Goal: Task Accomplishment & Management: Use online tool/utility

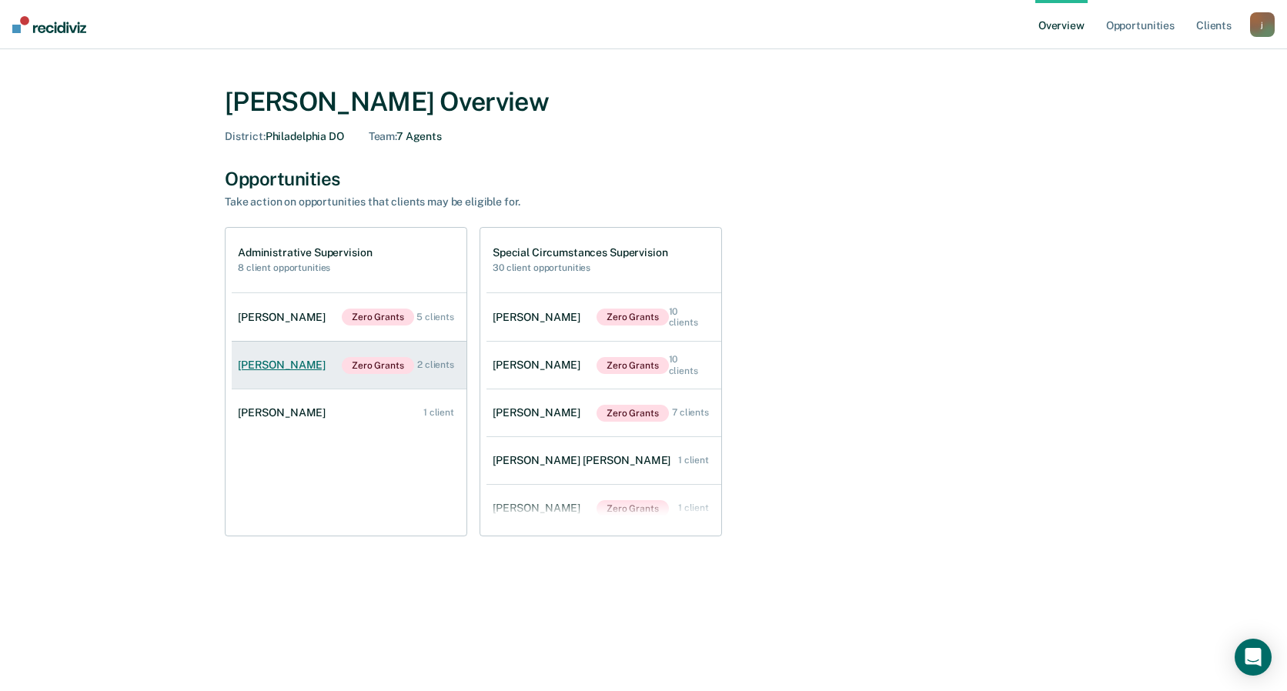
click at [305, 364] on div "[PERSON_NAME]" at bounding box center [285, 365] width 94 height 13
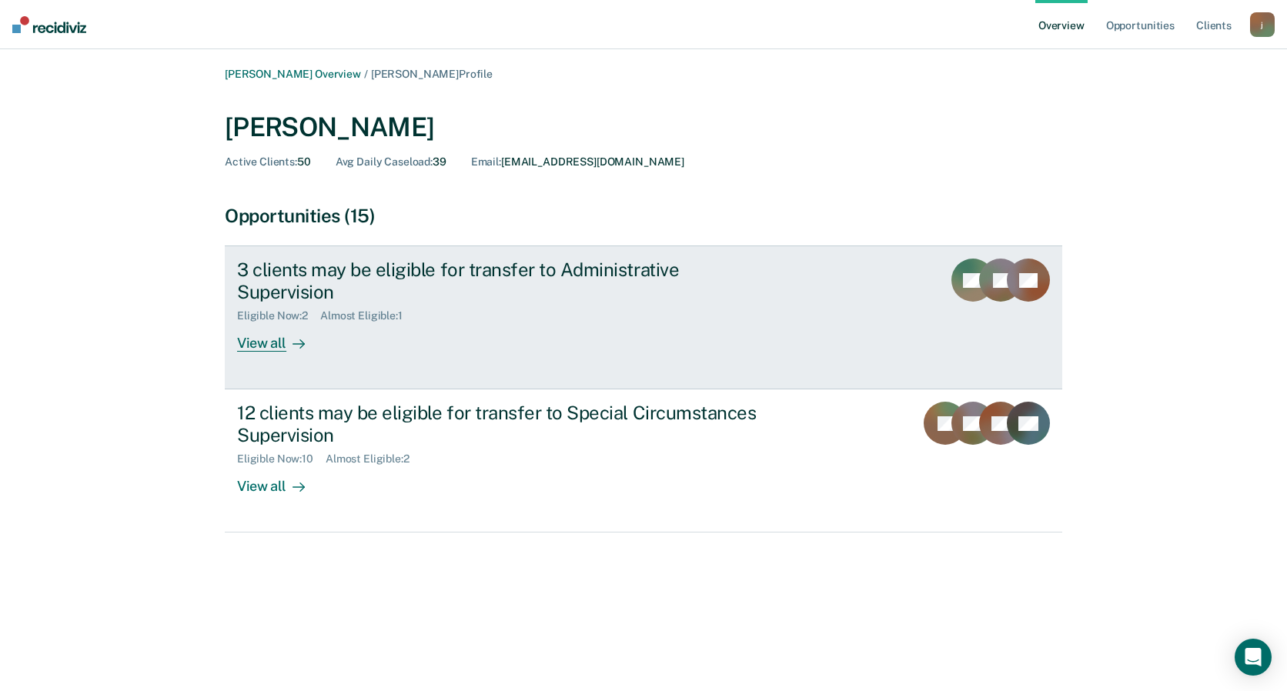
click at [418, 268] on div "3 clients may be eligible for transfer to Administrative Supervision" at bounding box center [507, 281] width 541 height 45
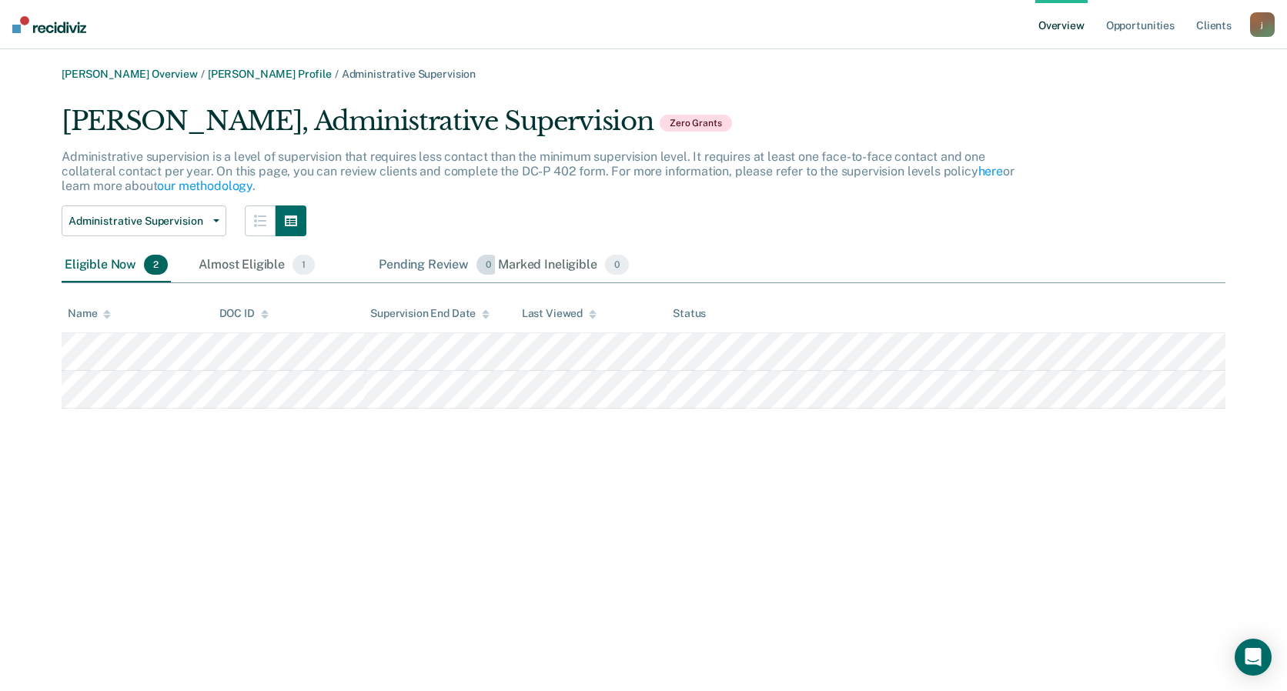
drag, startPoint x: 341, startPoint y: 260, endPoint x: 372, endPoint y: 269, distance: 32.2
click at [376, 269] on div "Pending Review 0" at bounding box center [440, 266] width 128 height 34
click at [1084, 26] on link "Overview" at bounding box center [1062, 24] width 52 height 49
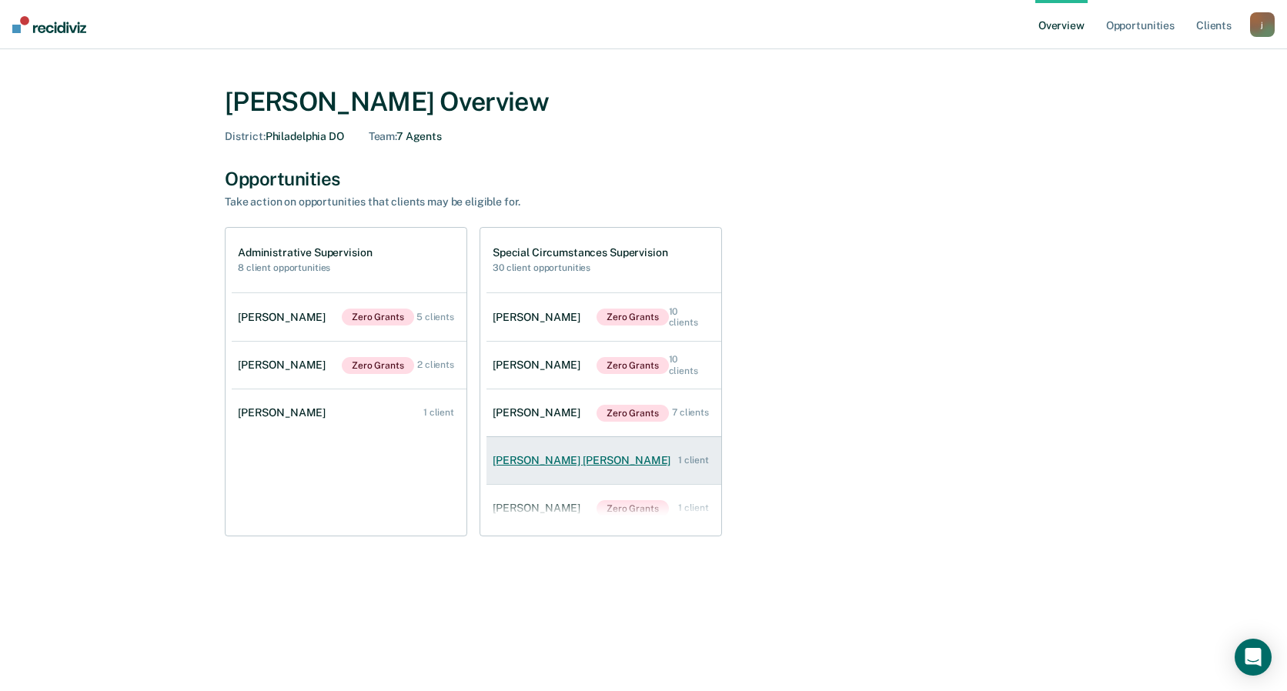
click at [544, 454] on link "Benjamin Jackson Cathey 1 client" at bounding box center [604, 461] width 235 height 44
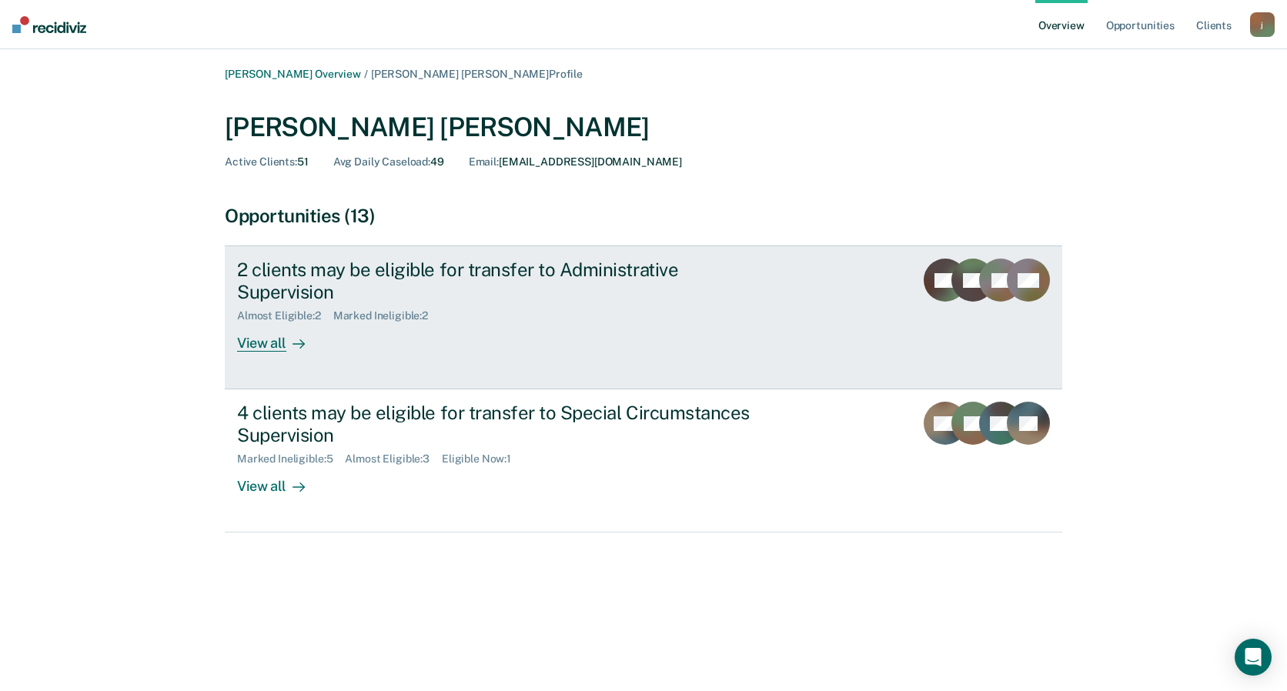
click at [500, 314] on div "2 clients may be eligible for transfer to Administrative Supervision Almost Eli…" at bounding box center [525, 305] width 577 height 93
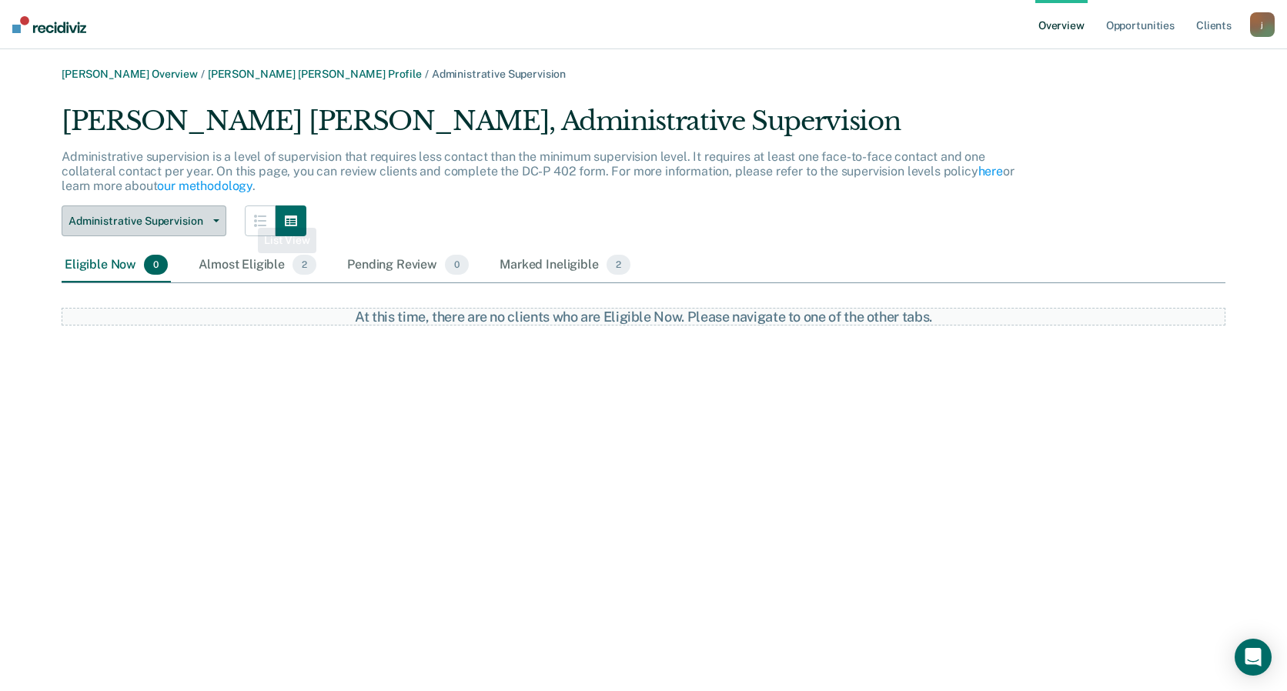
click at [205, 219] on span "Administrative Supervision" at bounding box center [138, 221] width 139 height 13
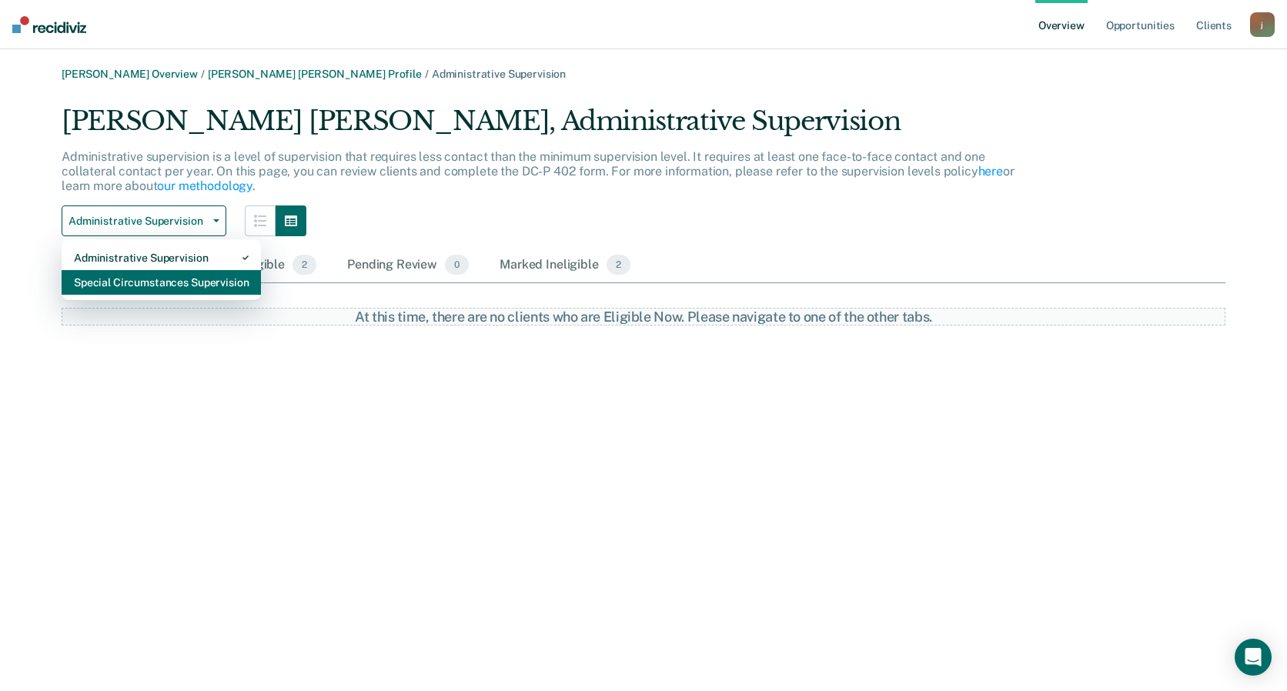
click at [187, 283] on div "Special Circumstances Supervision" at bounding box center [161, 282] width 175 height 25
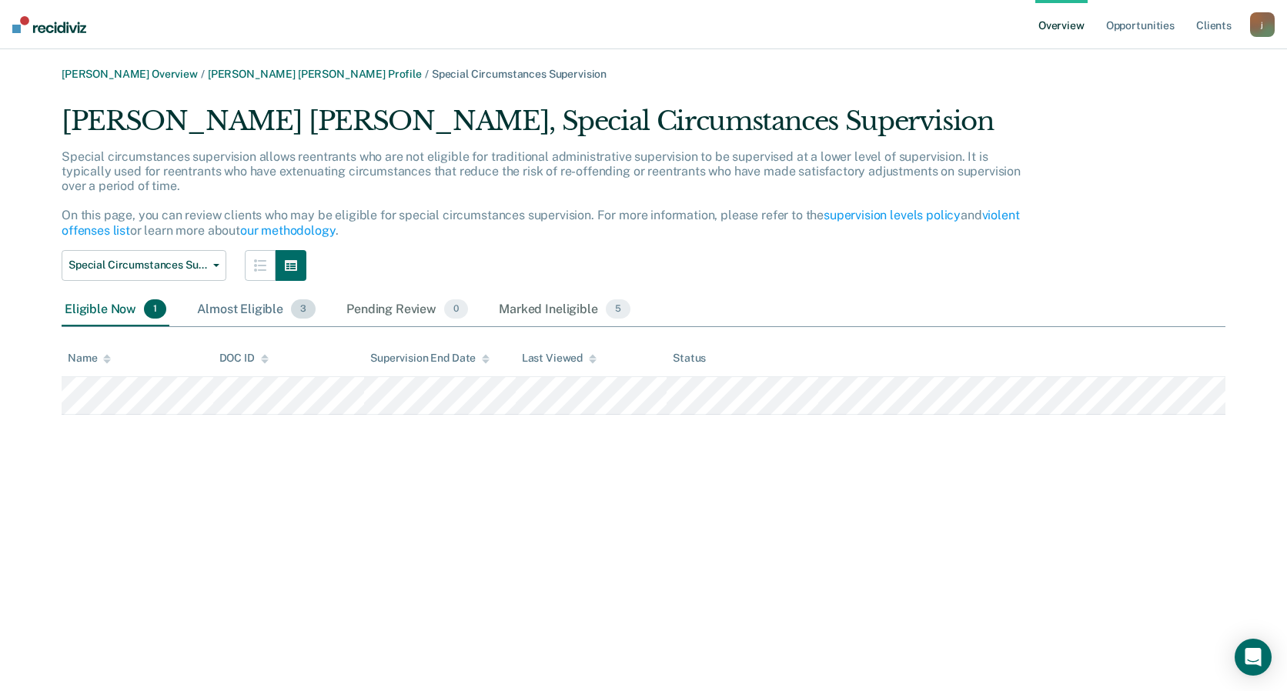
click at [240, 313] on div "Almost Eligible 3" at bounding box center [256, 310] width 125 height 34
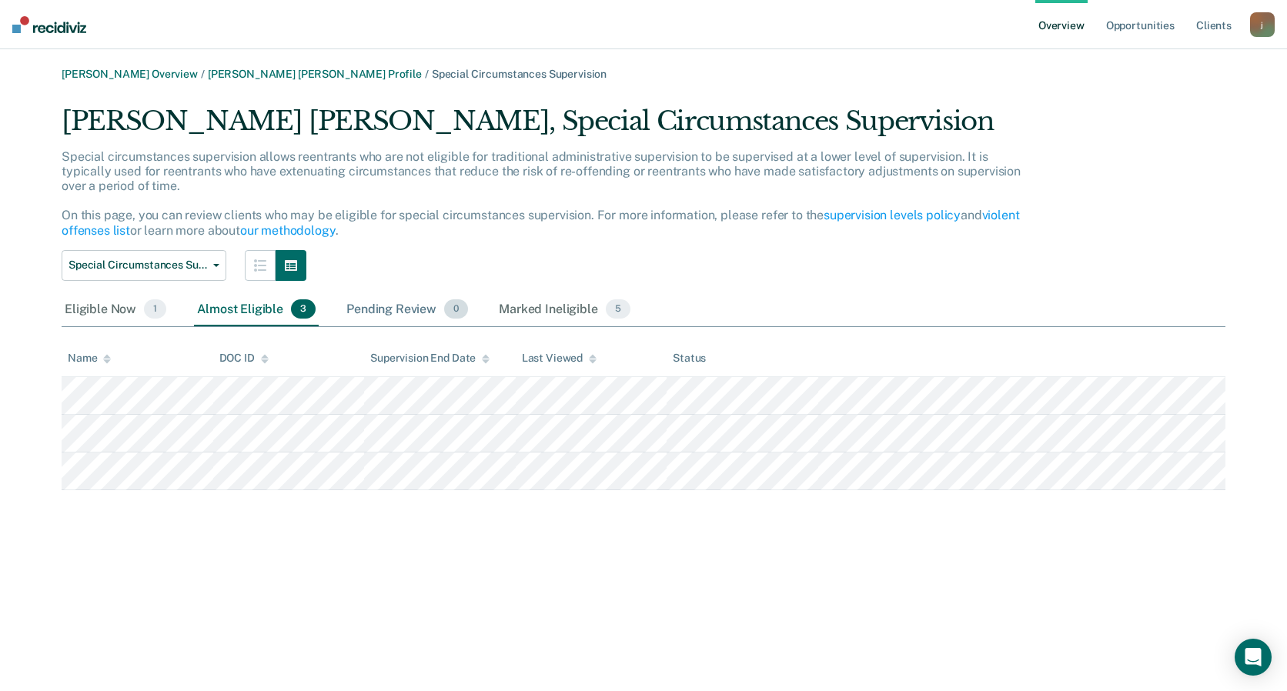
click at [375, 306] on div "Pending Review 0" at bounding box center [407, 310] width 128 height 34
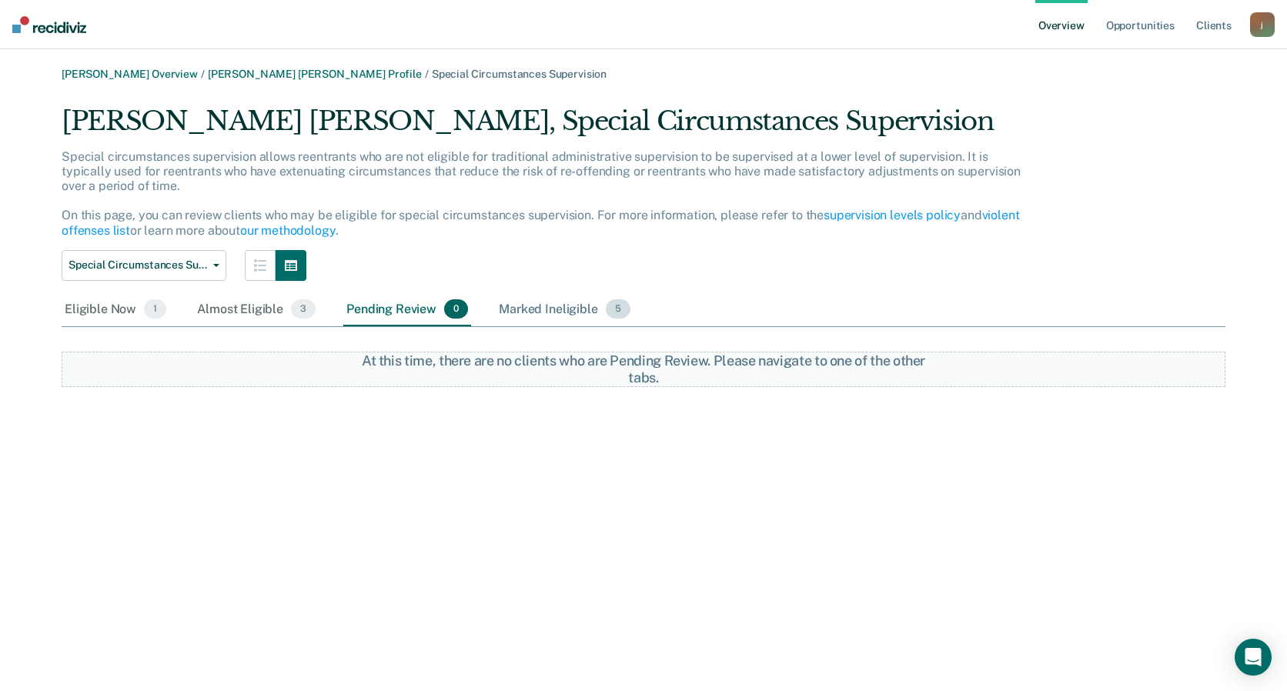
click at [532, 310] on div "Marked Ineligible 5" at bounding box center [565, 310] width 138 height 34
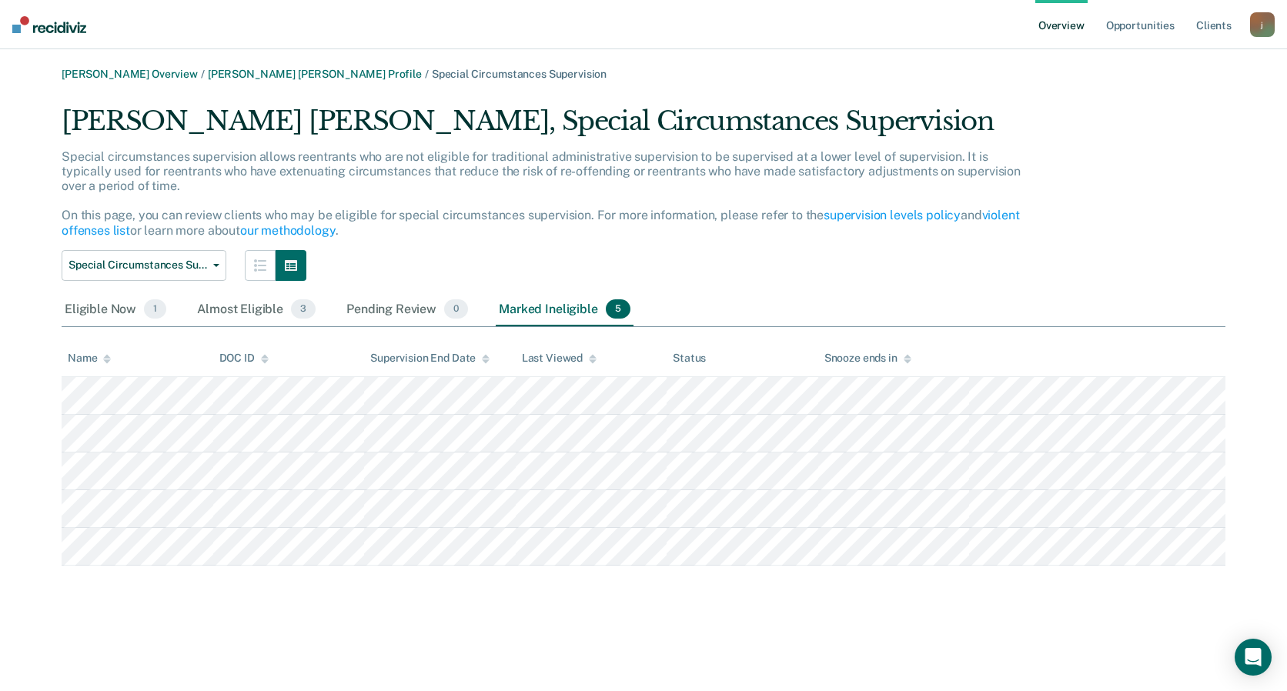
click at [1056, 23] on link "Overview" at bounding box center [1062, 24] width 52 height 49
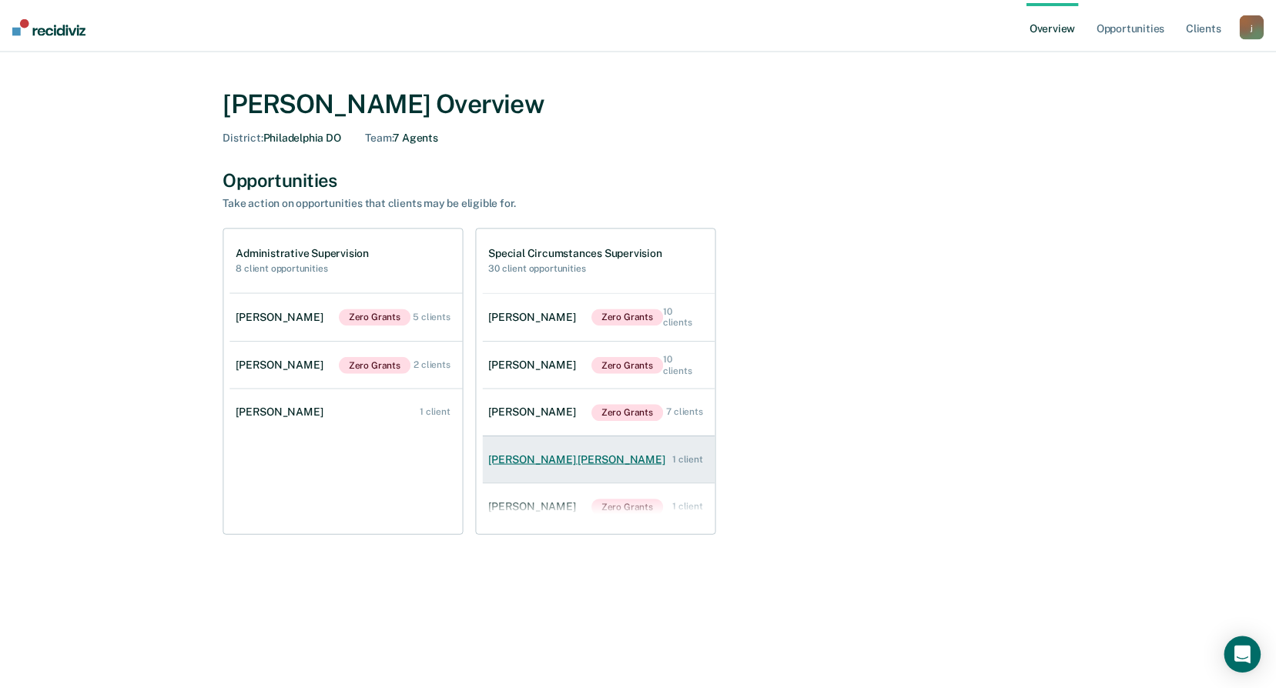
scroll to position [62, 0]
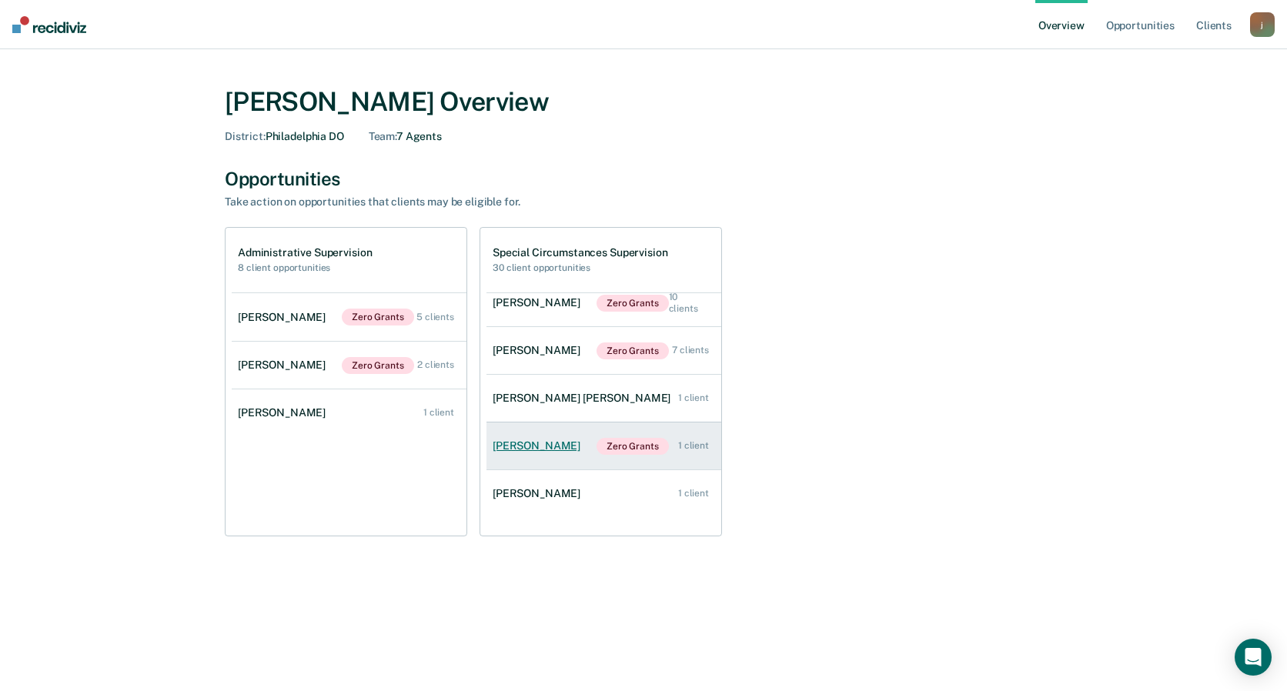
click at [547, 445] on div "[PERSON_NAME]" at bounding box center [540, 446] width 94 height 13
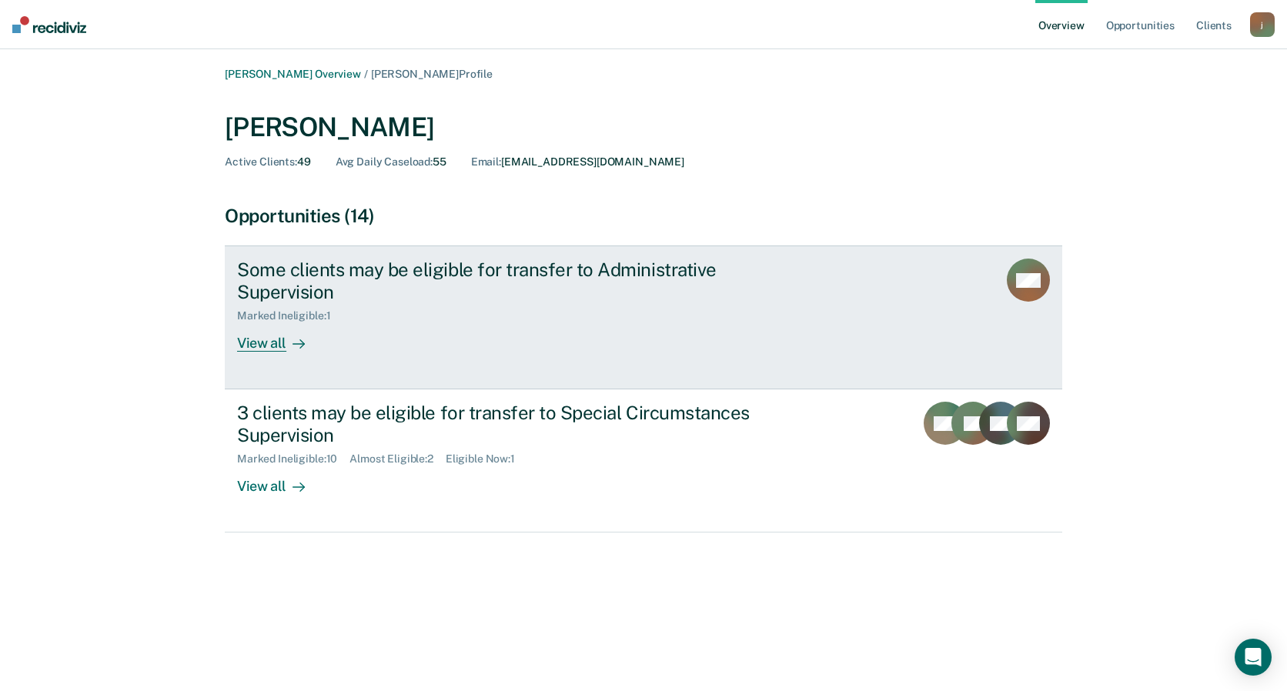
click at [504, 310] on div "Marked Ineligible : 1" at bounding box center [507, 312] width 541 height 19
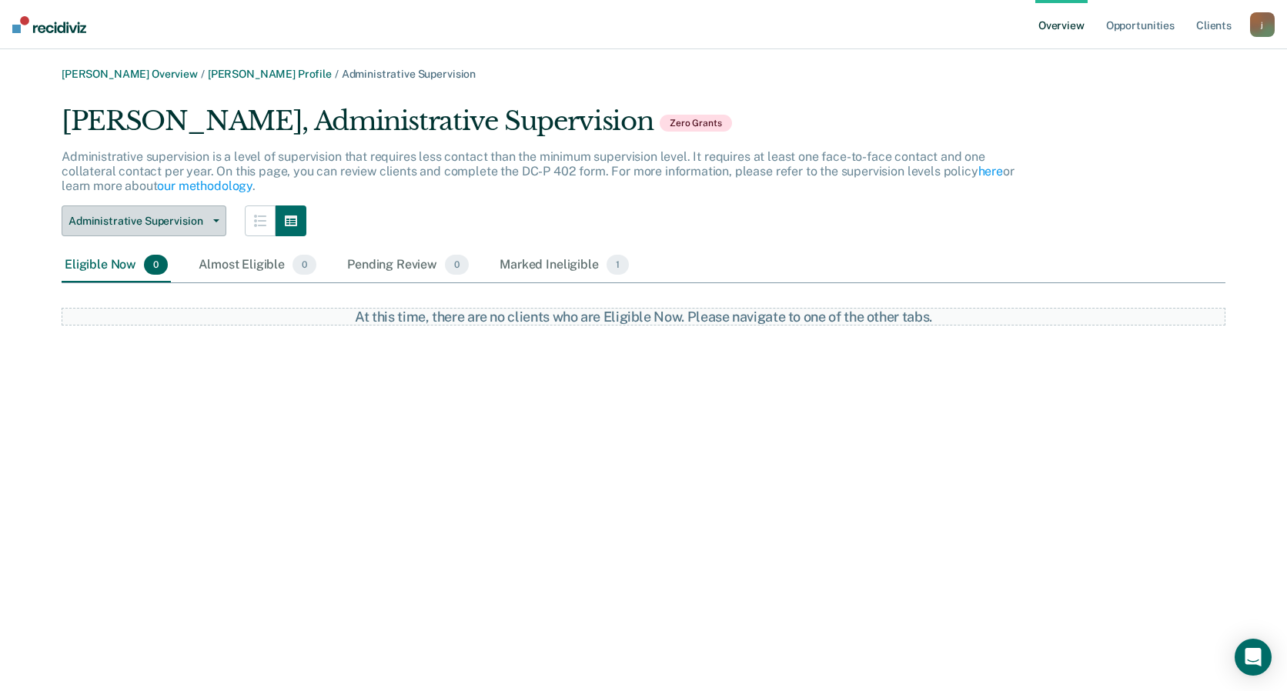
click at [198, 225] on span "Administrative Supervision" at bounding box center [138, 221] width 139 height 13
click at [532, 258] on div "Marked Ineligible 1" at bounding box center [565, 266] width 136 height 34
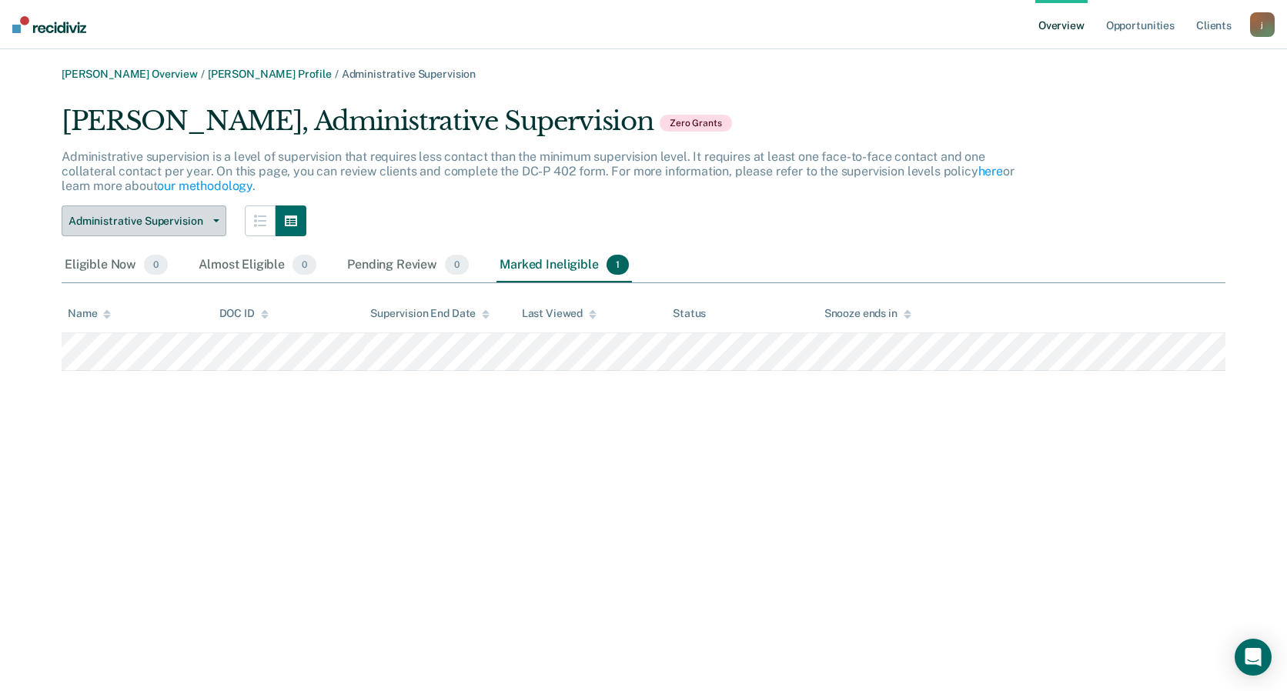
click at [204, 220] on span "Administrative Supervision" at bounding box center [138, 221] width 139 height 13
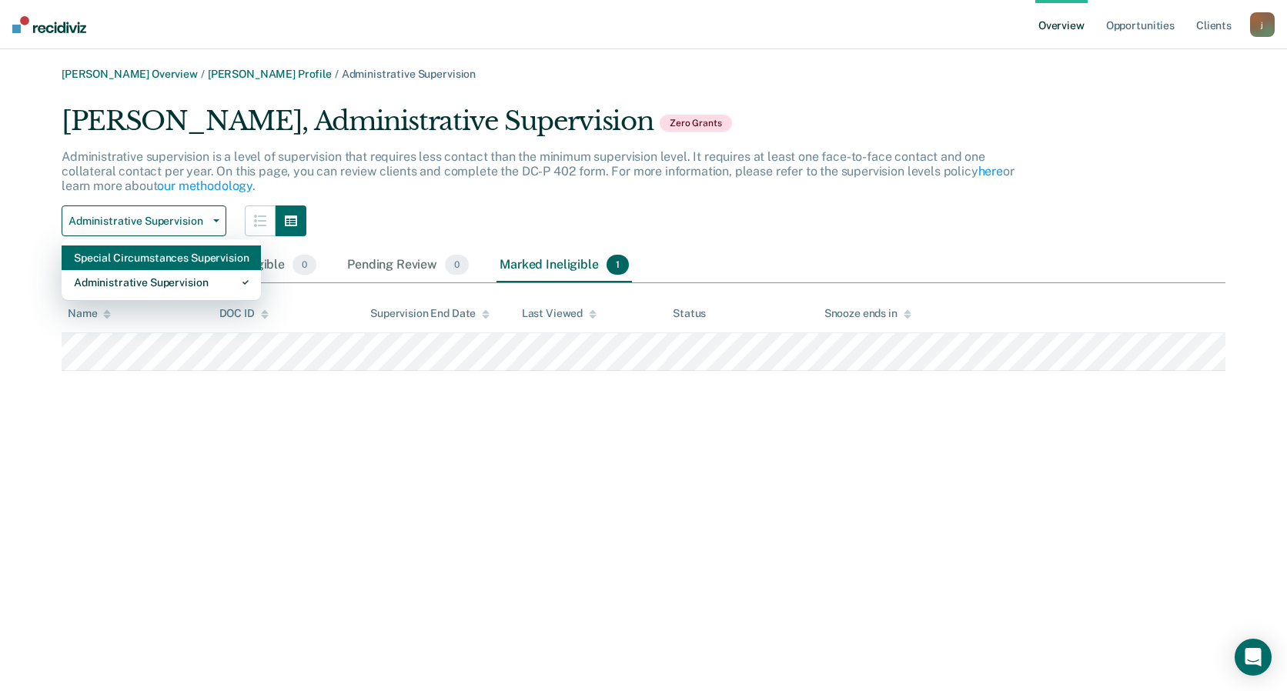
drag, startPoint x: 191, startPoint y: 276, endPoint x: 194, endPoint y: 265, distance: 12.0
click at [194, 265] on div "Special Circumstances Supervision Administrative Supervision" at bounding box center [161, 270] width 199 height 62
click at [204, 256] on div "Special Circumstances Supervision" at bounding box center [161, 258] width 175 height 25
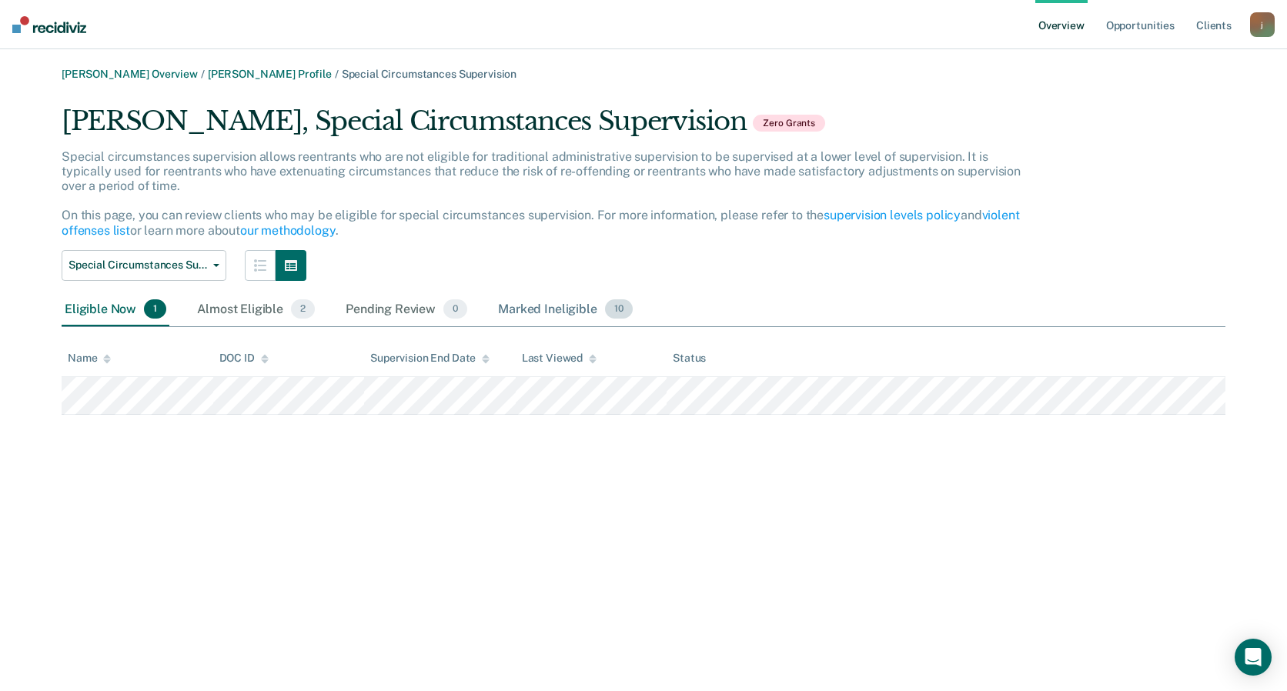
click at [547, 303] on div "Marked Ineligible 10" at bounding box center [565, 310] width 140 height 34
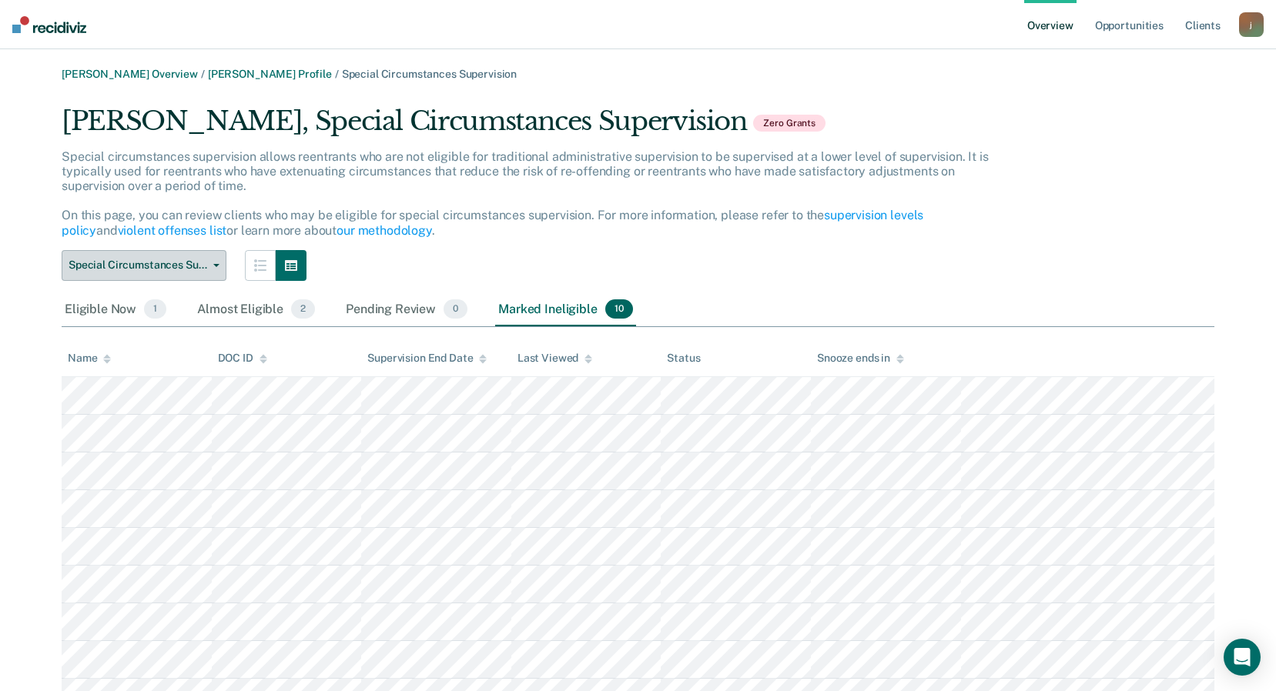
click at [214, 271] on button "Special Circumstances Supervision" at bounding box center [144, 265] width 165 height 31
click at [1049, 27] on link "Overview" at bounding box center [1050, 24] width 52 height 49
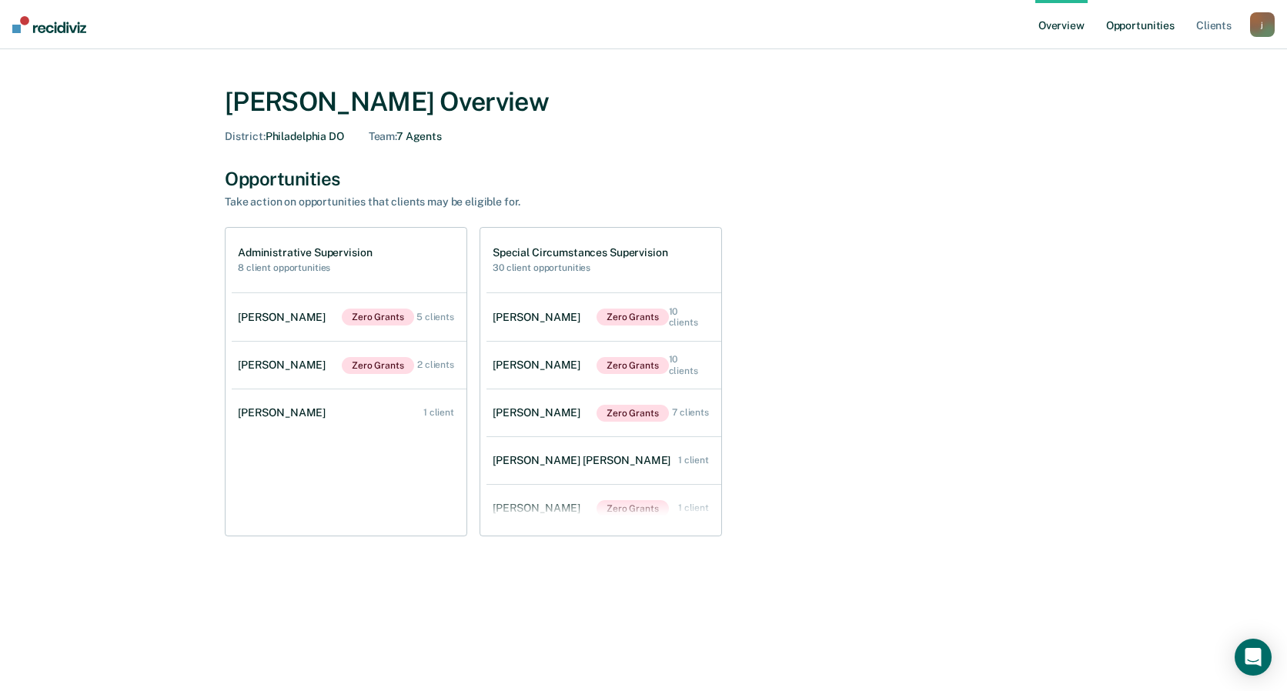
click at [1150, 25] on link "Opportunities" at bounding box center [1140, 24] width 75 height 49
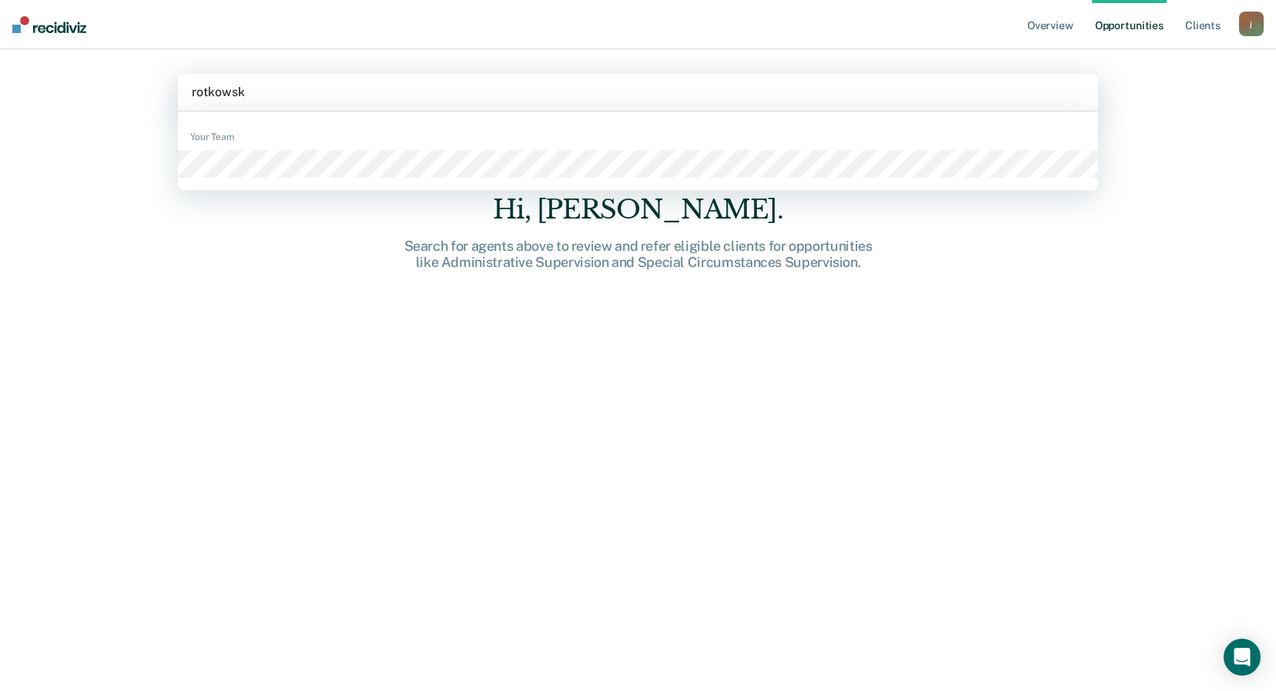
type input "rotkowski"
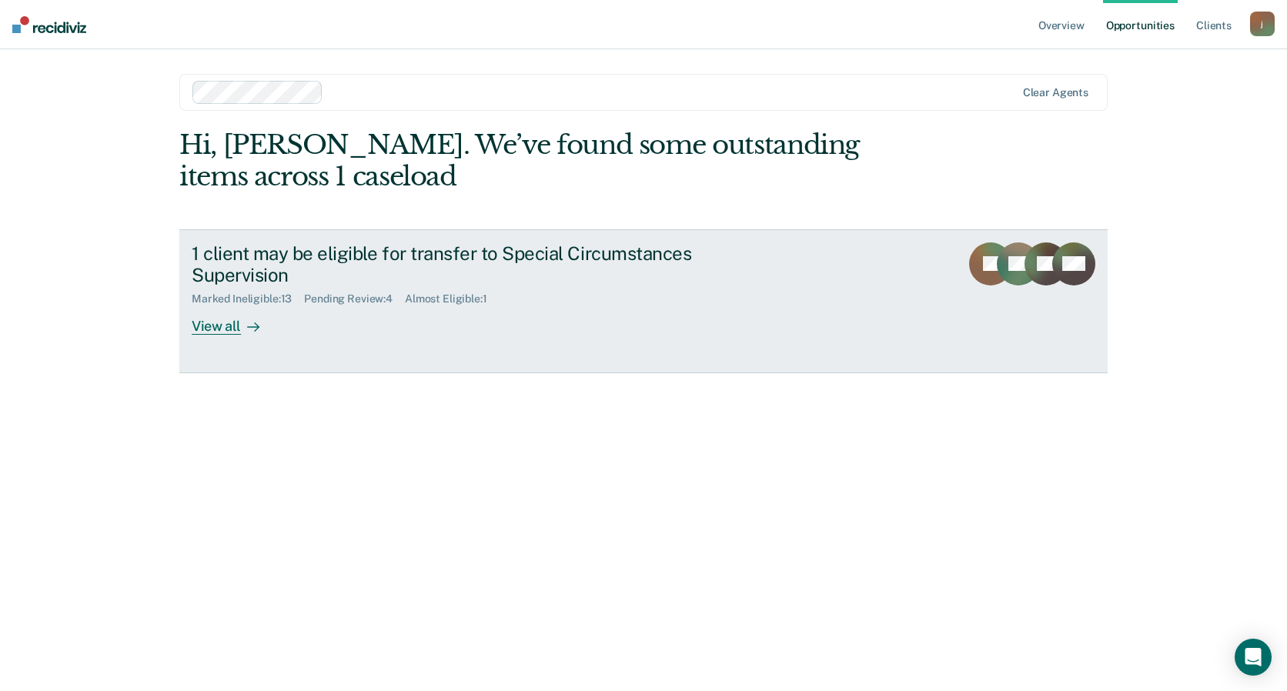
click at [471, 277] on div "1 client may be eligible for transfer to Special Circumstances Supervision" at bounding box center [462, 265] width 541 height 45
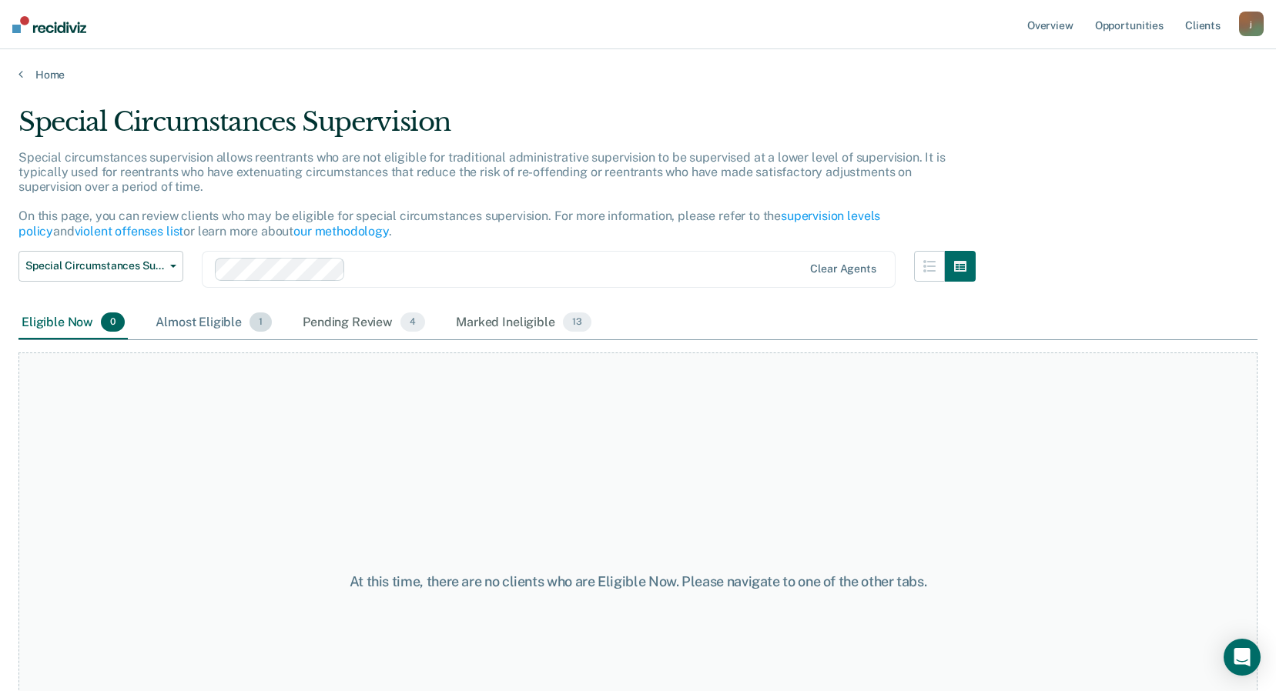
click at [206, 326] on div "Almost Eligible 1" at bounding box center [213, 323] width 122 height 34
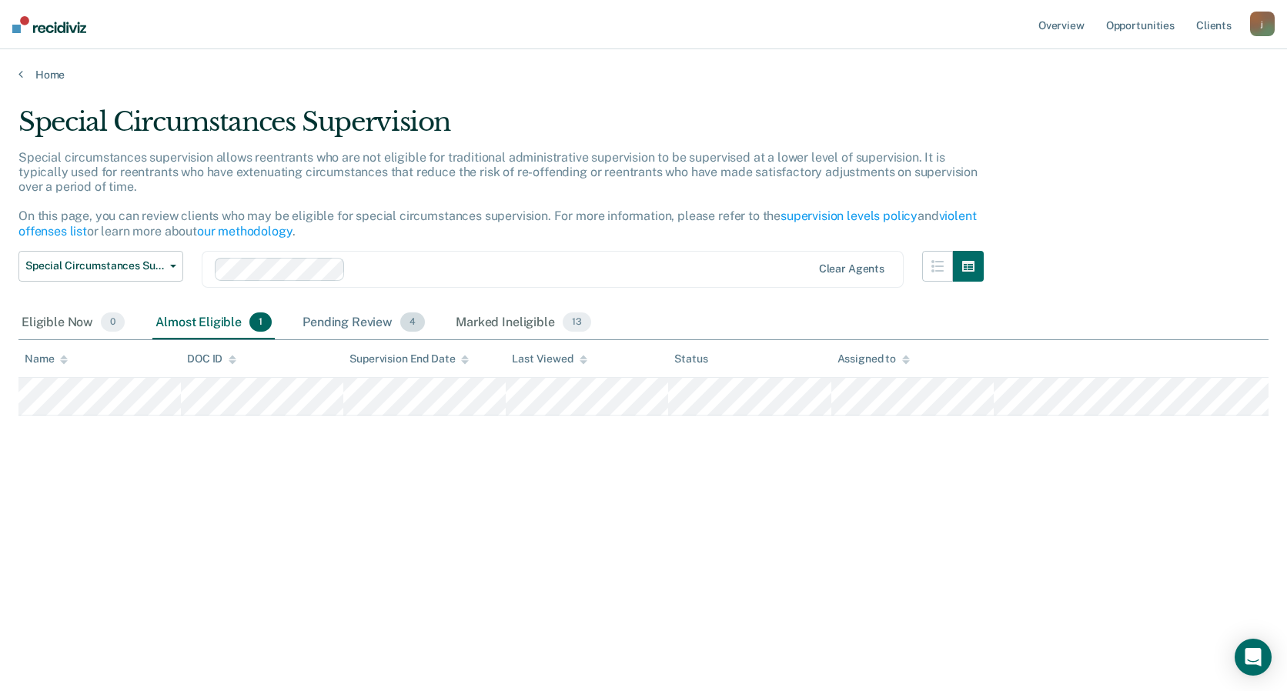
click at [361, 320] on div "Pending Review 4" at bounding box center [364, 323] width 129 height 34
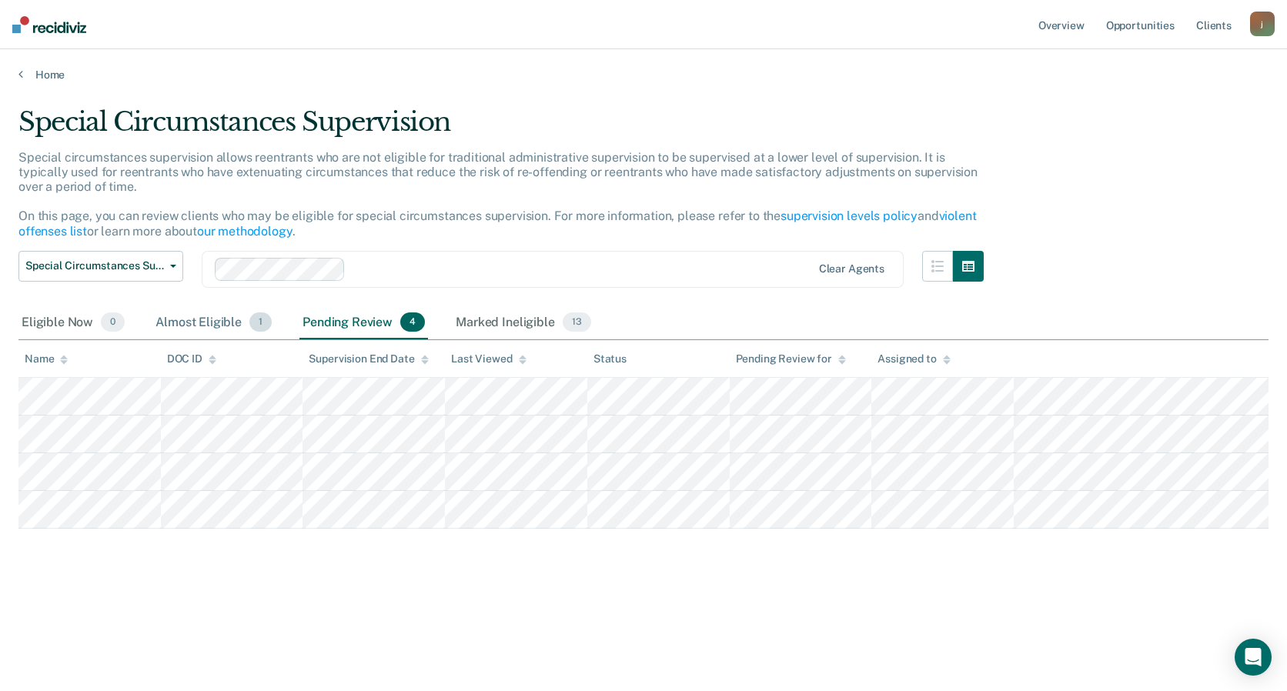
click at [208, 321] on div "Almost Eligible 1" at bounding box center [213, 323] width 122 height 34
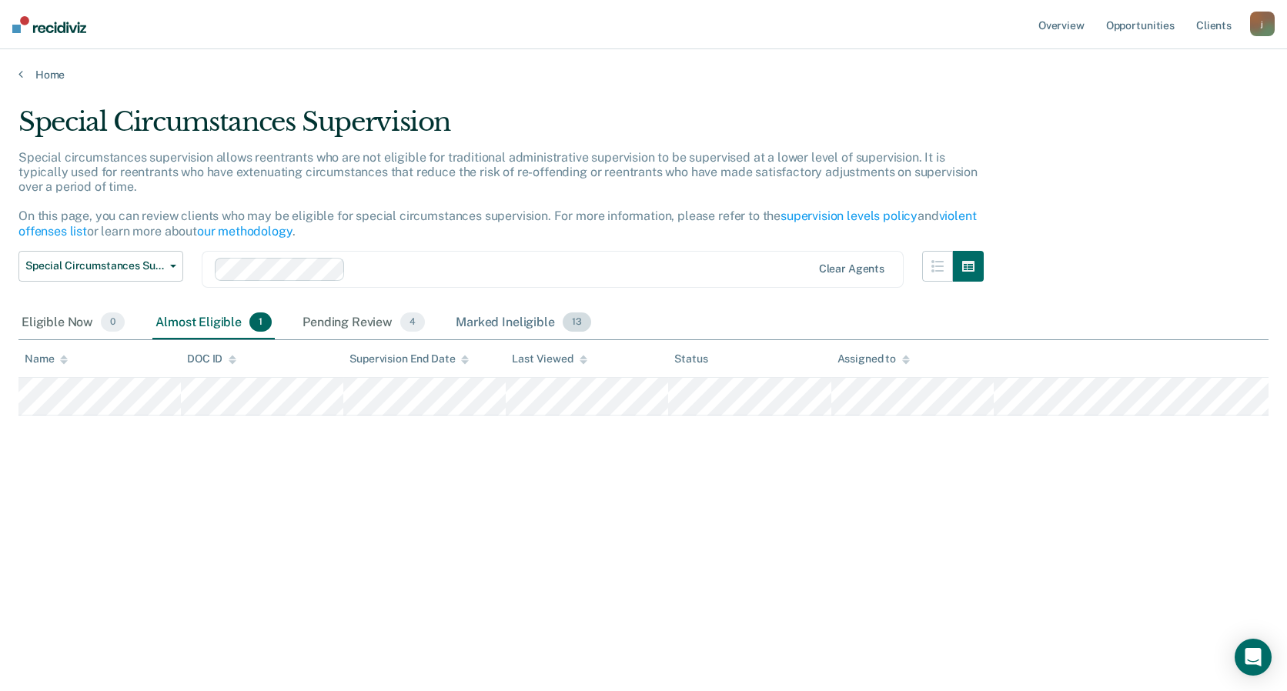
click at [523, 330] on div "Marked Ineligible 13" at bounding box center [523, 323] width 141 height 34
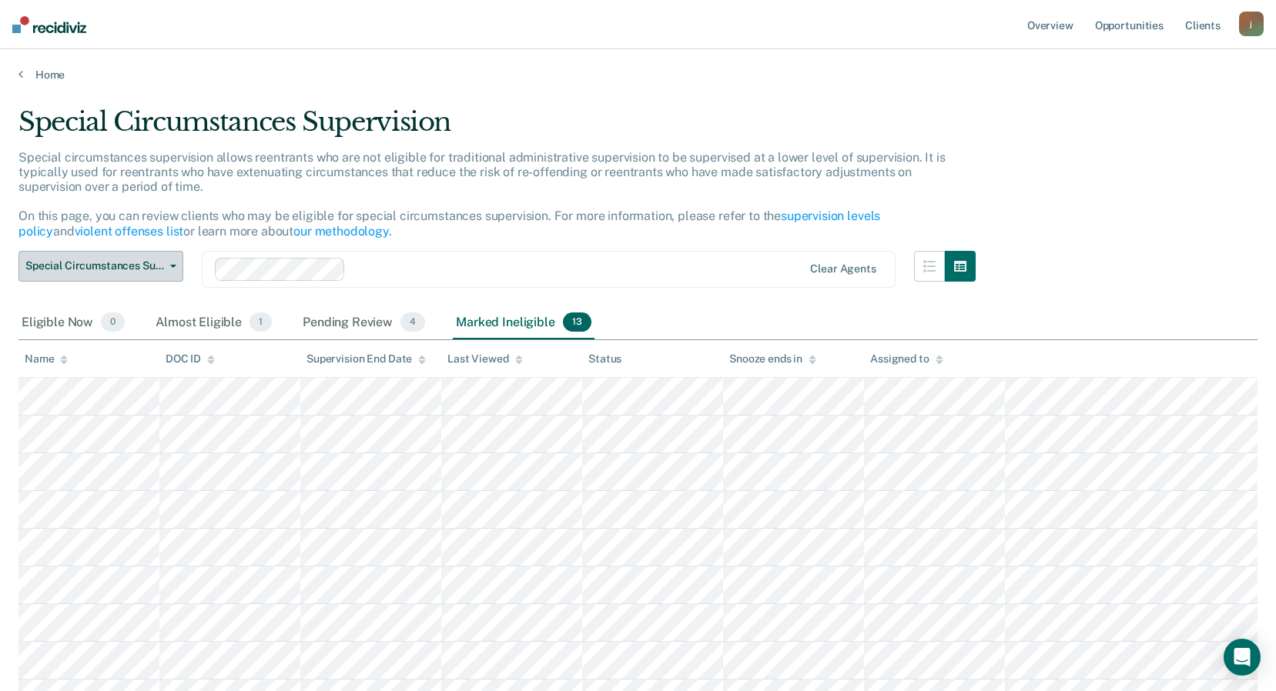
click at [143, 267] on span "Special Circumstances Supervision" at bounding box center [94, 265] width 139 height 13
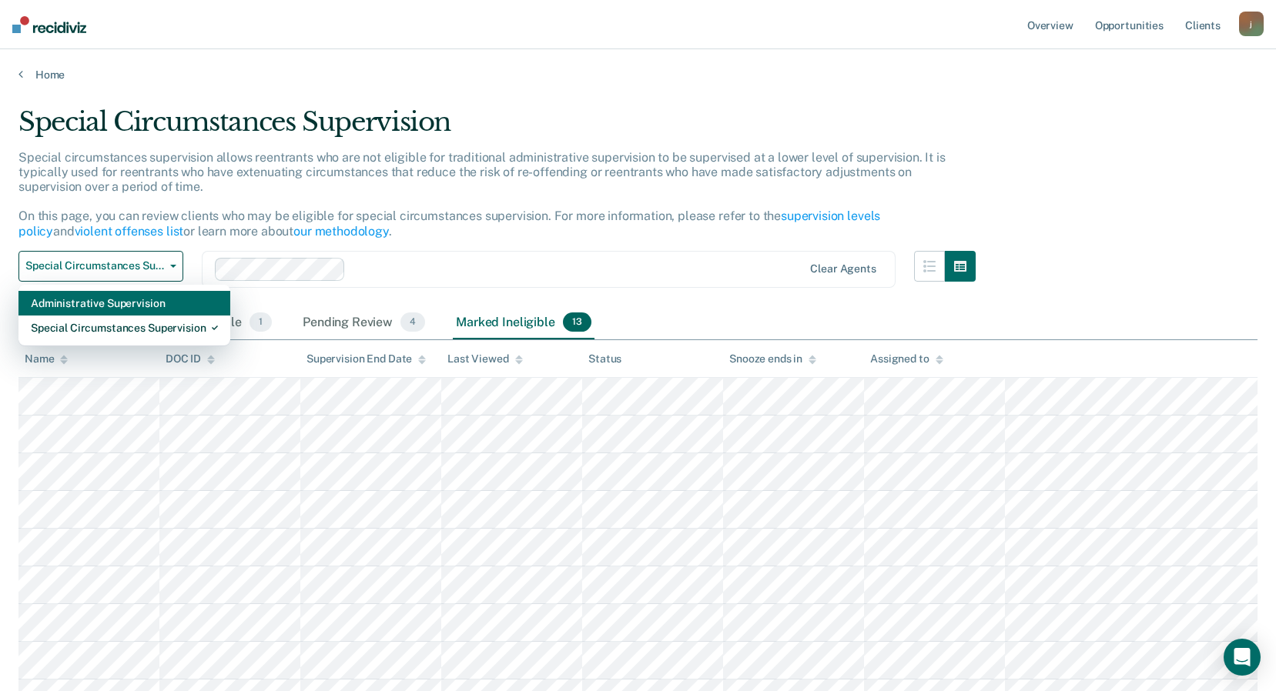
click at [129, 307] on div "Administrative Supervision" at bounding box center [124, 303] width 187 height 25
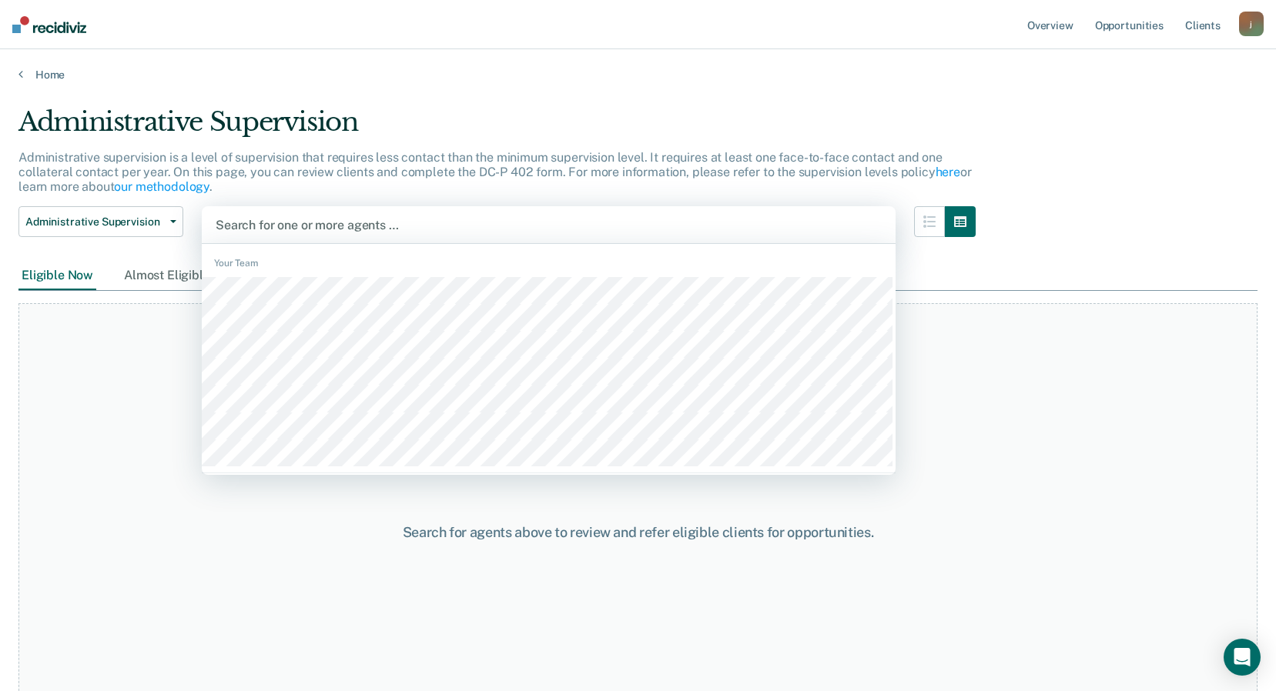
click at [411, 227] on div at bounding box center [549, 225] width 666 height 18
type input "wat"
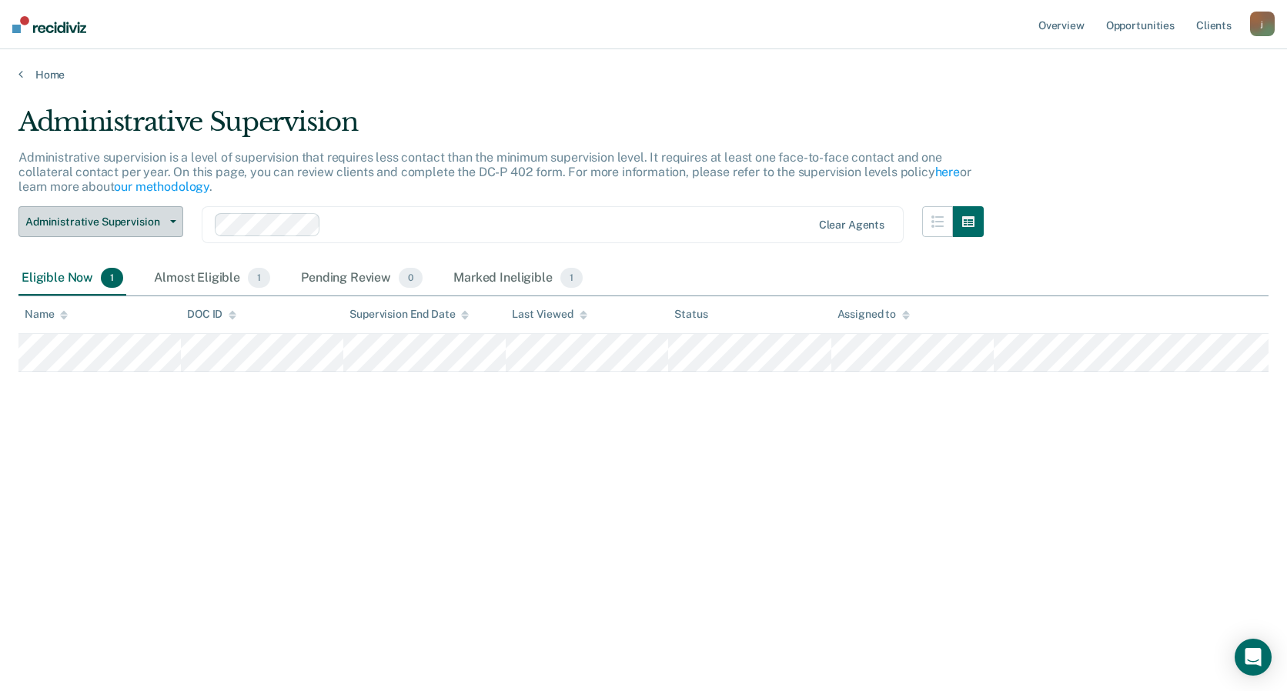
click at [166, 223] on span "button" at bounding box center [170, 221] width 12 height 3
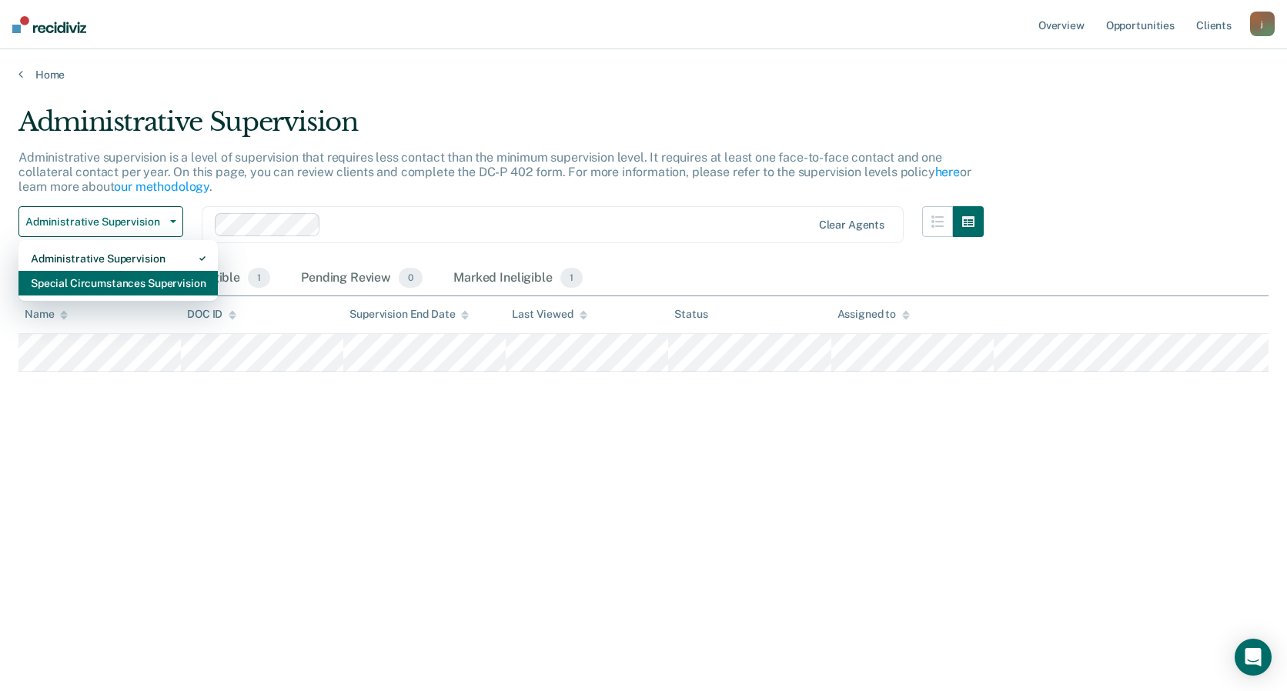
click at [130, 279] on div "Special Circumstances Supervision" at bounding box center [118, 283] width 175 height 25
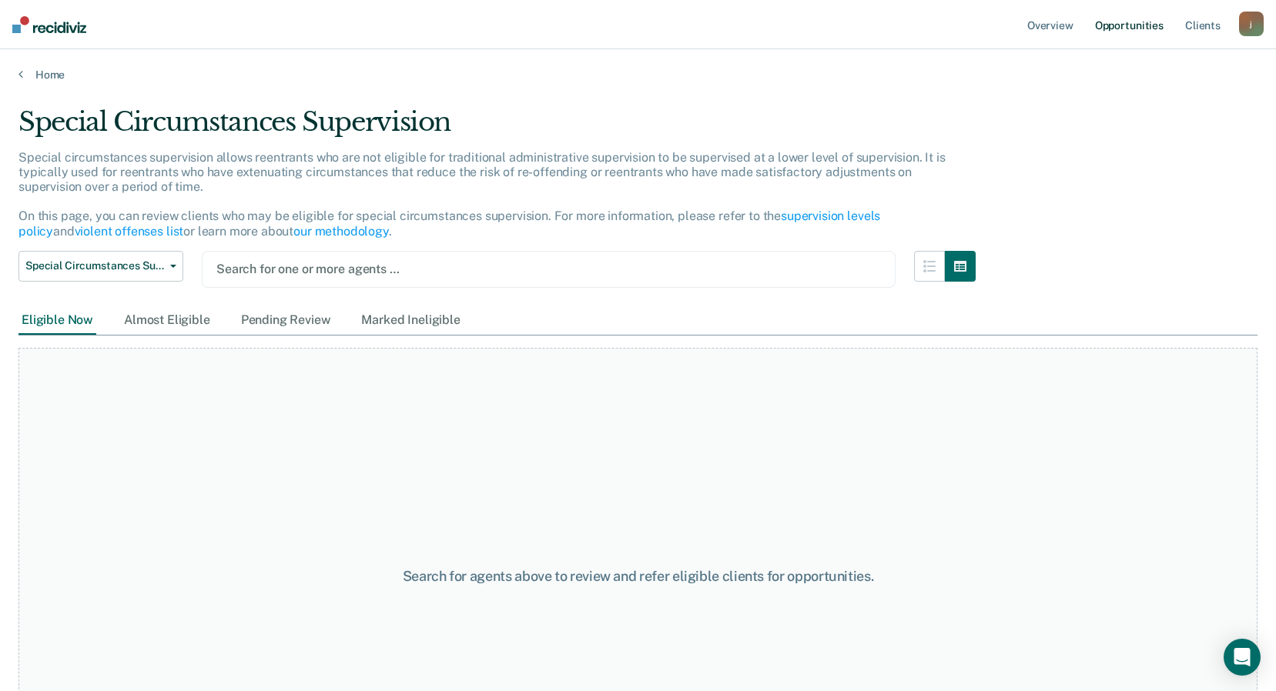
click at [1109, 26] on link "Opportunities" at bounding box center [1129, 24] width 75 height 49
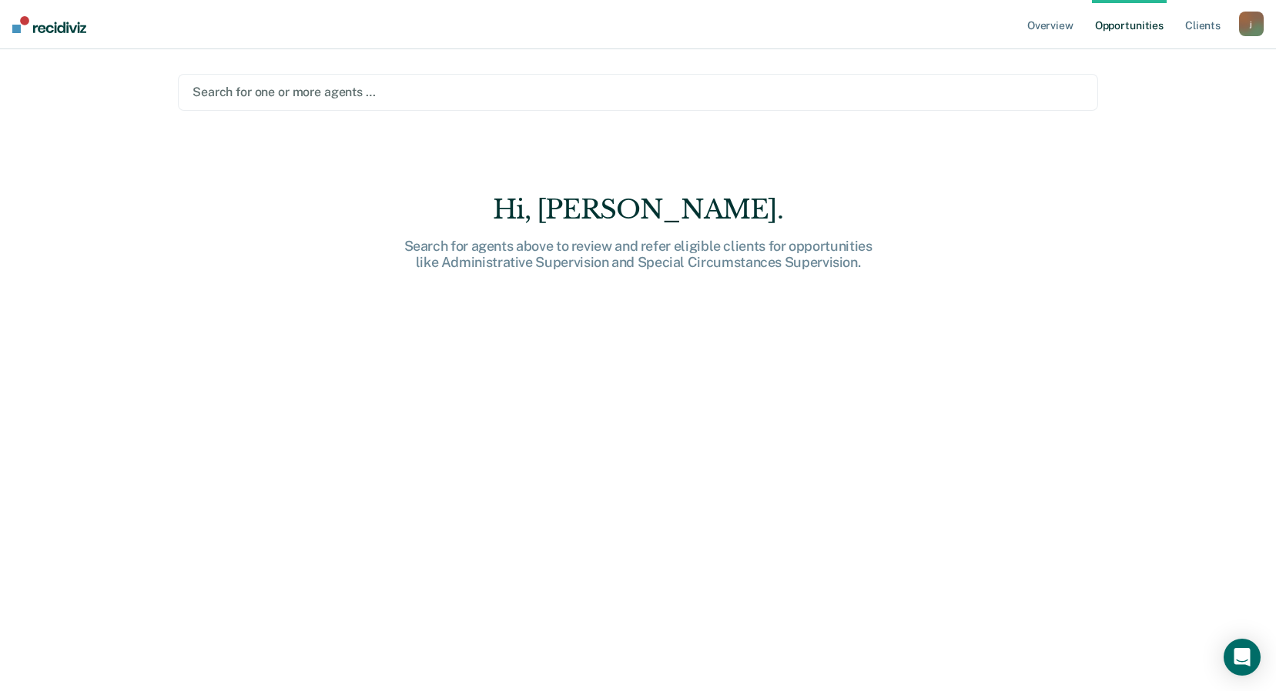
click at [441, 95] on div at bounding box center [637, 92] width 891 height 18
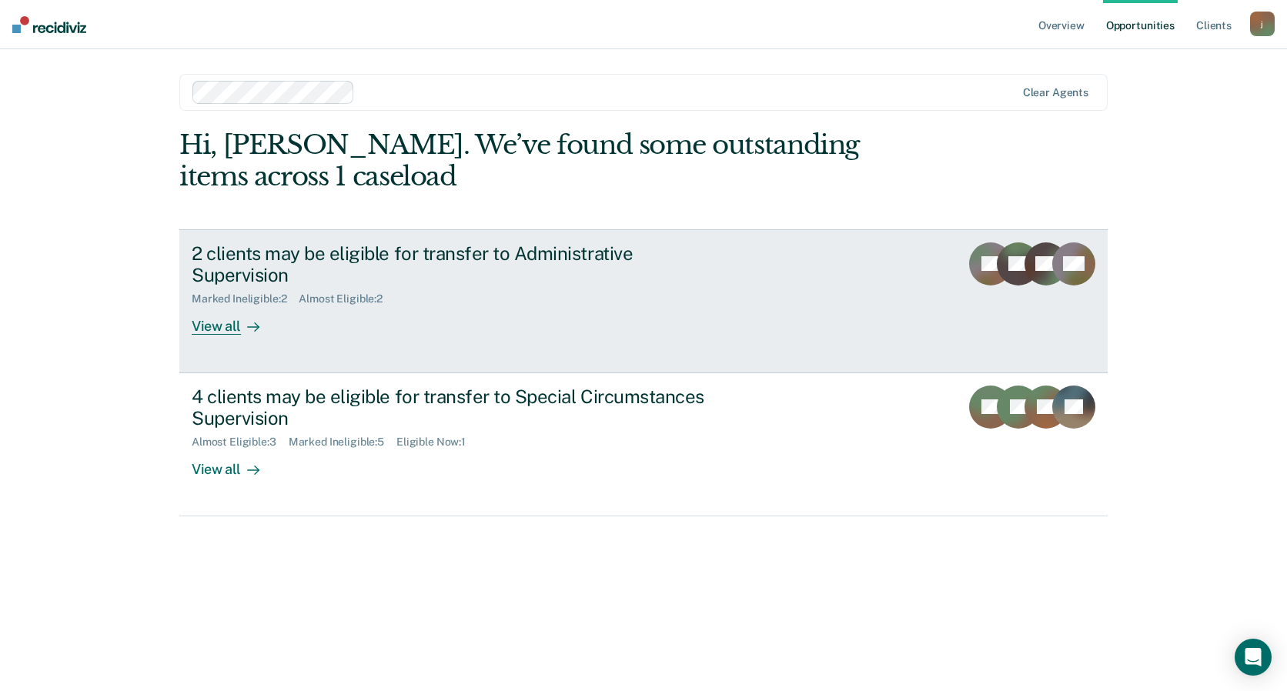
click at [350, 293] on div "Almost Eligible : 2" at bounding box center [347, 299] width 96 height 13
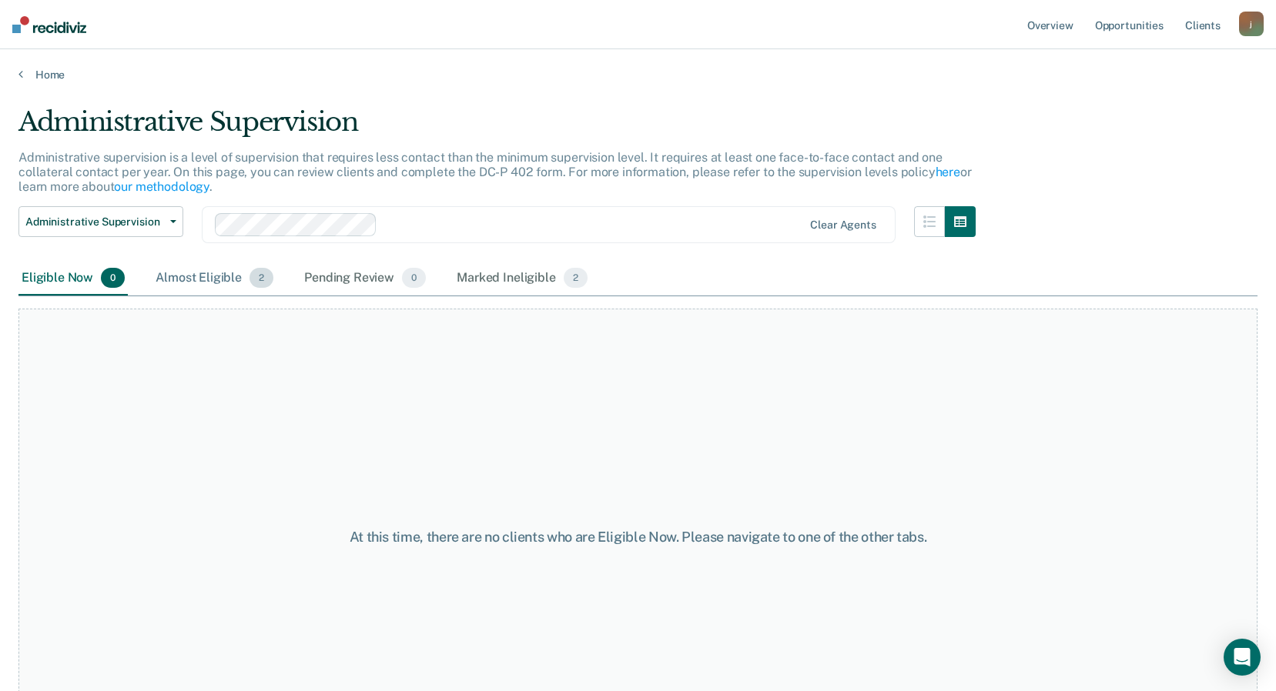
click at [192, 278] on div "Almost Eligible 2" at bounding box center [214, 279] width 124 height 34
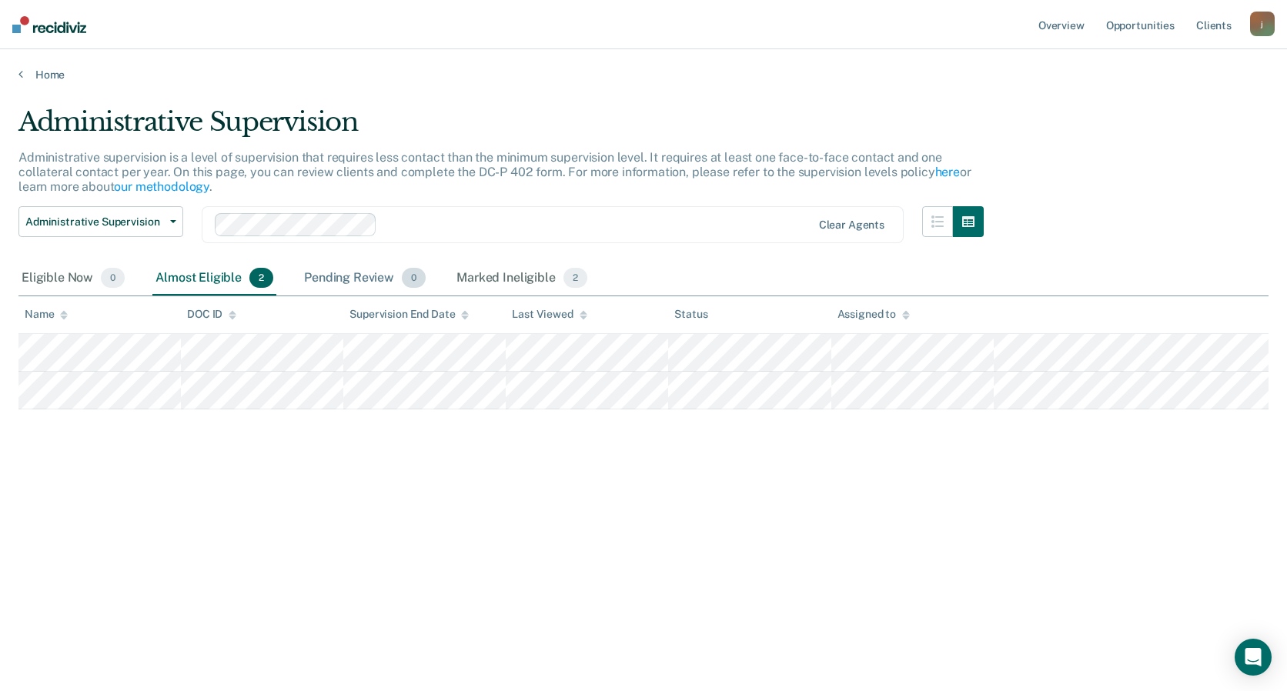
click at [356, 266] on div "Pending Review 0" at bounding box center [365, 279] width 128 height 34
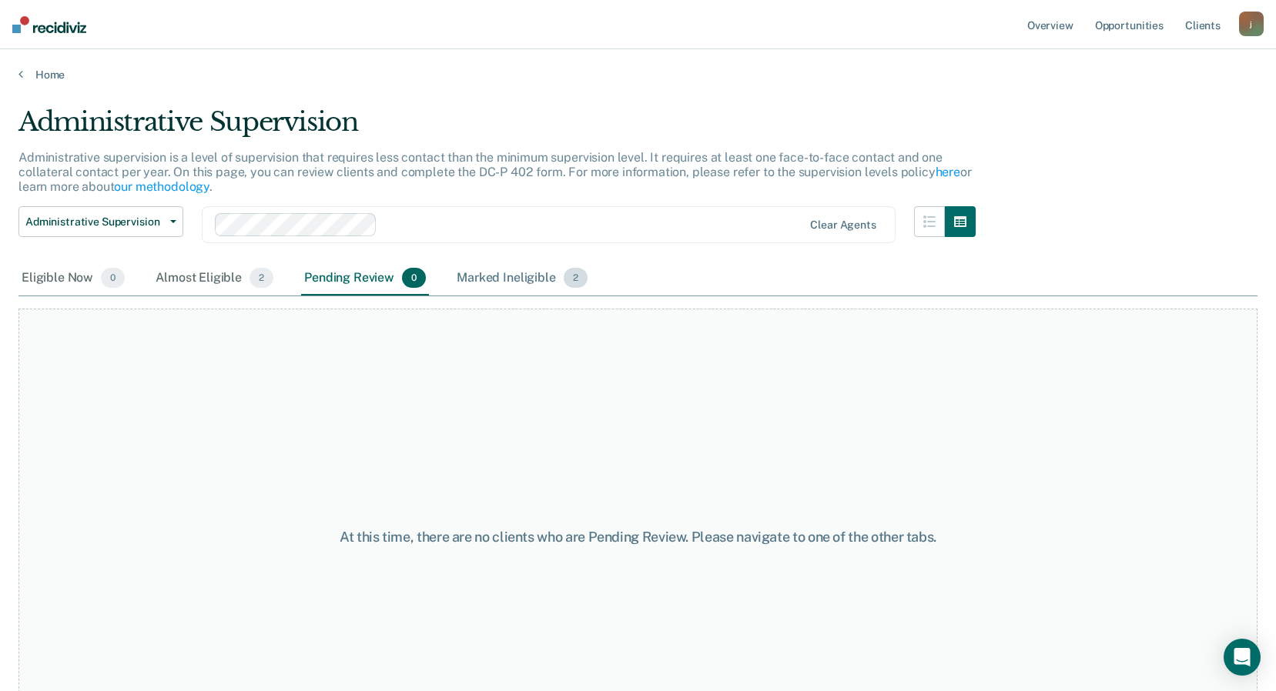
click at [496, 273] on div "Marked Ineligible 2" at bounding box center [522, 279] width 137 height 34
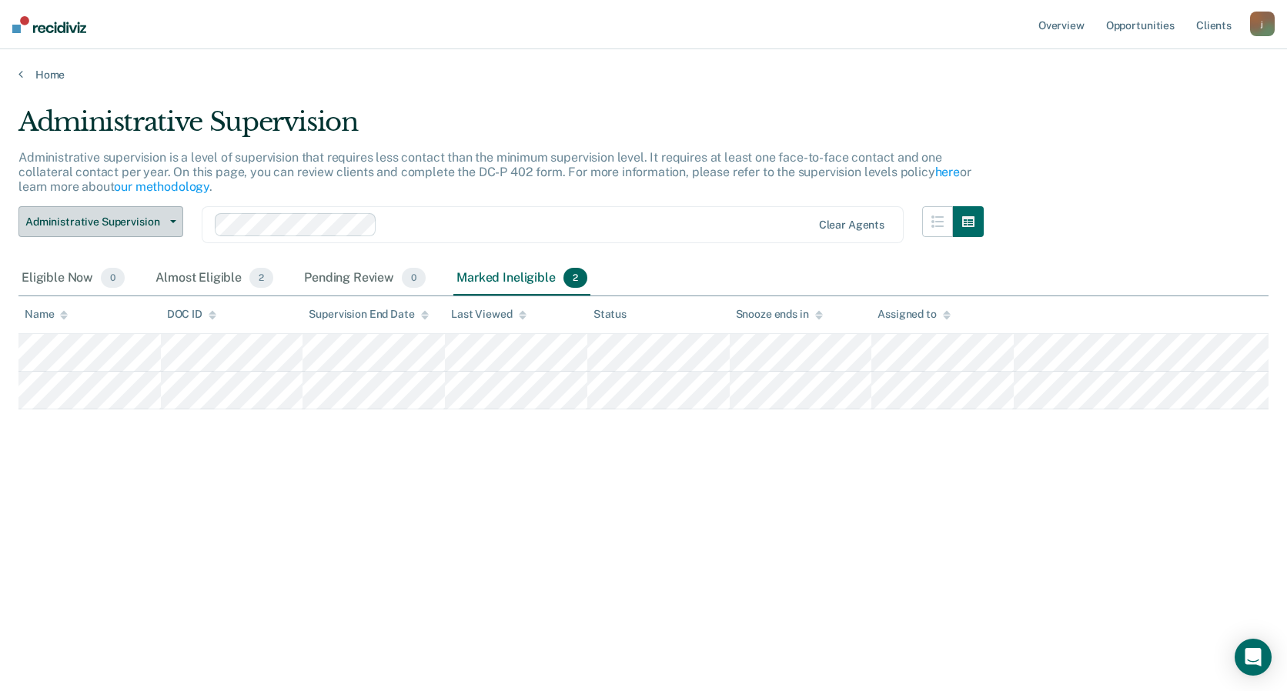
click at [159, 223] on span "Administrative Supervision" at bounding box center [94, 222] width 139 height 13
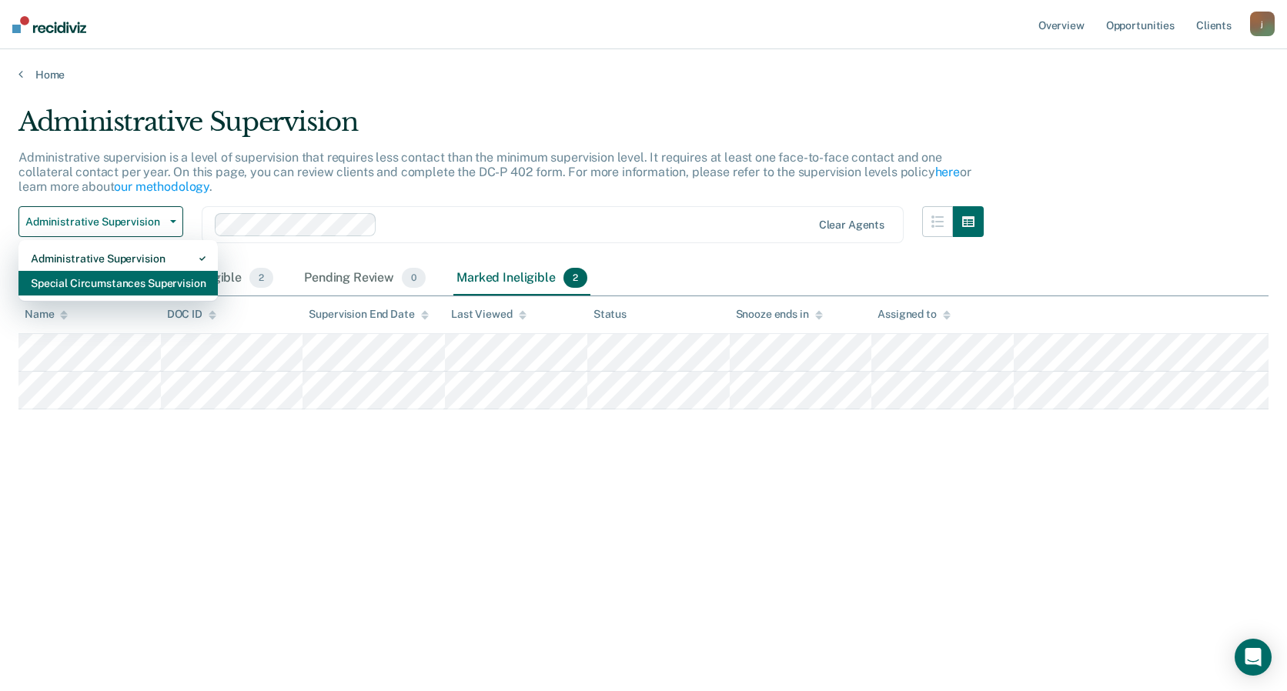
click at [132, 286] on div "Special Circumstances Supervision" at bounding box center [118, 283] width 175 height 25
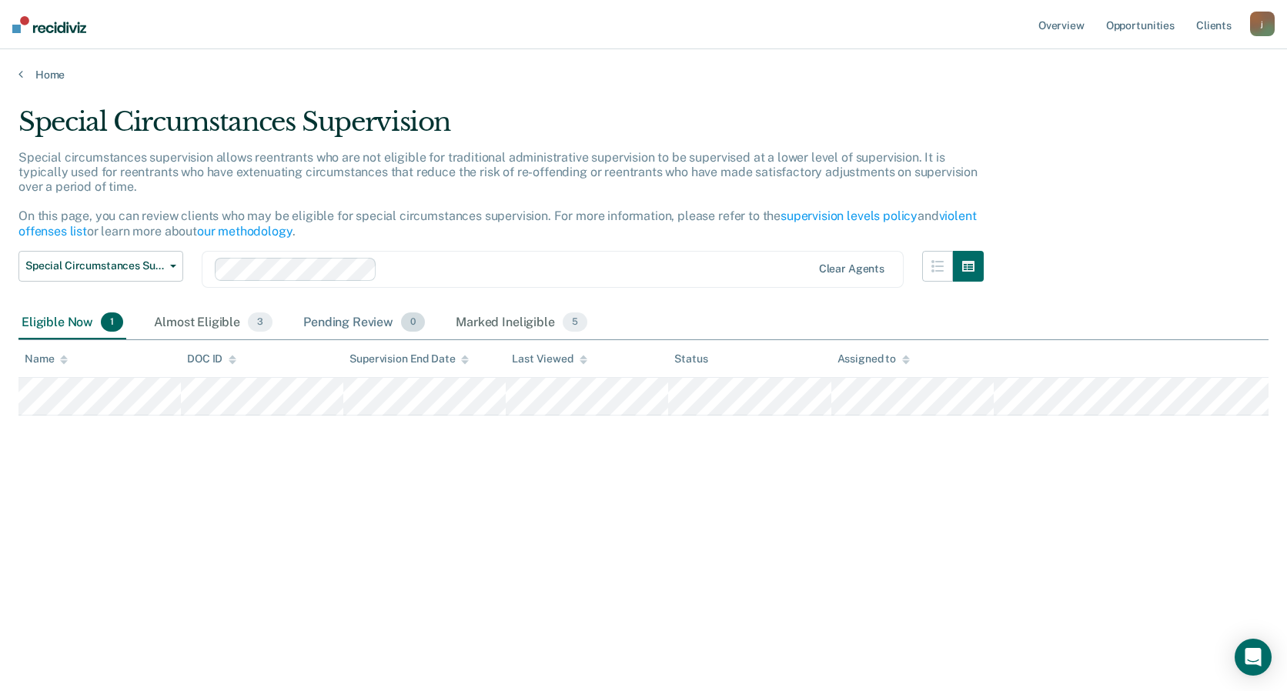
click at [357, 326] on div "Pending Review 0" at bounding box center [364, 323] width 128 height 34
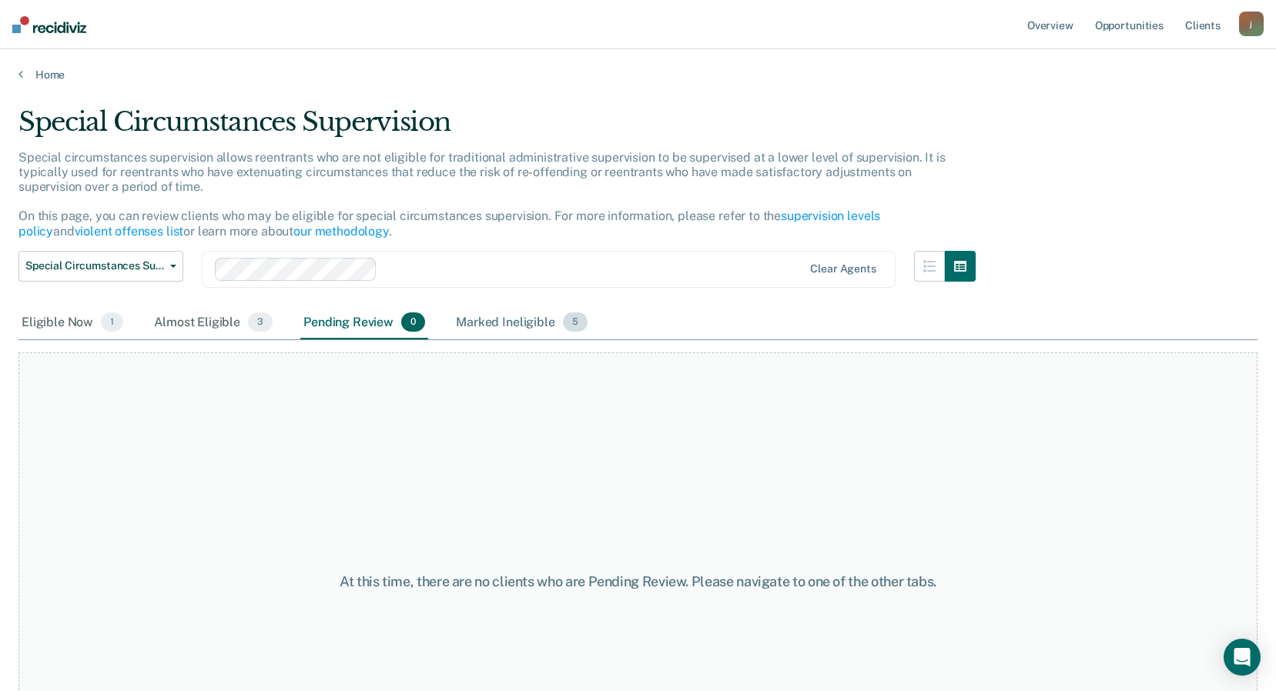
click at [508, 328] on div "Marked Ineligible 5" at bounding box center [522, 323] width 138 height 34
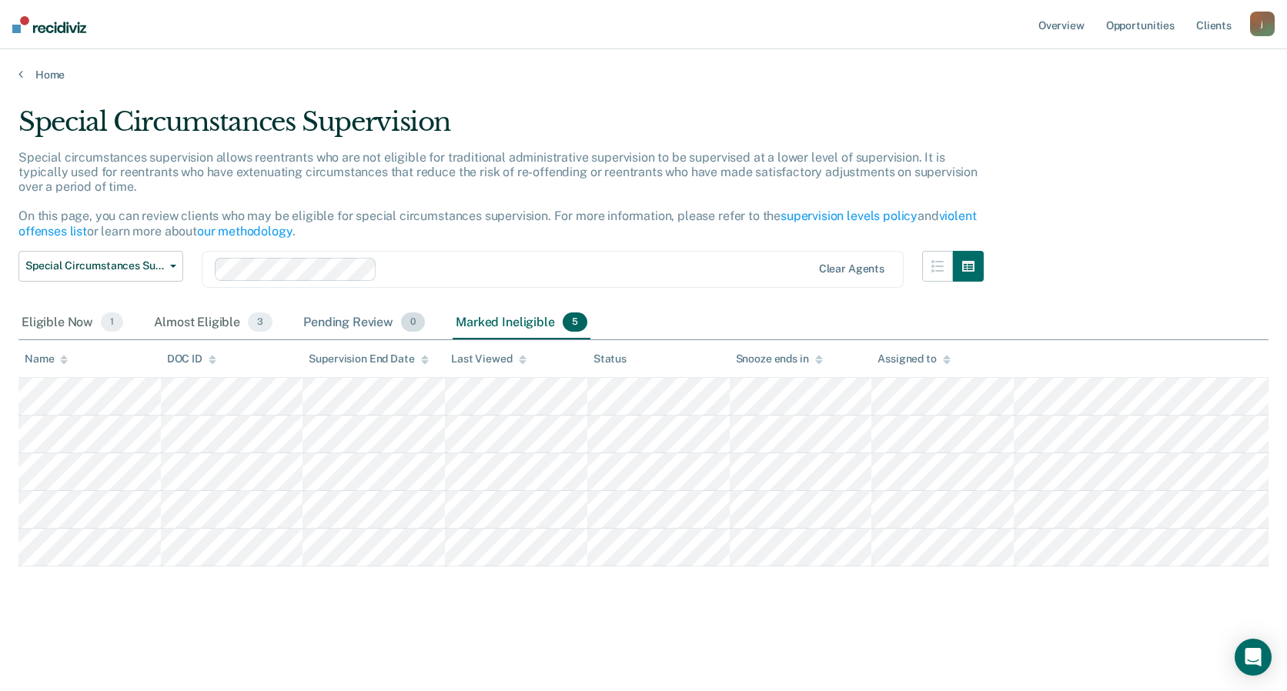
click at [348, 328] on div "Pending Review 0" at bounding box center [364, 323] width 128 height 34
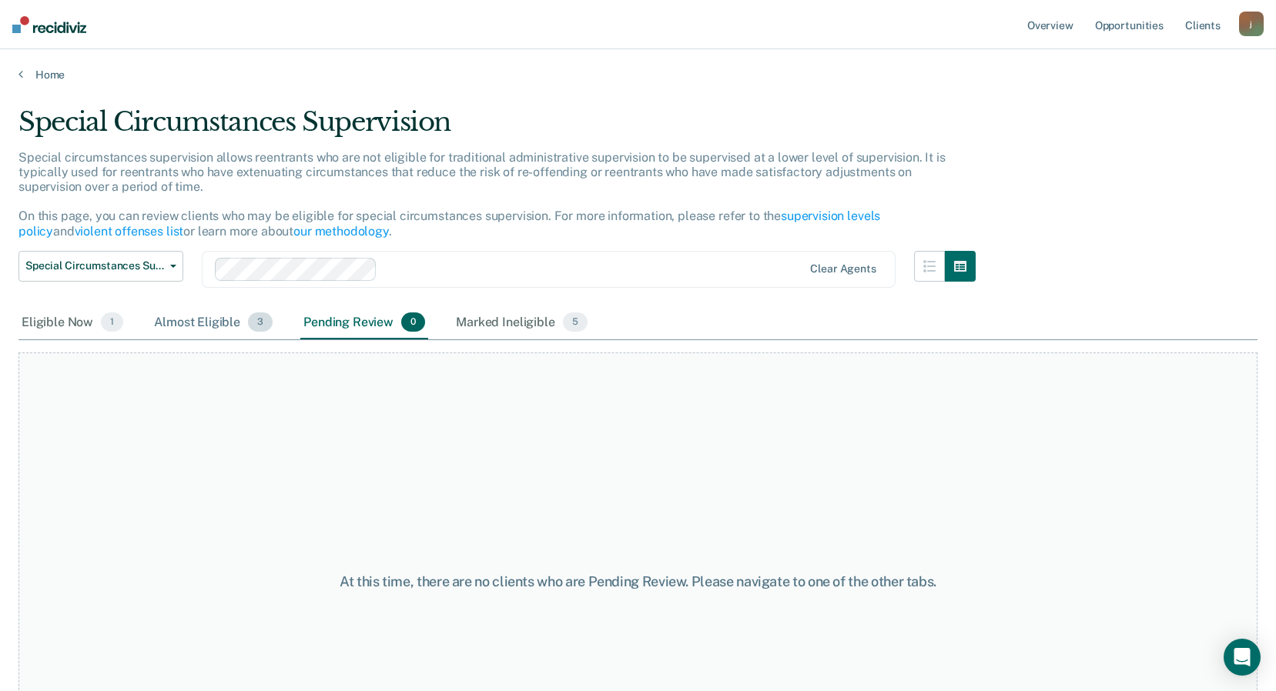
click at [190, 323] on div "Almost Eligible 3" at bounding box center [213, 323] width 125 height 34
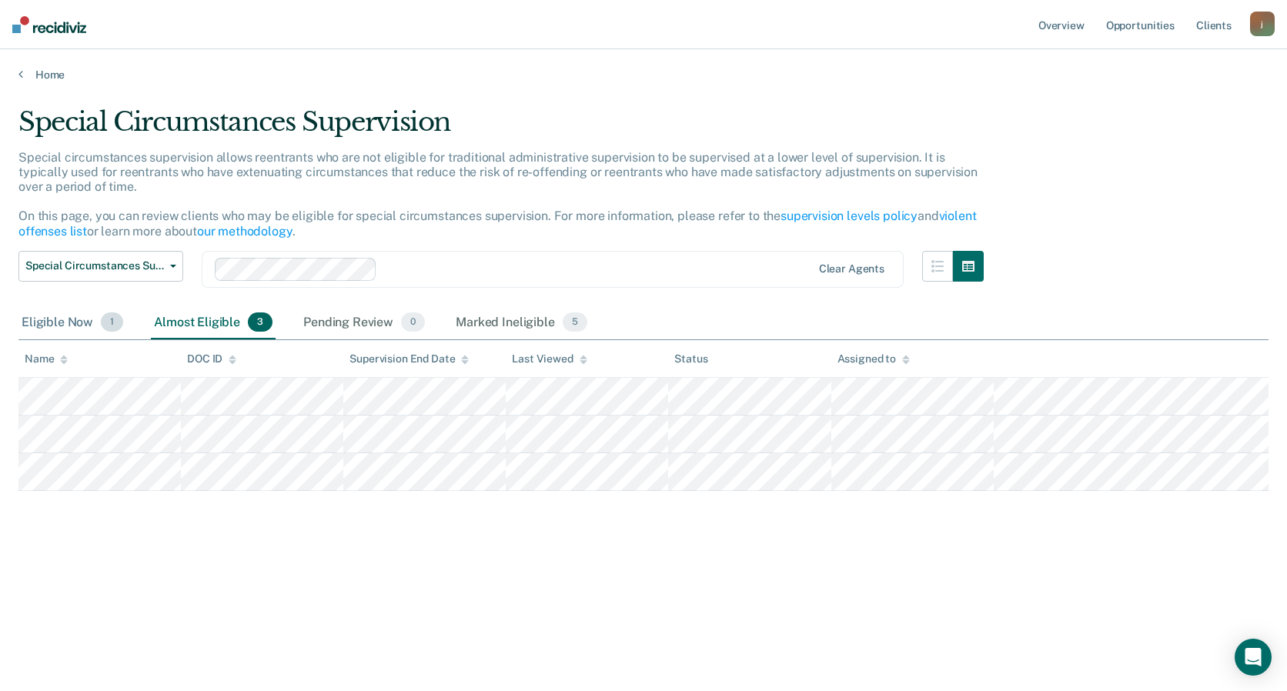
click at [78, 325] on div "Eligible Now 1" at bounding box center [72, 323] width 108 height 34
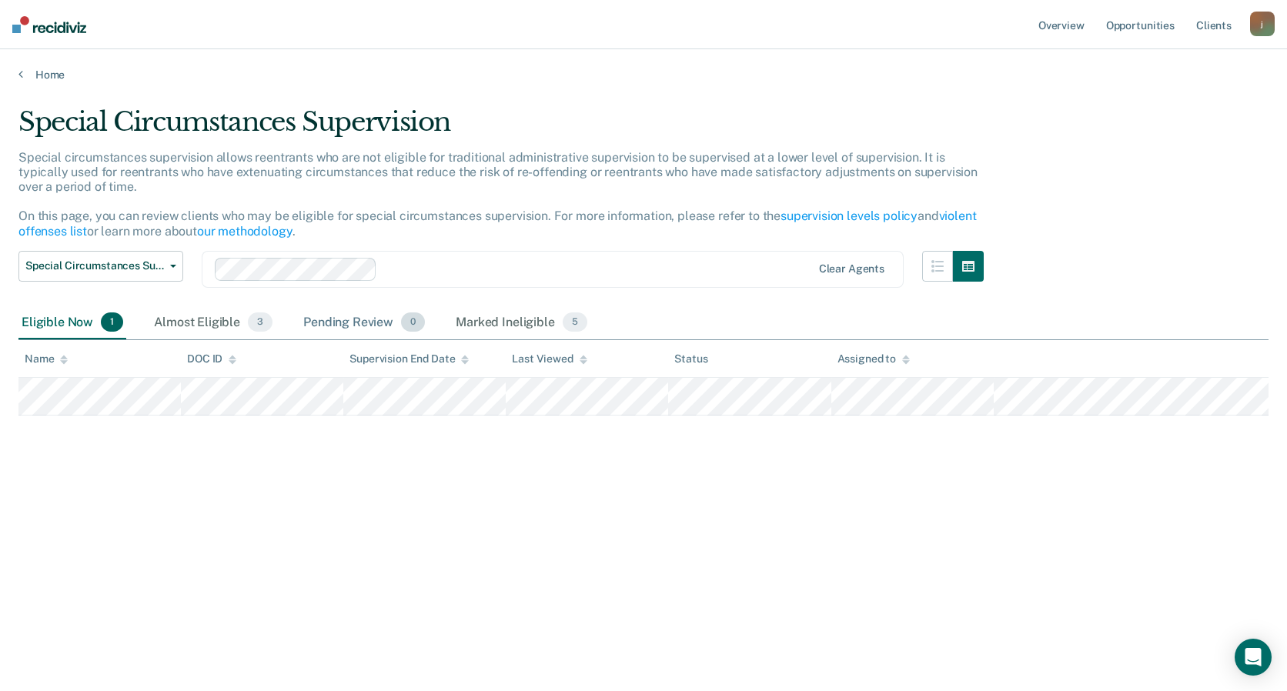
click at [367, 327] on div "Pending Review 0" at bounding box center [364, 323] width 128 height 34
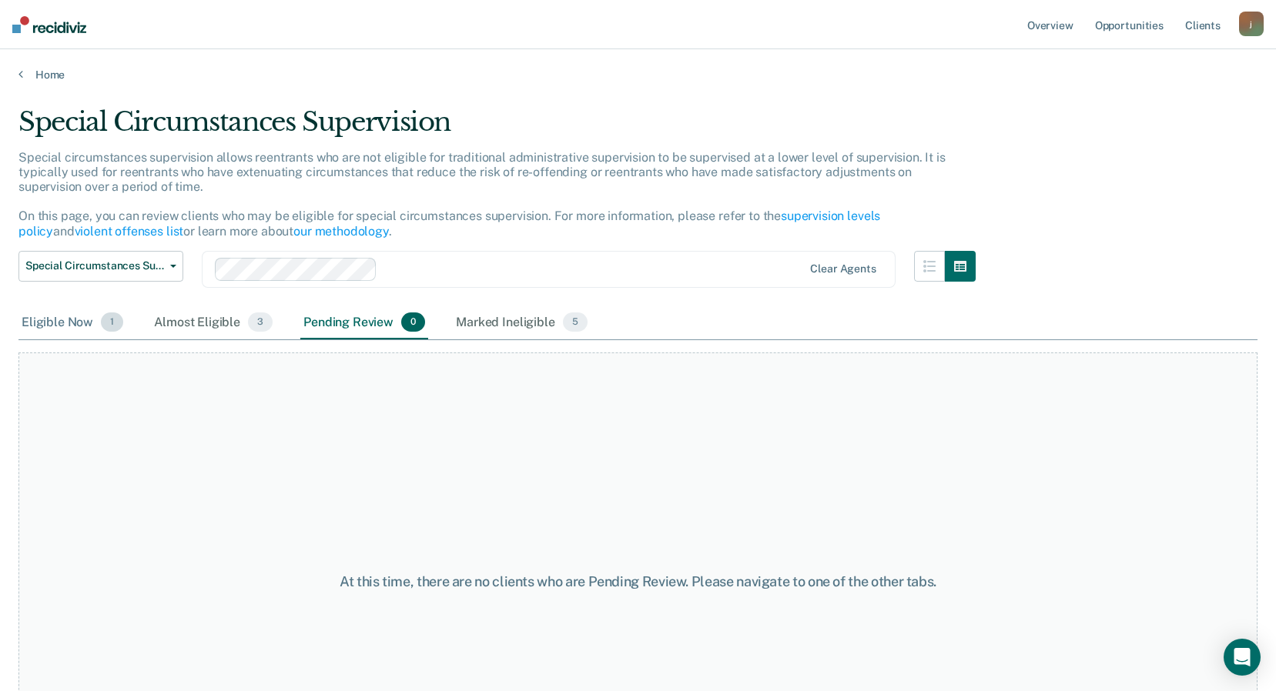
click at [44, 321] on div "Eligible Now 1" at bounding box center [72, 323] width 108 height 34
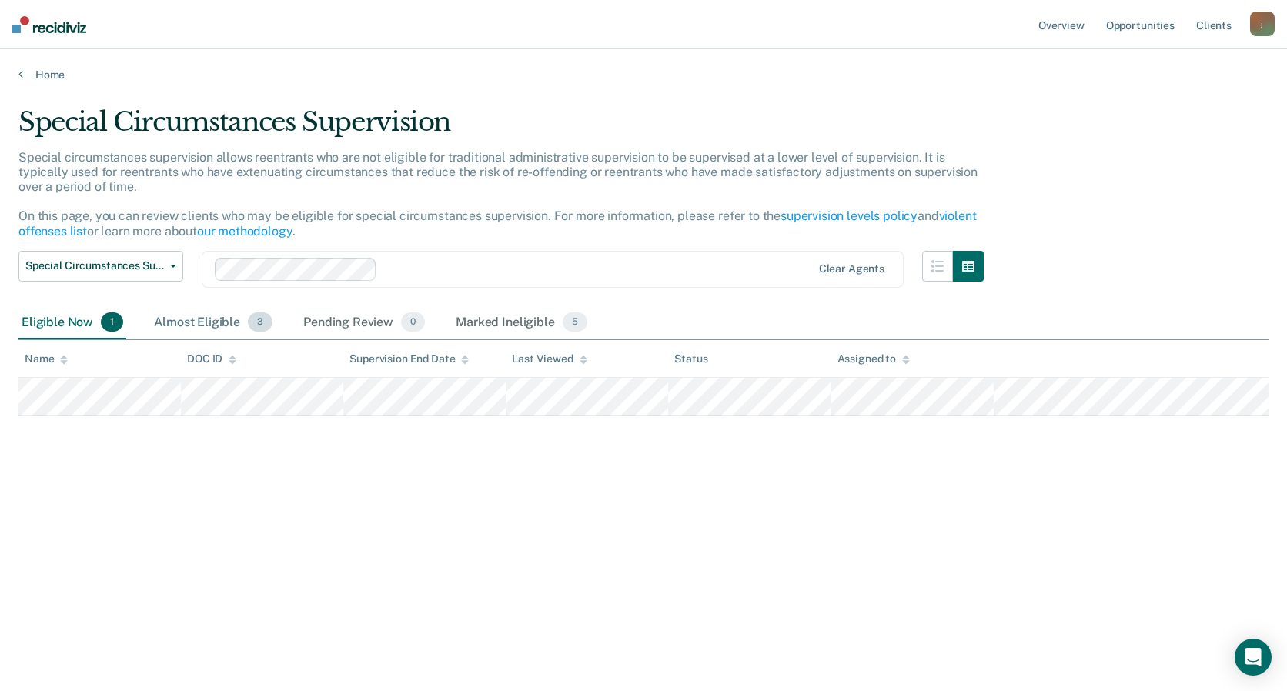
click at [228, 333] on div "Almost Eligible 3" at bounding box center [213, 323] width 125 height 34
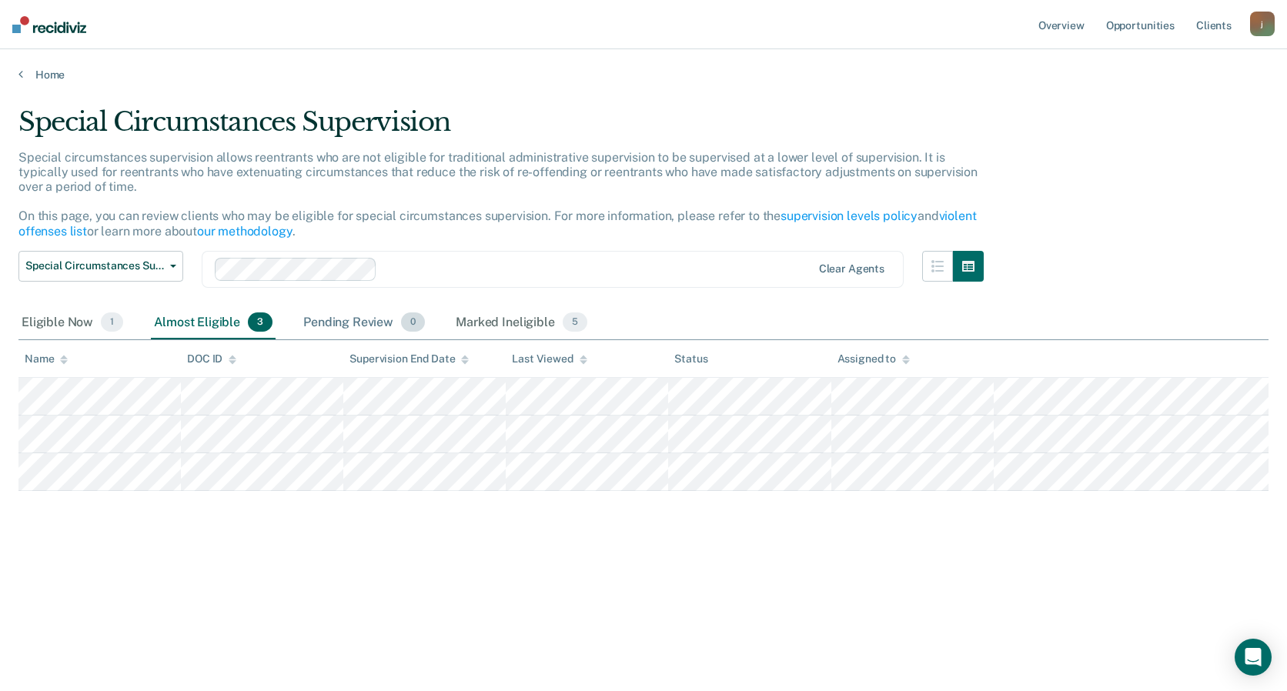
click at [363, 320] on div "Pending Review 0" at bounding box center [364, 323] width 128 height 34
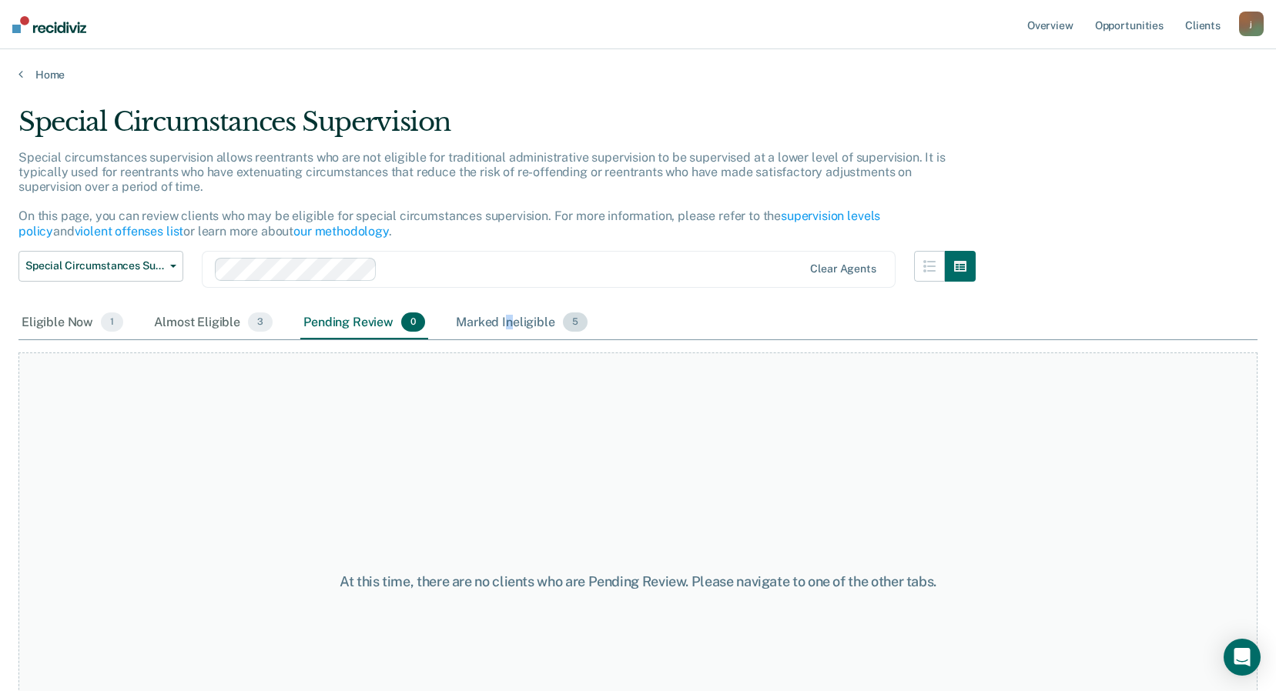
click at [504, 316] on div "Marked Ineligible 5" at bounding box center [522, 323] width 138 height 34
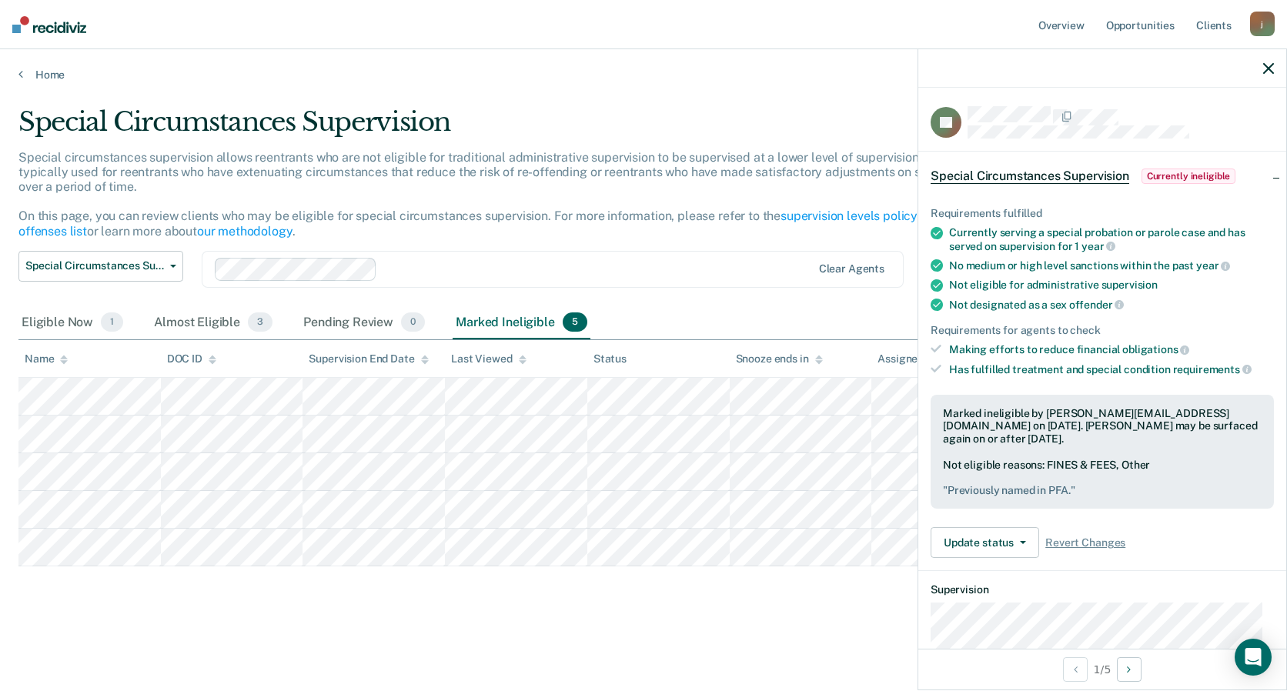
click at [1267, 64] on icon "button" at bounding box center [1269, 68] width 11 height 11
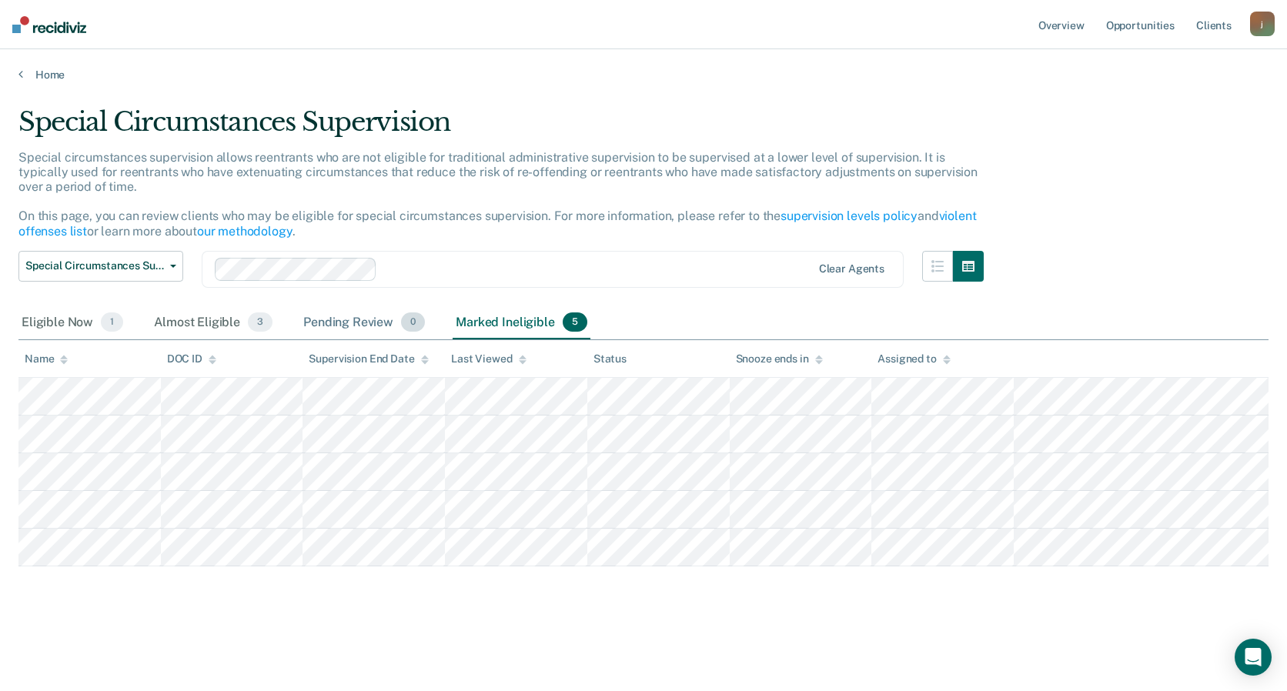
click at [323, 321] on div "Pending Review 0" at bounding box center [364, 323] width 128 height 34
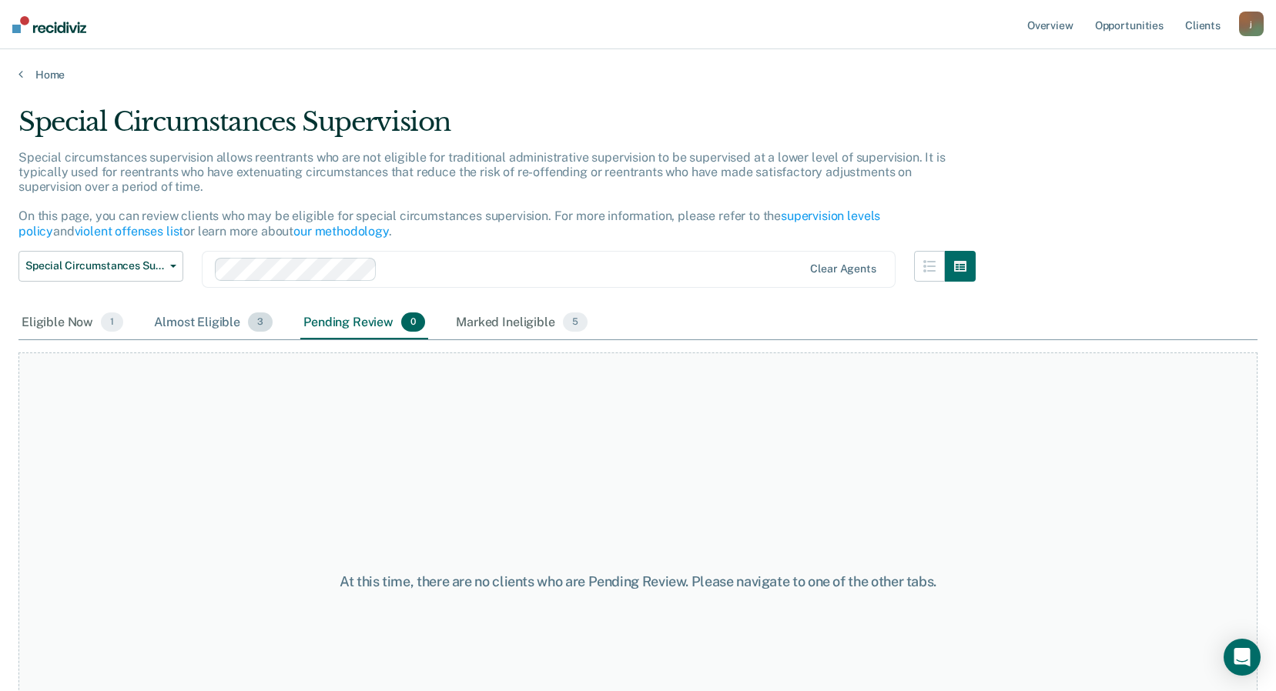
click at [216, 321] on div "Almost Eligible 3" at bounding box center [213, 323] width 125 height 34
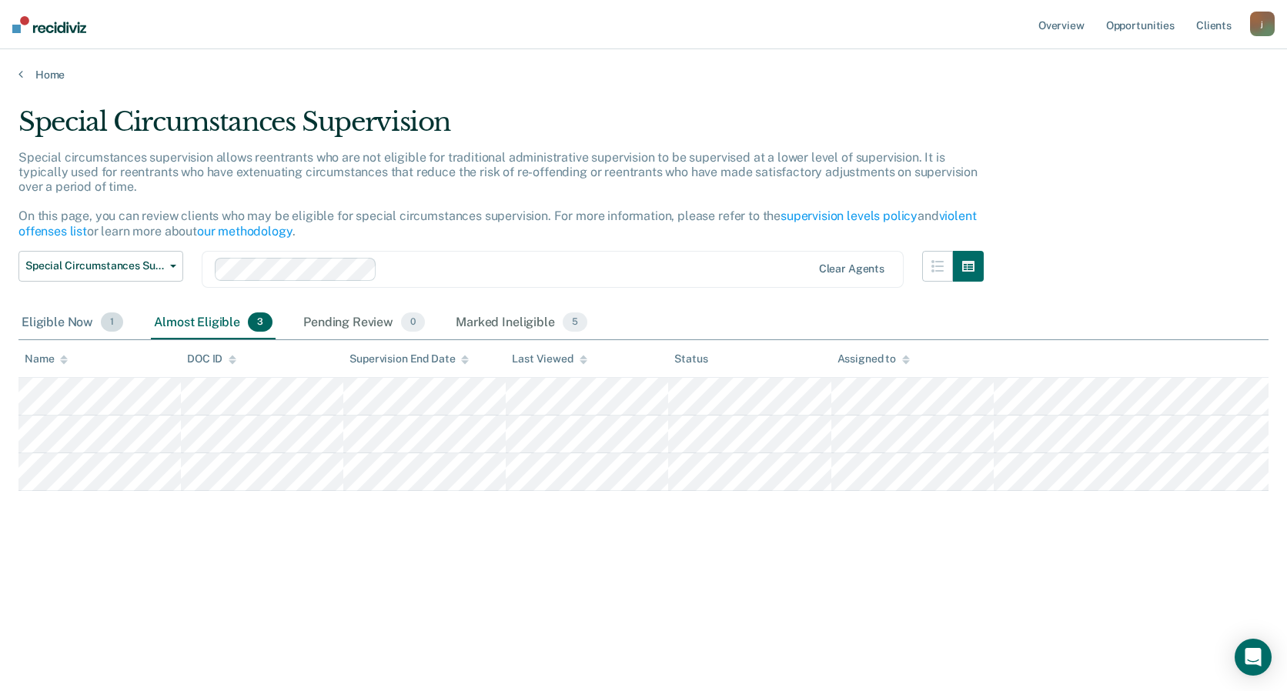
click at [38, 316] on div "Eligible Now 1" at bounding box center [72, 323] width 108 height 34
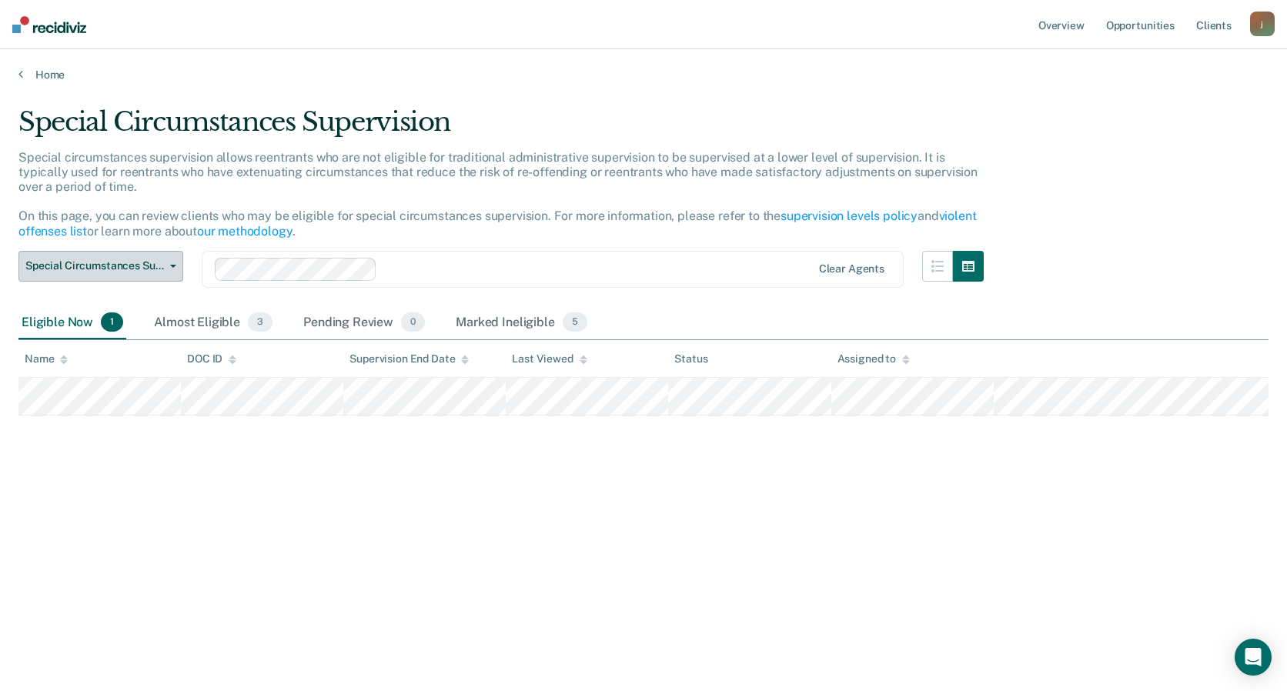
click at [172, 260] on button "Special Circumstances Supervision" at bounding box center [100, 266] width 165 height 31
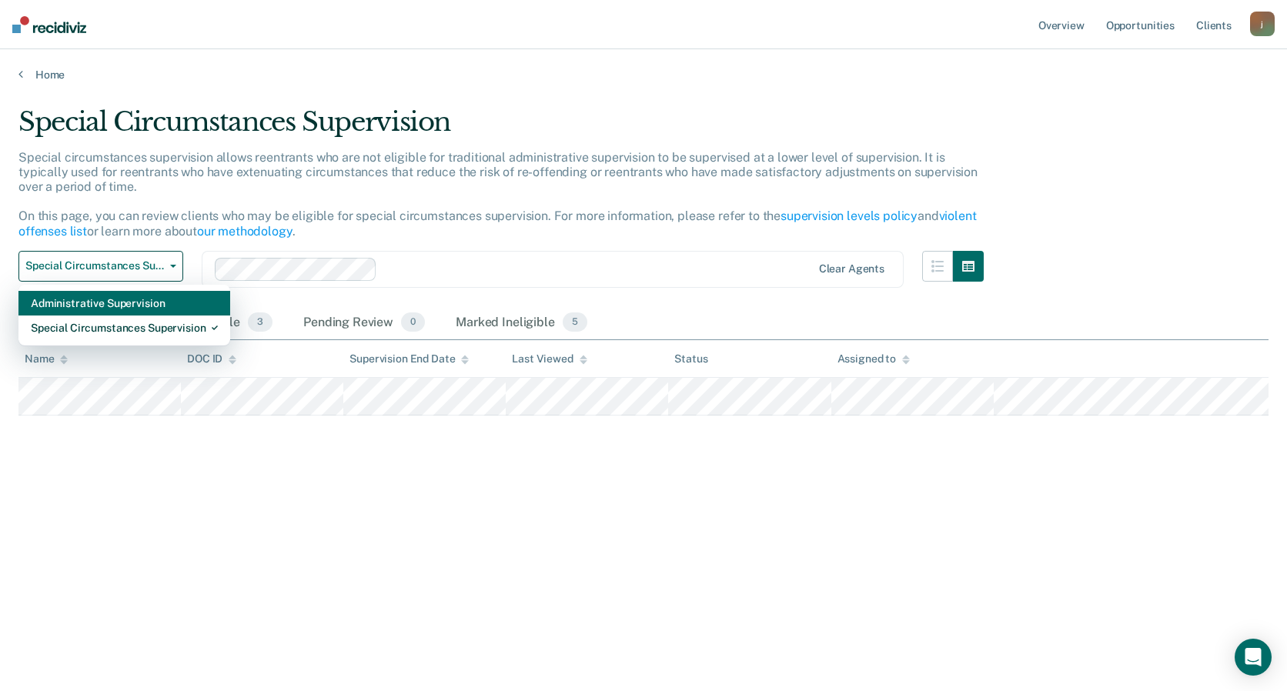
click at [128, 304] on div "Administrative Supervision" at bounding box center [124, 303] width 187 height 25
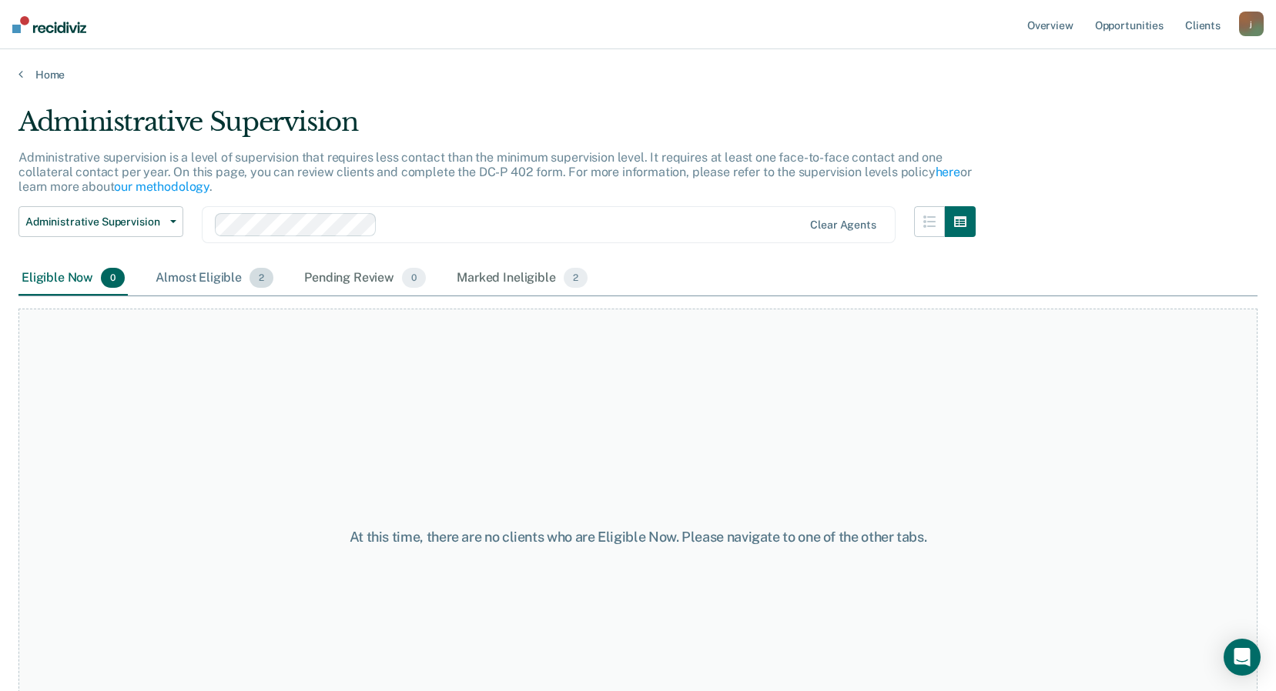
click at [215, 276] on div "Almost Eligible 2" at bounding box center [214, 279] width 124 height 34
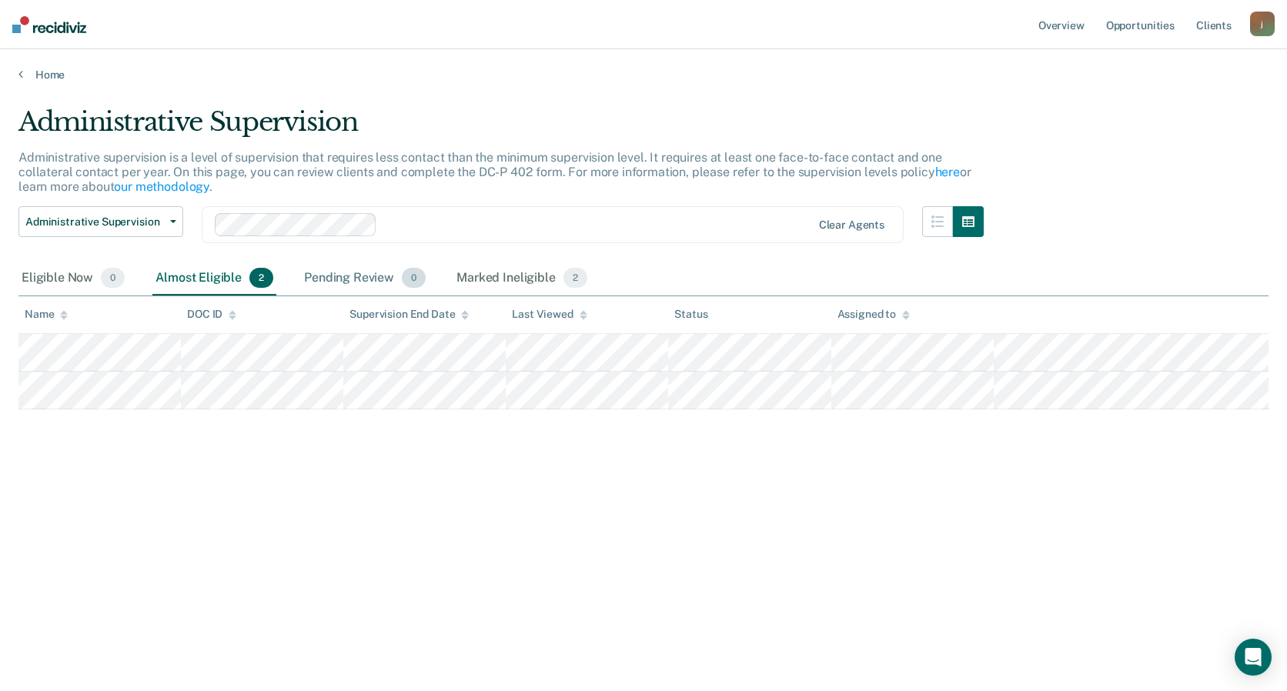
click at [336, 276] on div "Pending Review 0" at bounding box center [365, 279] width 128 height 34
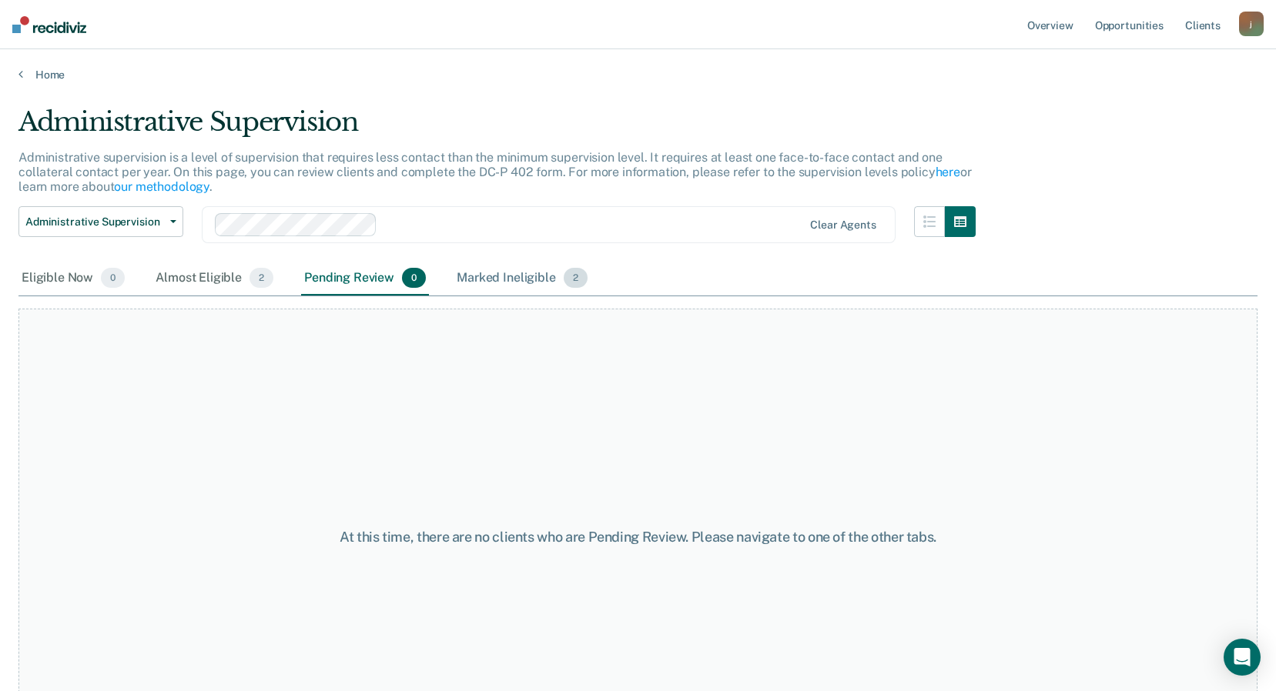
click at [484, 286] on div "Marked Ineligible 2" at bounding box center [522, 279] width 137 height 34
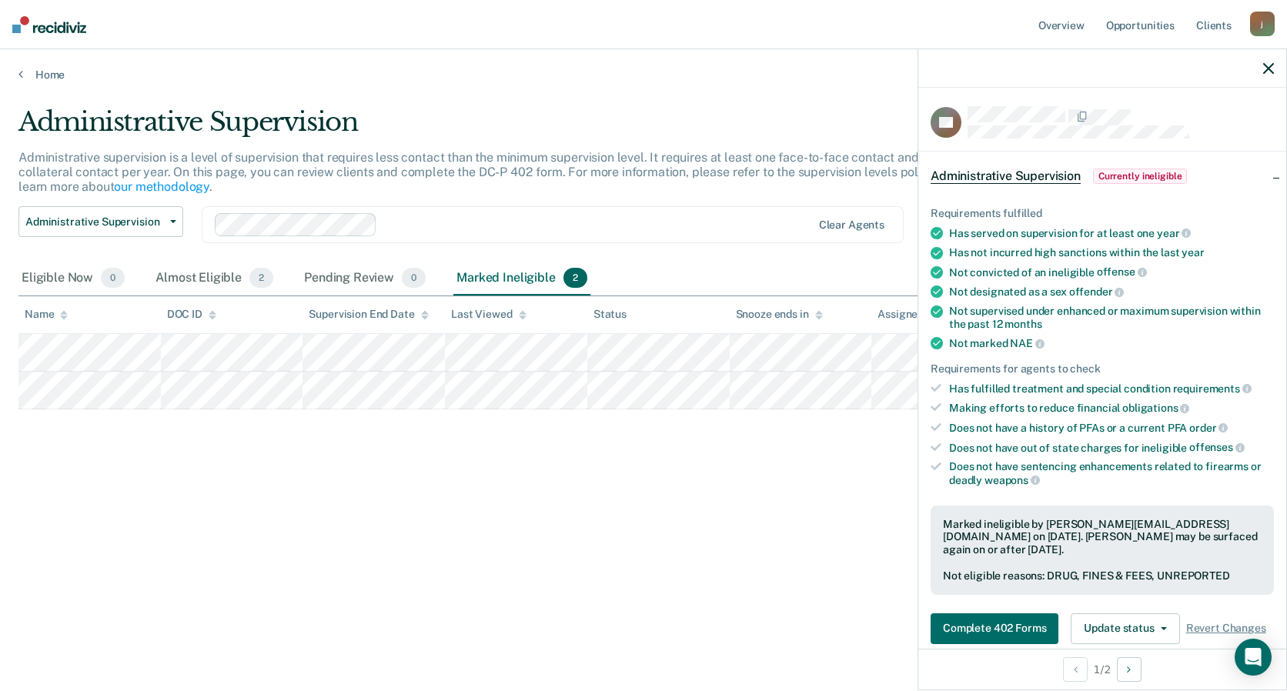
click at [1268, 72] on icon "button" at bounding box center [1269, 68] width 11 height 11
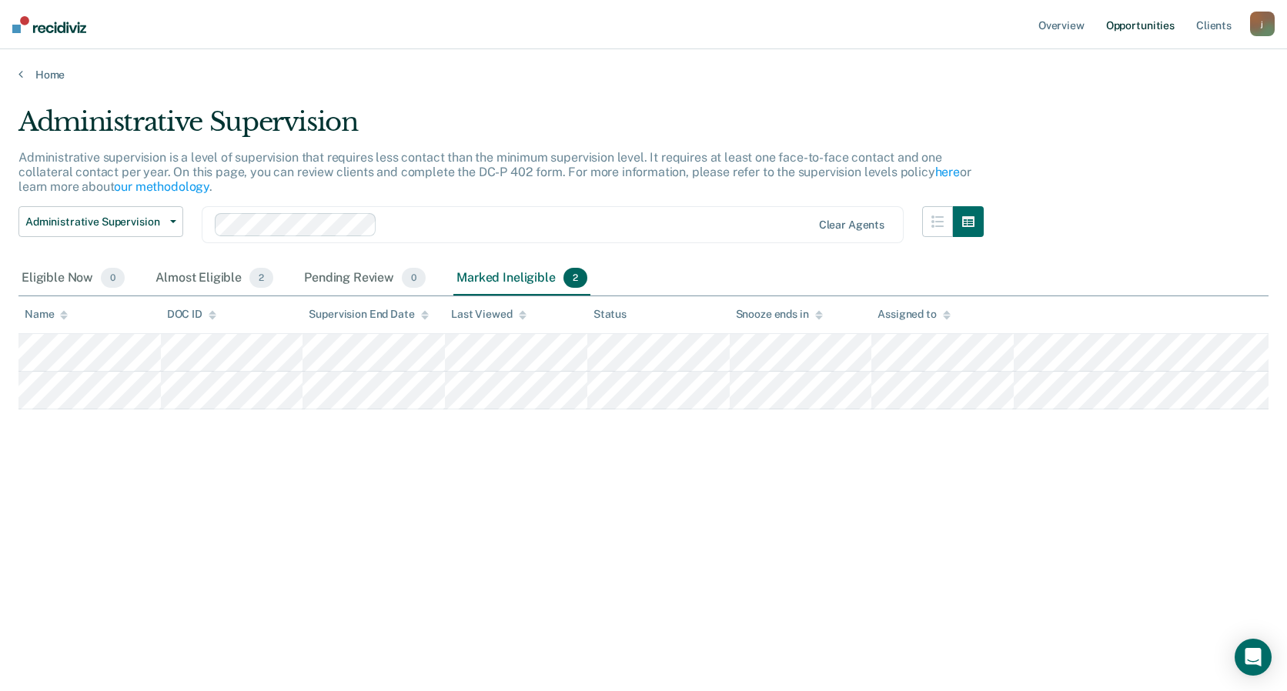
click at [1130, 29] on link "Opportunities" at bounding box center [1140, 24] width 75 height 49
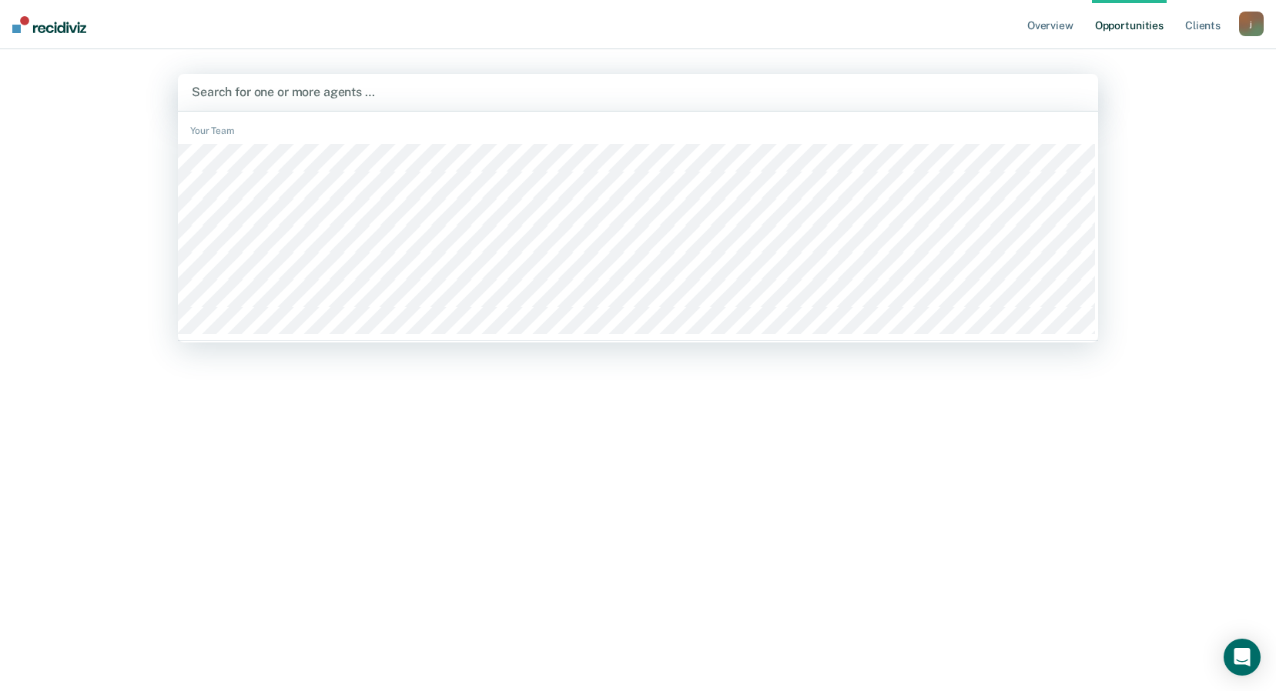
click at [337, 91] on div at bounding box center [638, 92] width 892 height 18
type input "kin"
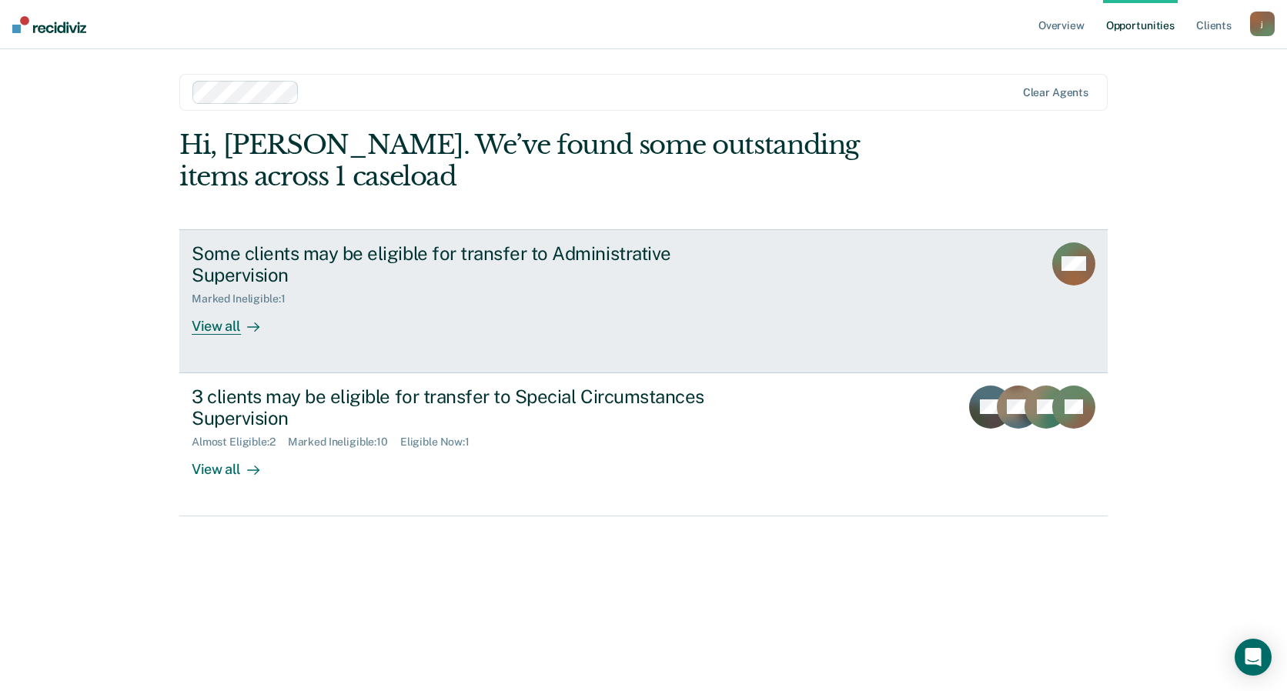
click at [316, 299] on div "Marked Ineligible : 1" at bounding box center [462, 295] width 541 height 19
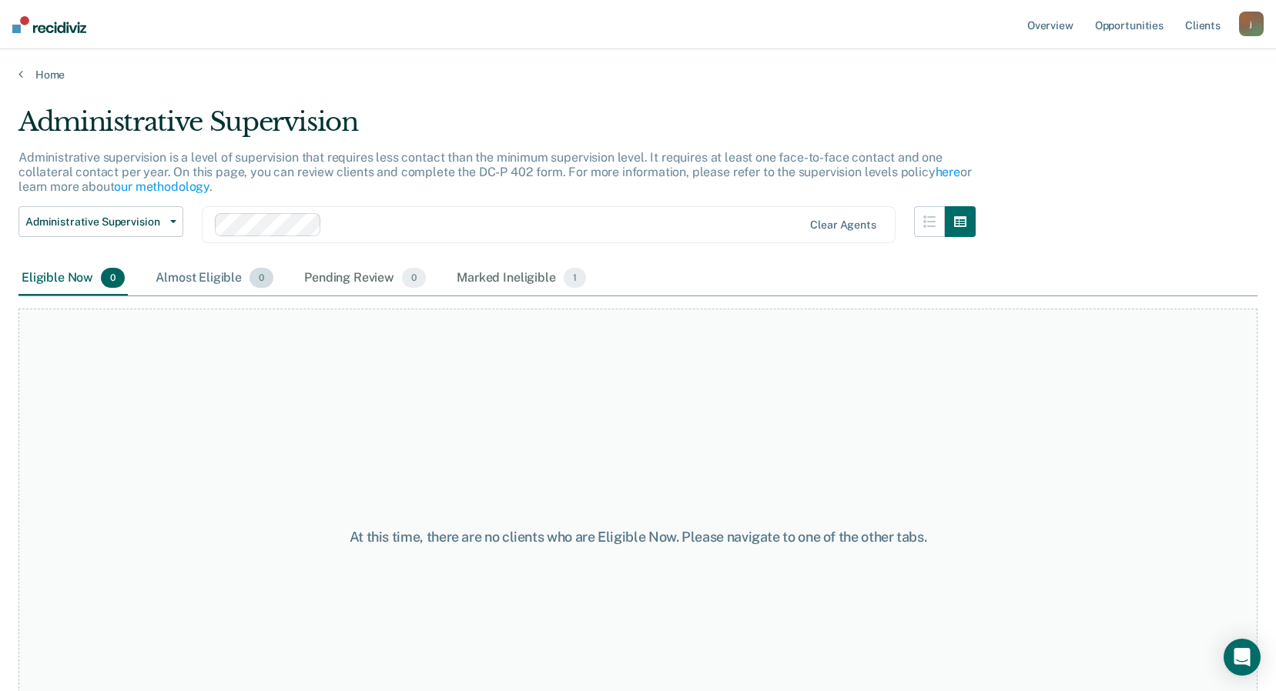
click at [206, 283] on div "Almost Eligible 0" at bounding box center [214, 279] width 124 height 34
click at [345, 280] on div "Pending Review 0" at bounding box center [365, 279] width 128 height 34
click at [460, 279] on div "Marked Ineligible 1" at bounding box center [522, 279] width 136 height 34
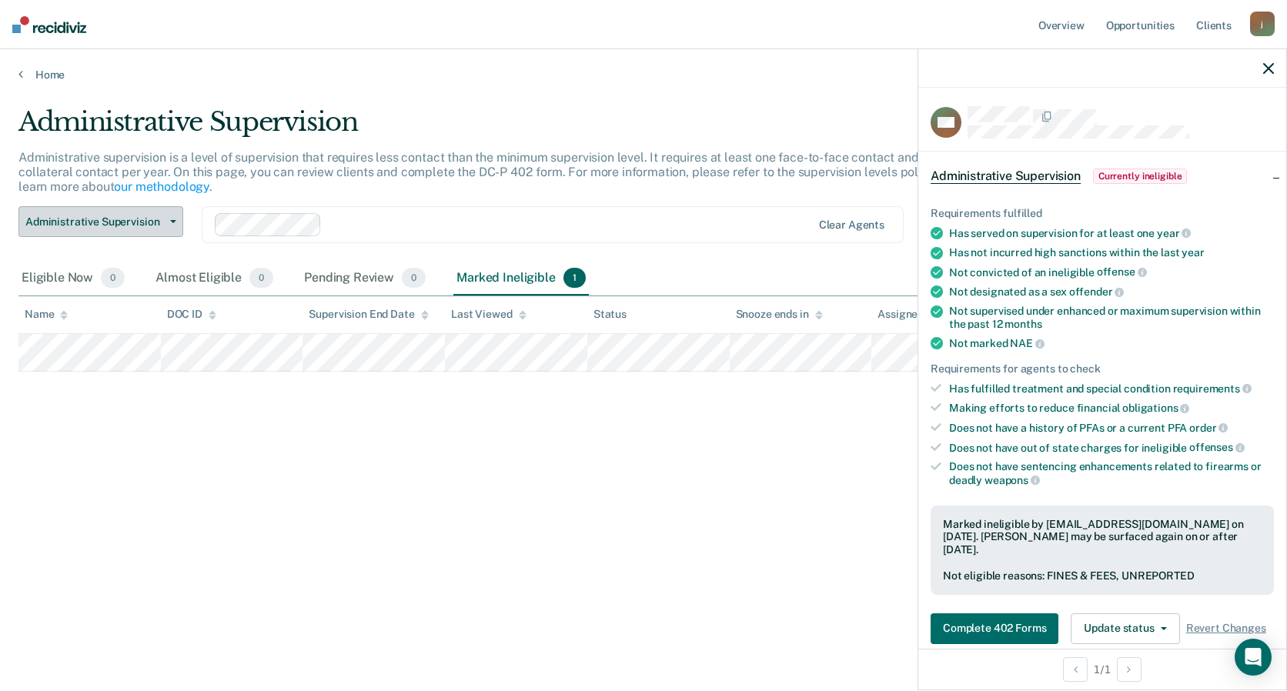
click at [109, 229] on button "Administrative Supervision" at bounding box center [100, 221] width 165 height 31
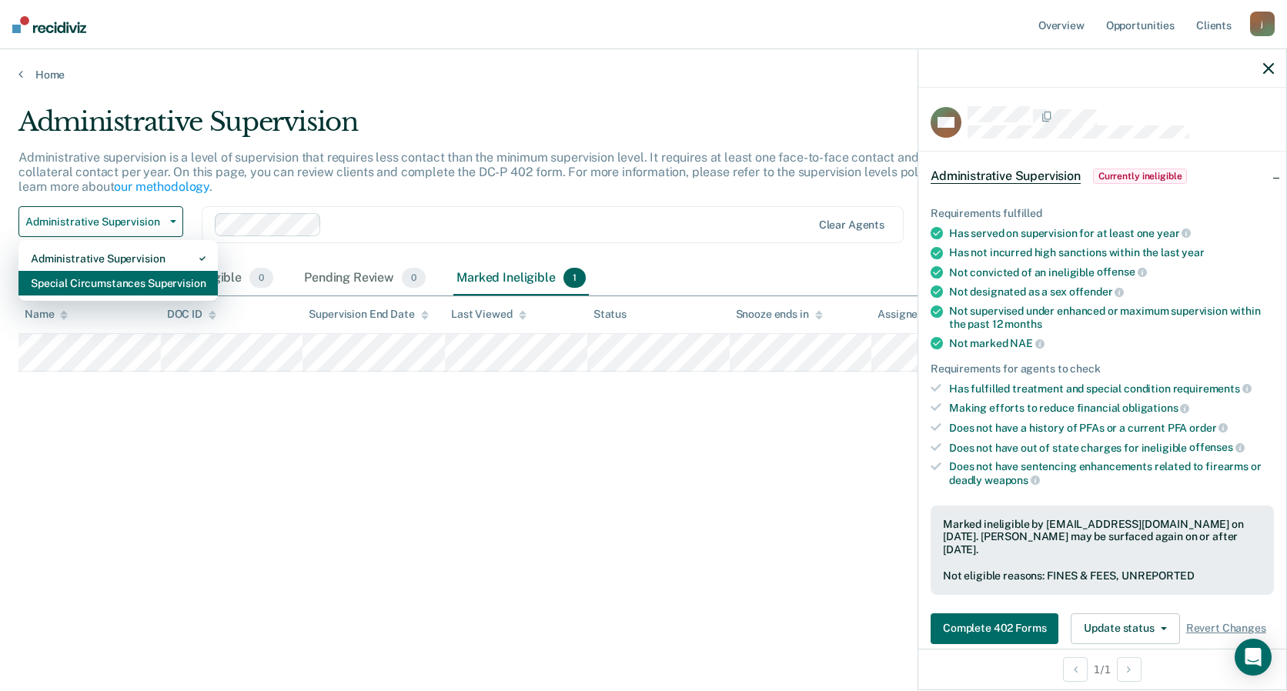
click at [100, 277] on div "Special Circumstances Supervision" at bounding box center [118, 283] width 175 height 25
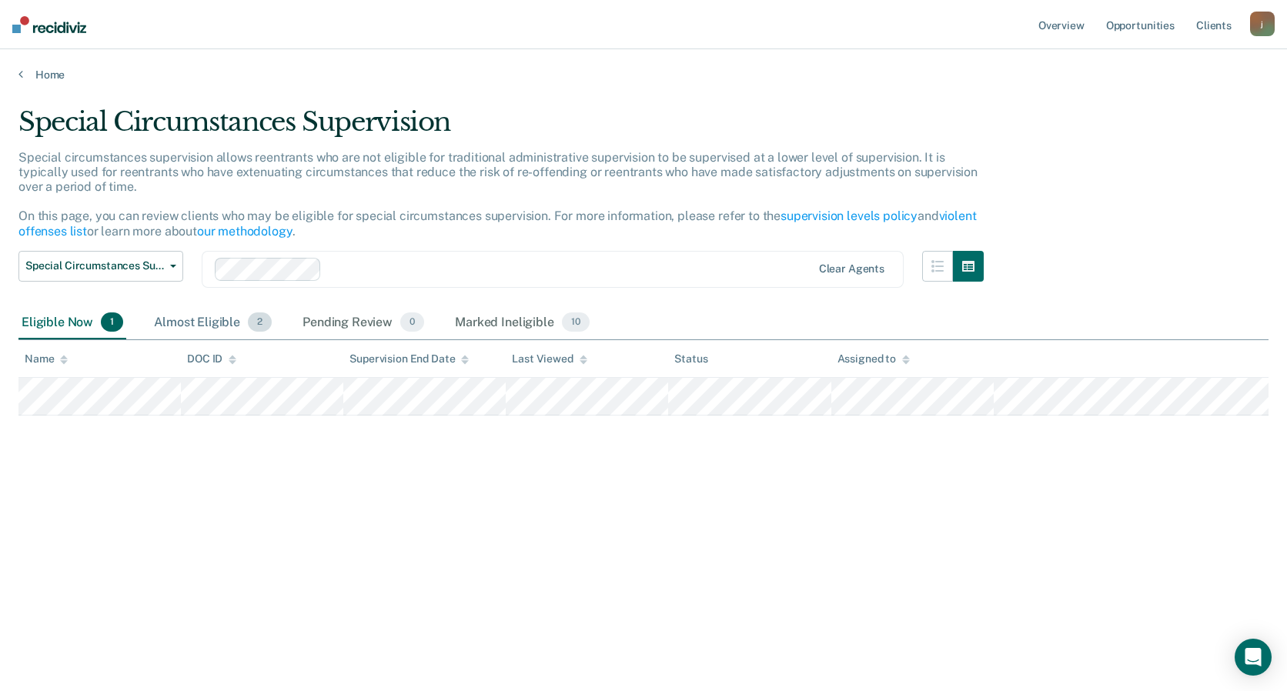
click at [189, 328] on div "Almost Eligible 2" at bounding box center [213, 323] width 124 height 34
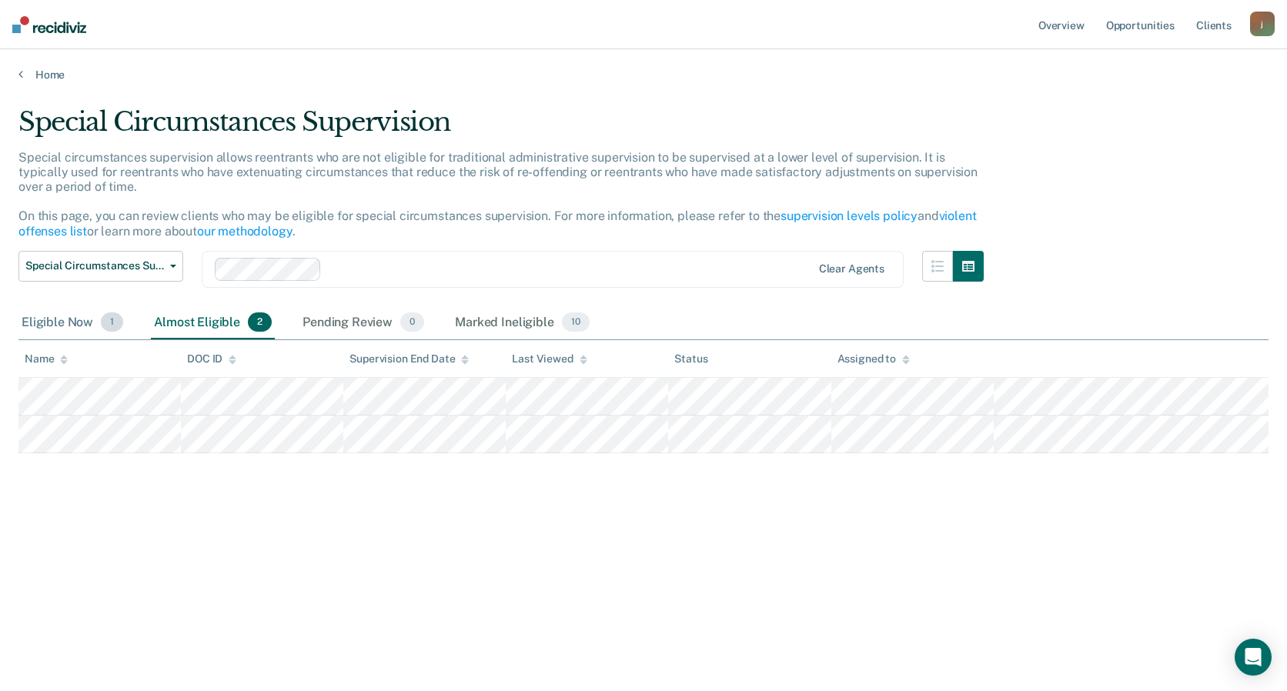
click at [66, 326] on div "Eligible Now 1" at bounding box center [72, 323] width 108 height 34
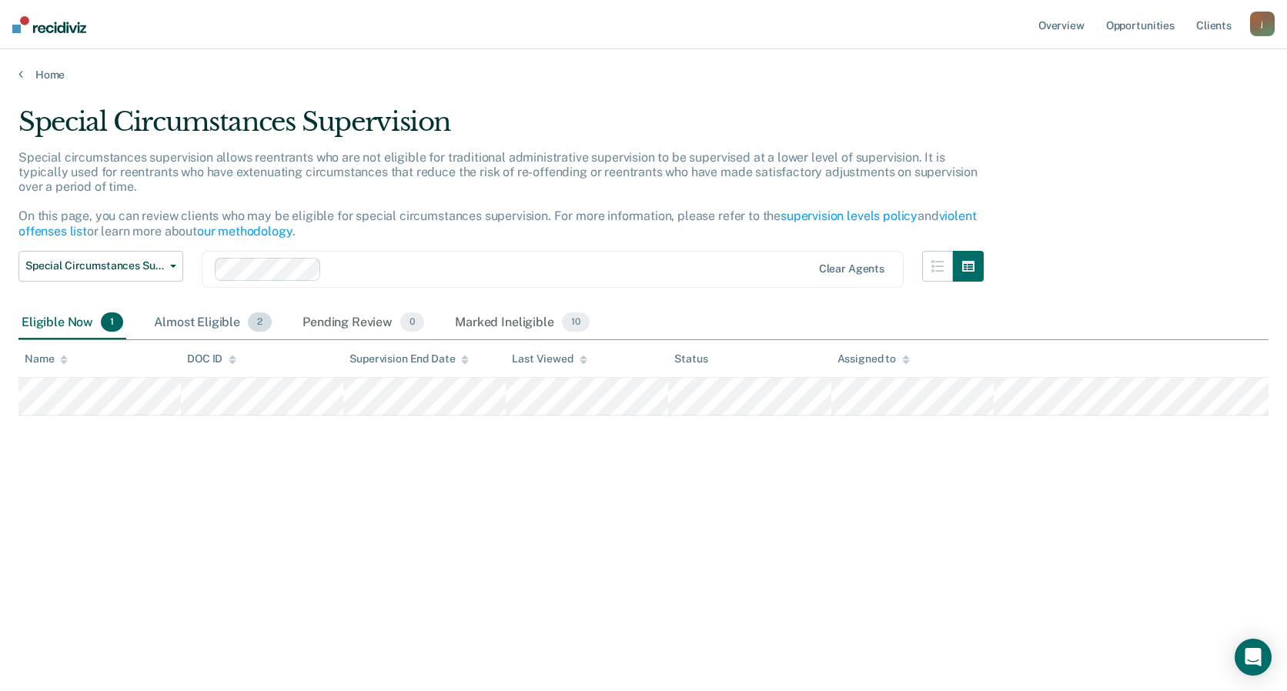
click at [206, 326] on div "Almost Eligible 2" at bounding box center [213, 323] width 124 height 34
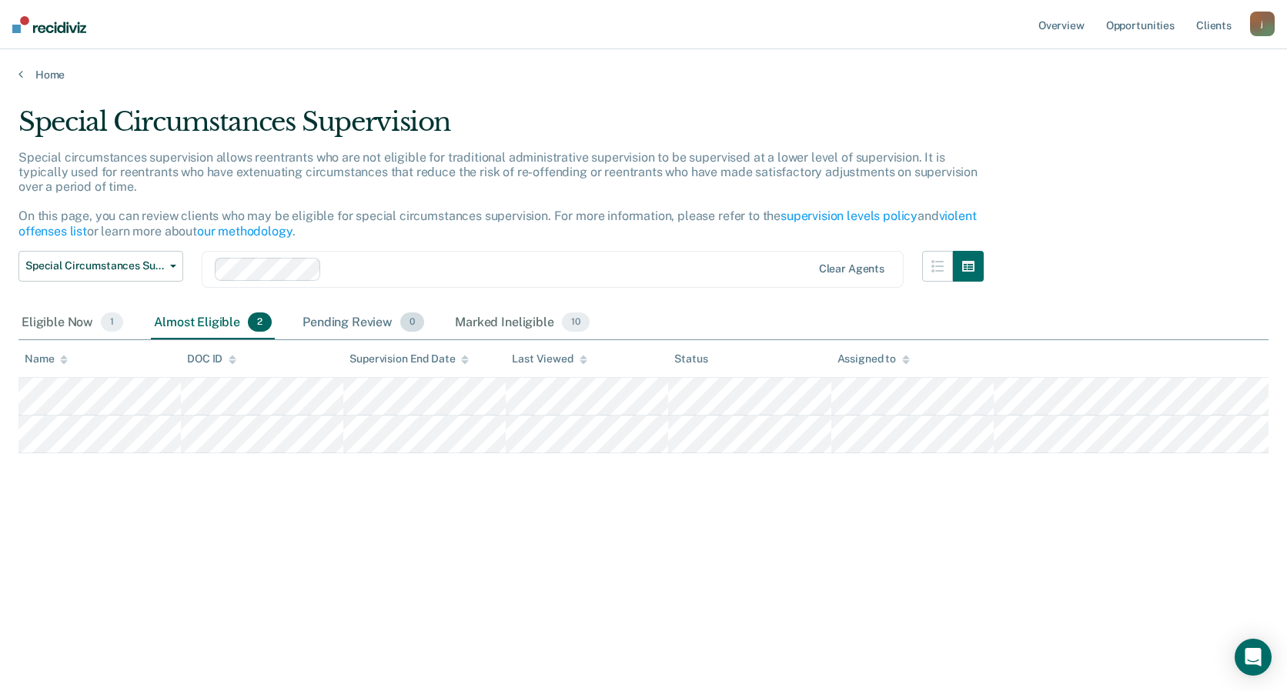
click at [345, 325] on div "Pending Review 0" at bounding box center [364, 323] width 128 height 34
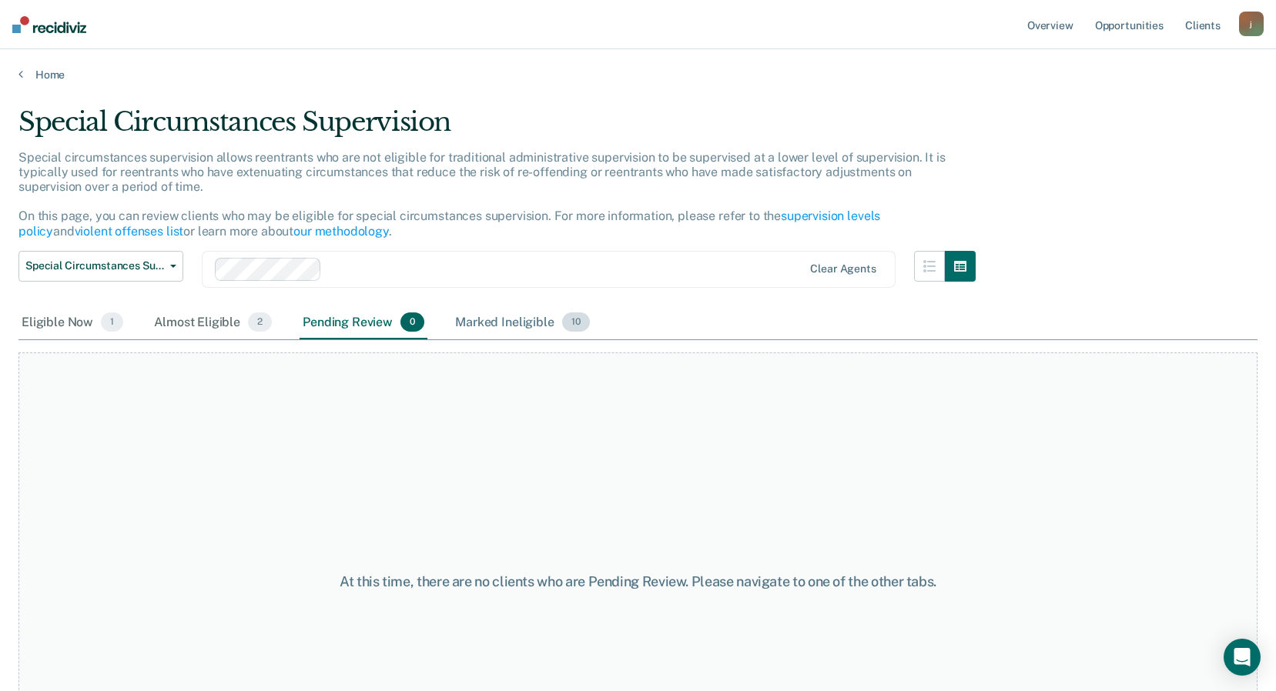
click at [494, 320] on div "Marked Ineligible 10" at bounding box center [522, 323] width 140 height 34
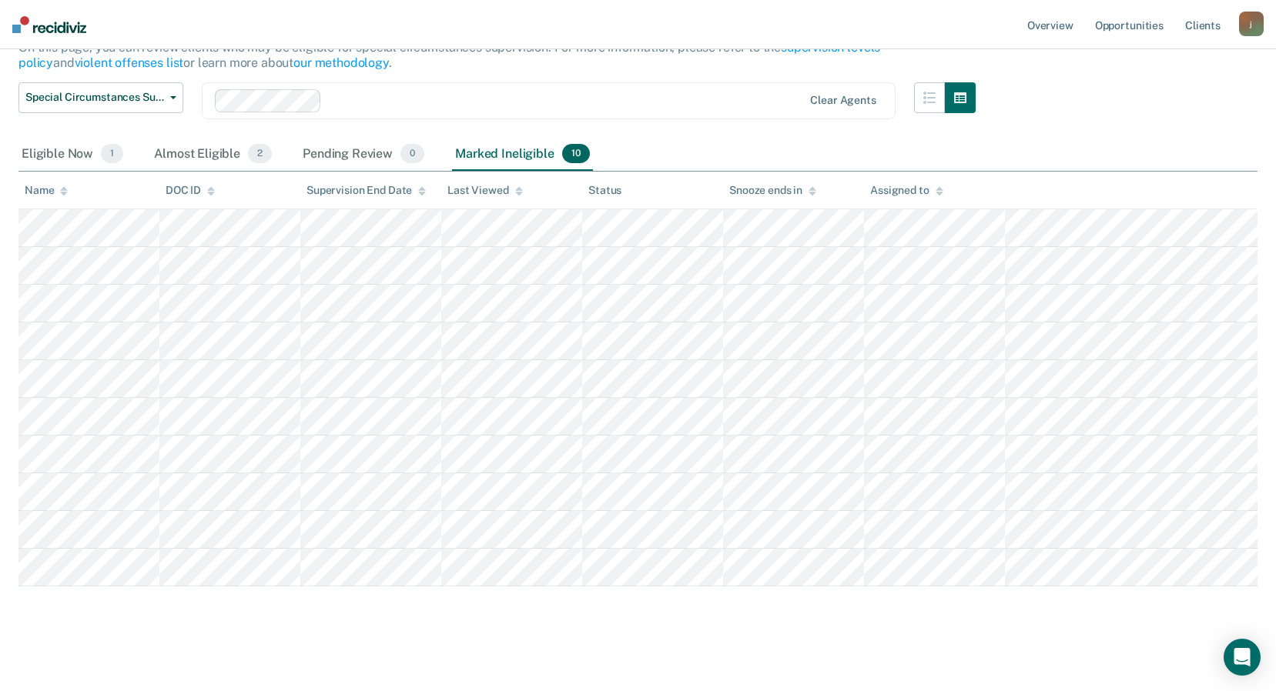
scroll to position [175, 0]
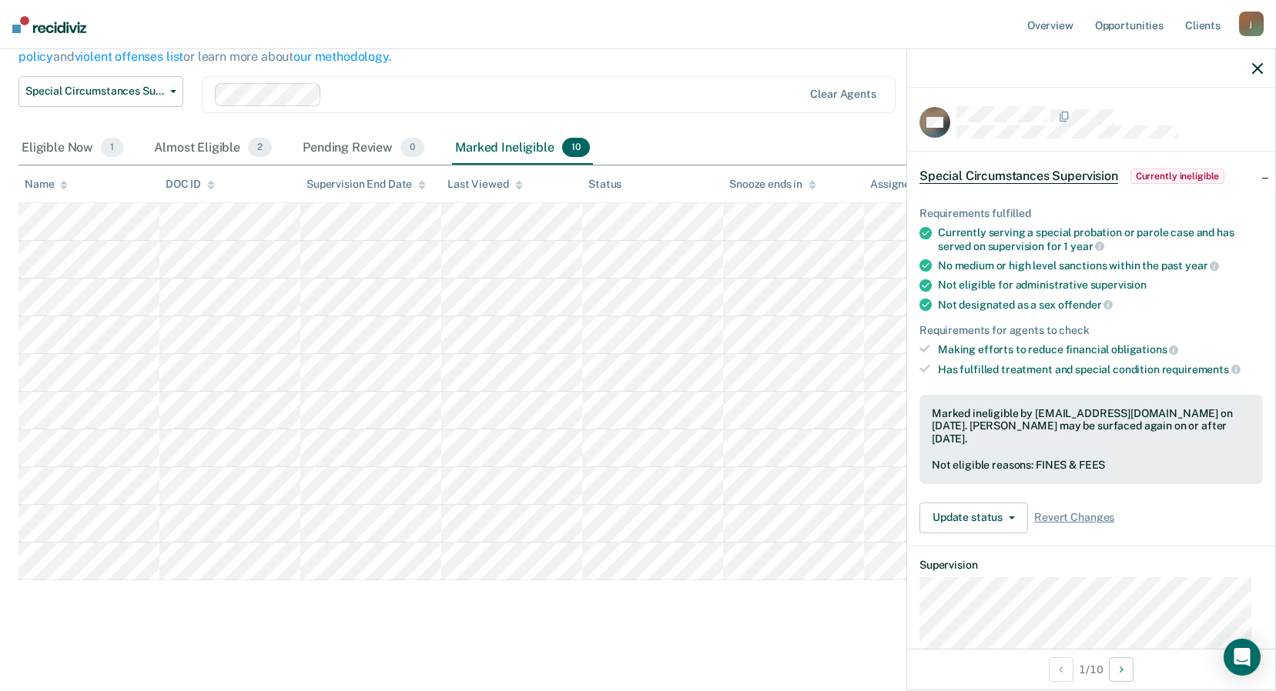
click at [1253, 67] on icon "button" at bounding box center [1257, 68] width 11 height 11
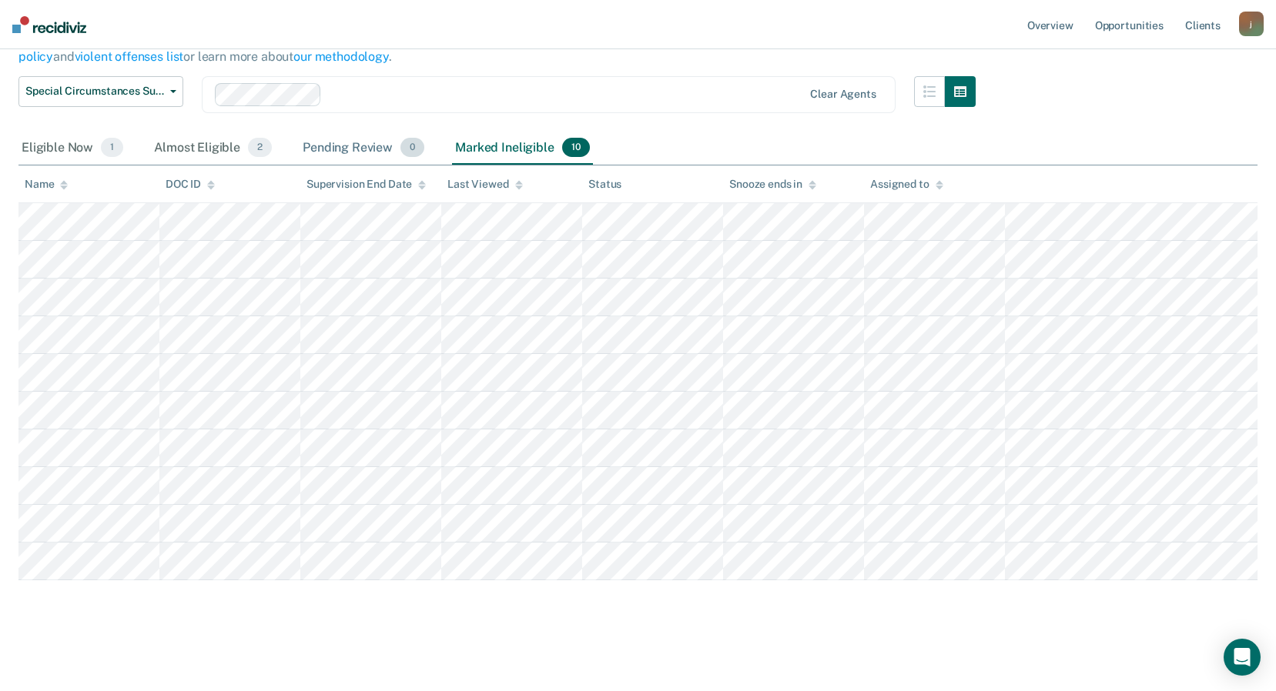
click at [358, 149] on div "Pending Review 0" at bounding box center [364, 149] width 128 height 34
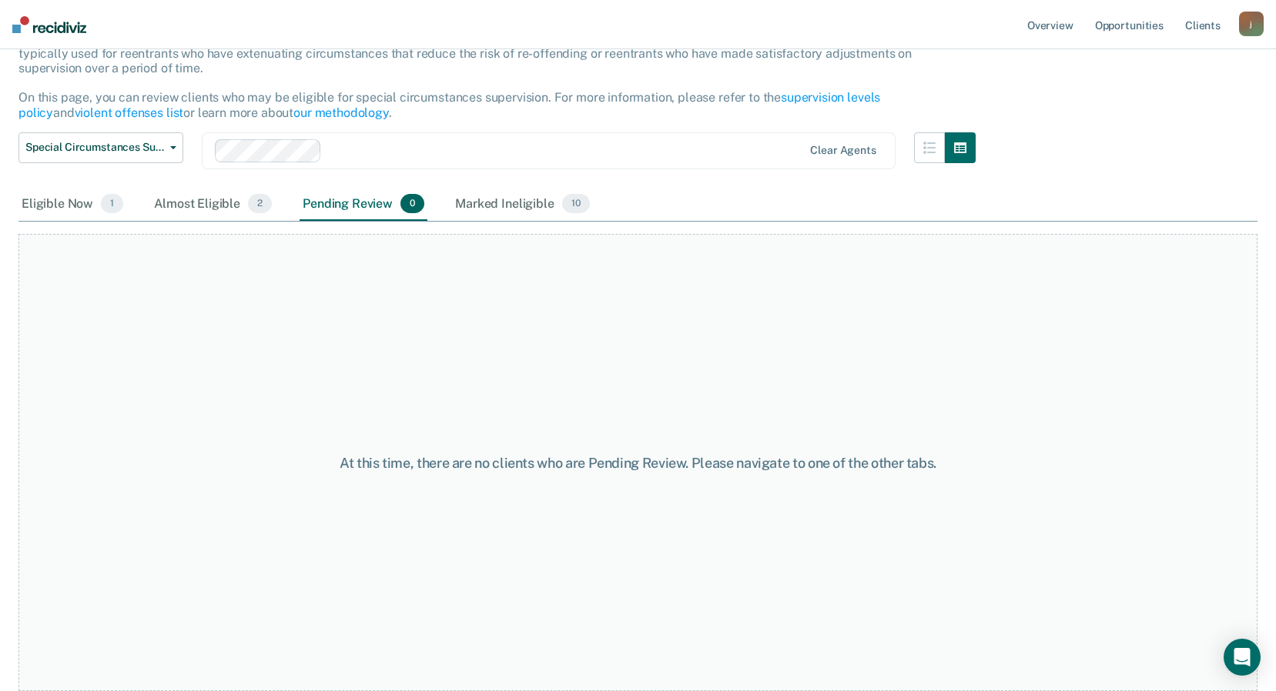
scroll to position [119, 0]
click at [208, 195] on div "Almost Eligible 2" at bounding box center [213, 205] width 124 height 34
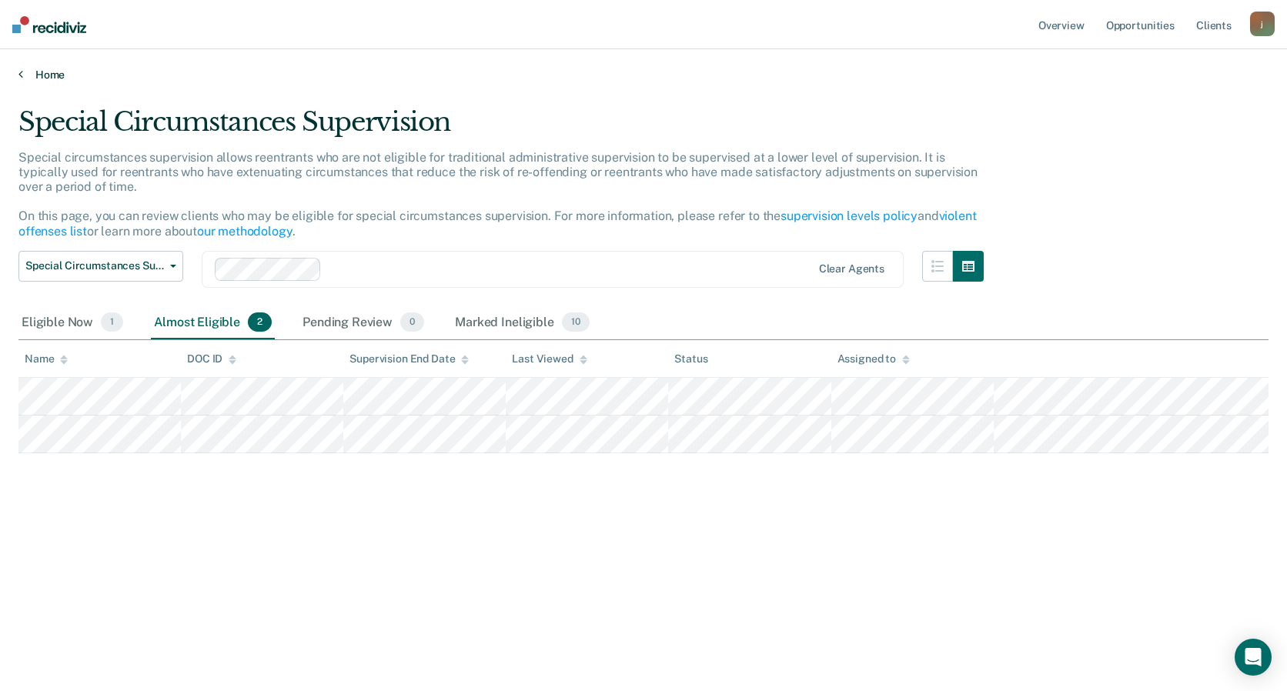
click at [38, 78] on link "Home" at bounding box center [643, 75] width 1250 height 14
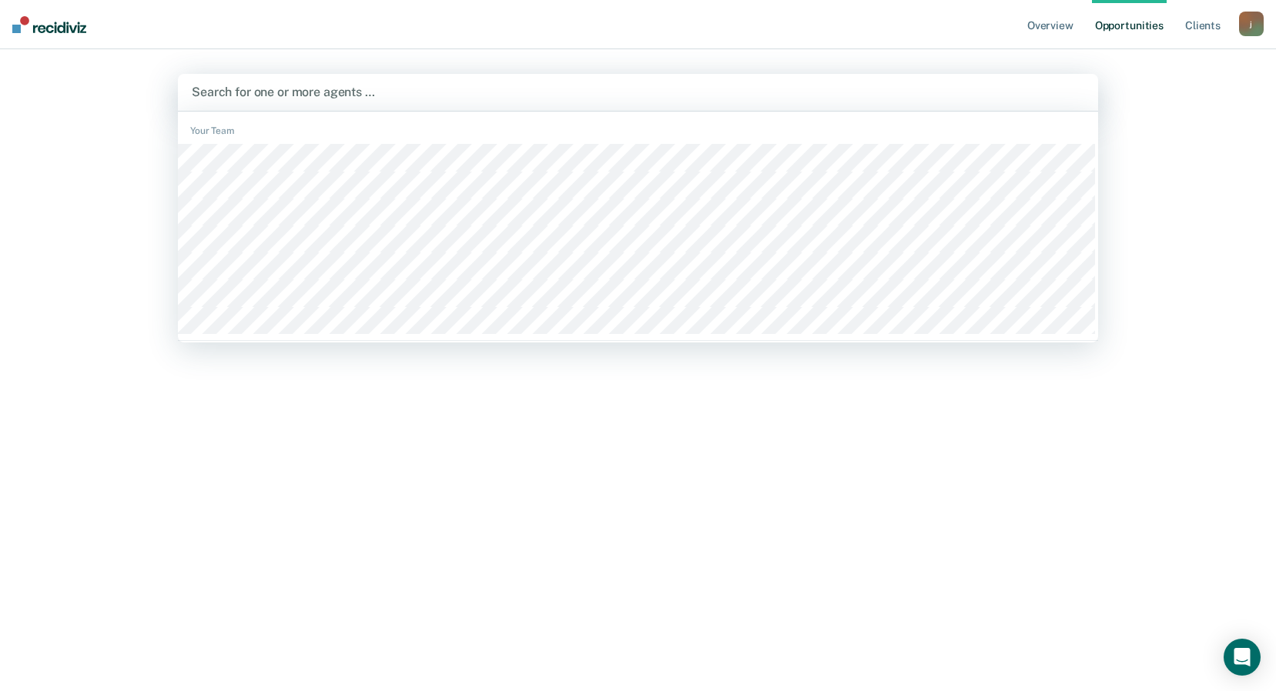
click at [319, 92] on div at bounding box center [638, 92] width 892 height 18
type input "jack"
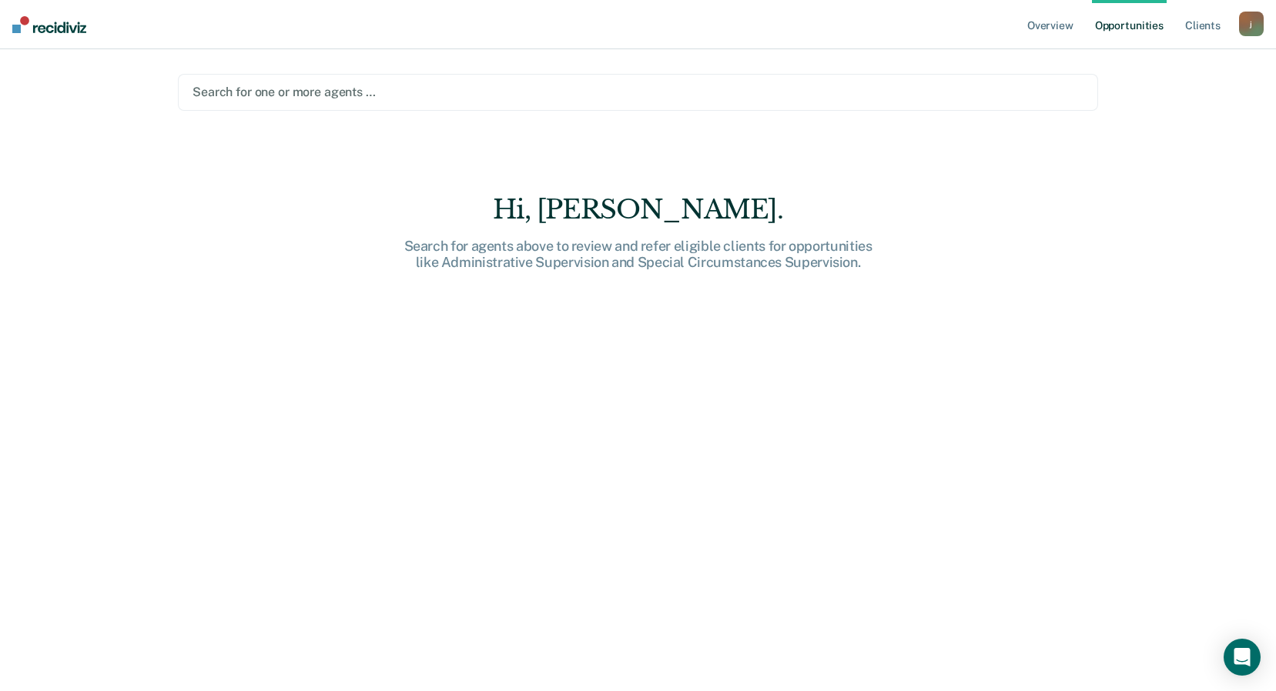
drag, startPoint x: 223, startPoint y: 89, endPoint x: 148, endPoint y: 91, distance: 74.7
click at [149, 91] on div "Overview Opportunities Client s jandreas@pa.gov j Profile How it works Log Out …" at bounding box center [638, 345] width 1276 height 691
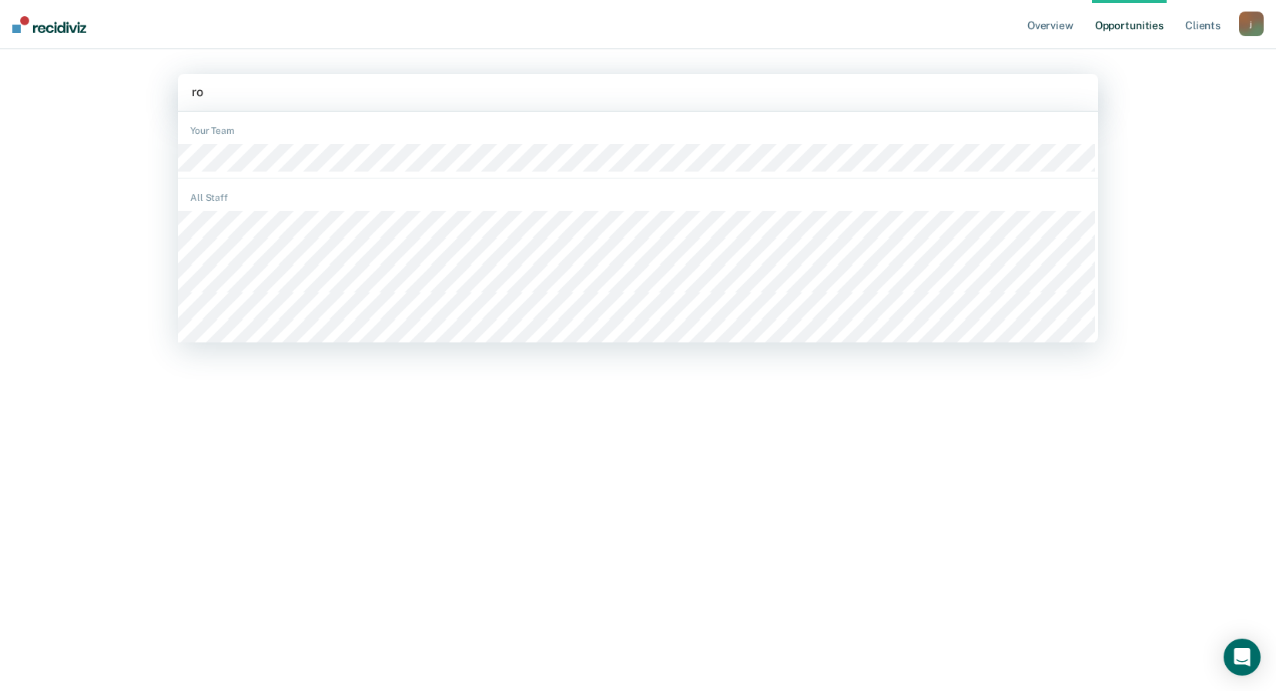
type input "rot"
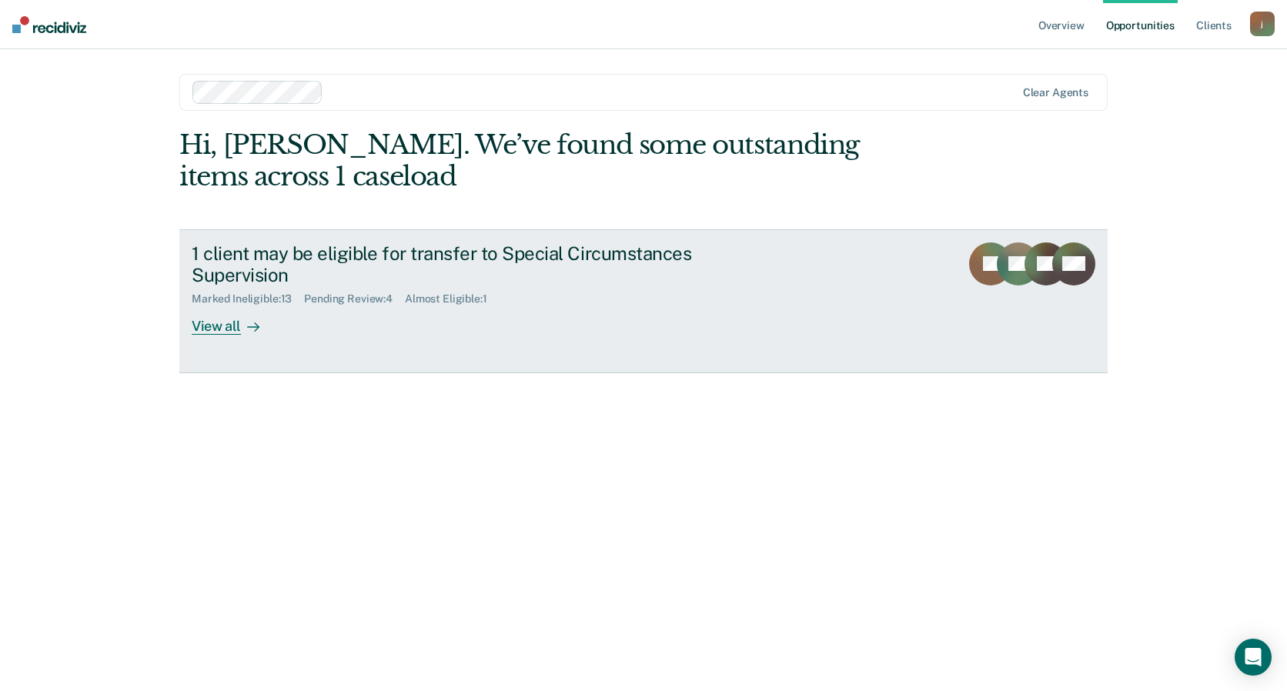
click at [389, 294] on div "Pending Review : 4" at bounding box center [354, 299] width 101 height 13
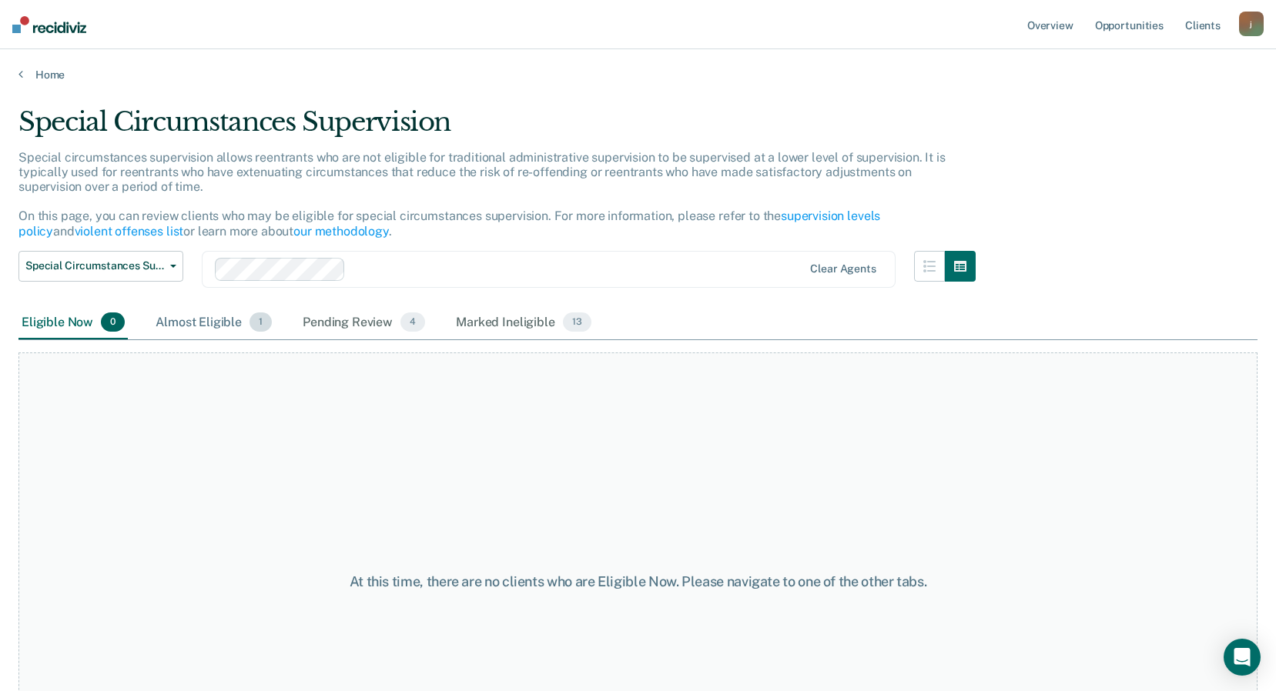
click at [198, 324] on div "Almost Eligible 1" at bounding box center [213, 323] width 122 height 34
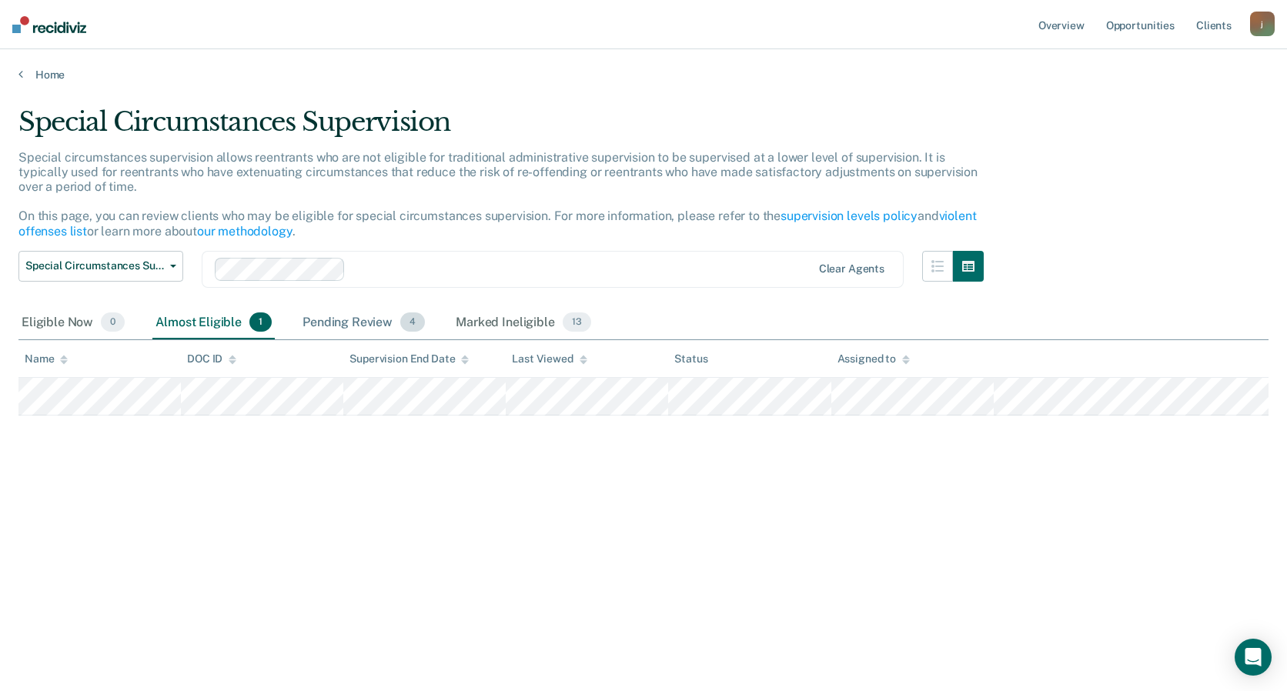
click at [361, 326] on div "Pending Review 4" at bounding box center [364, 323] width 129 height 34
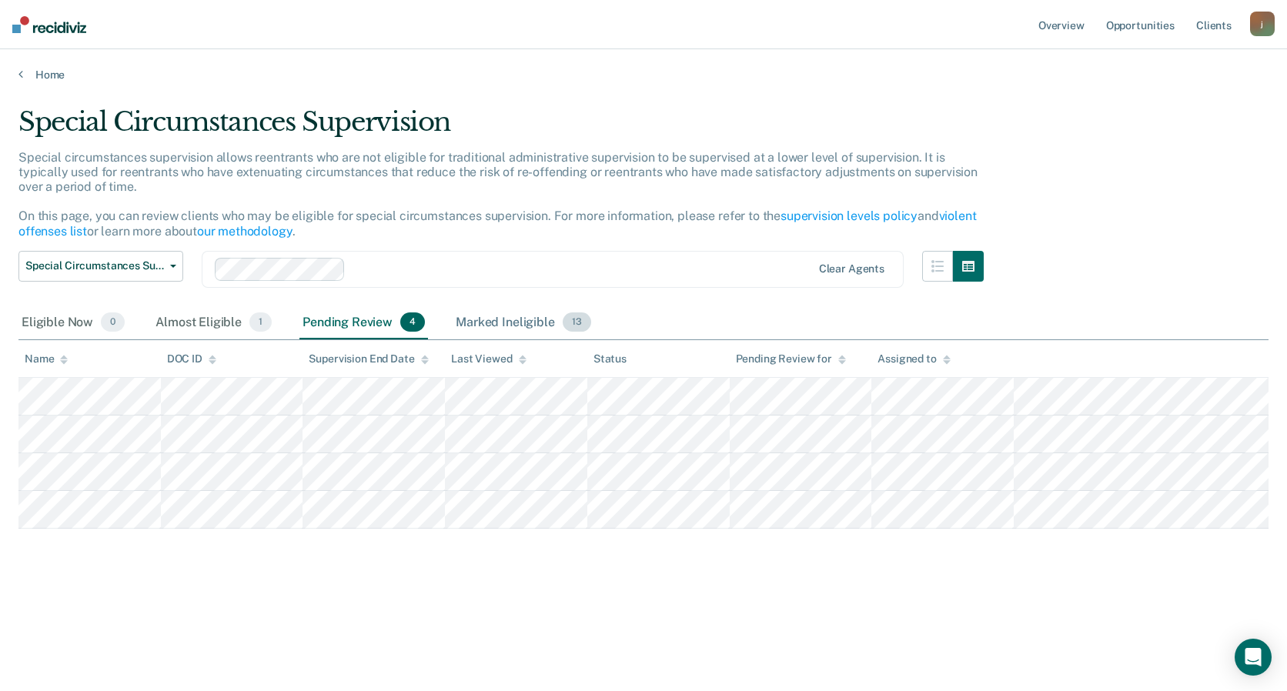
click at [519, 319] on div "Marked Ineligible 13" at bounding box center [523, 323] width 141 height 34
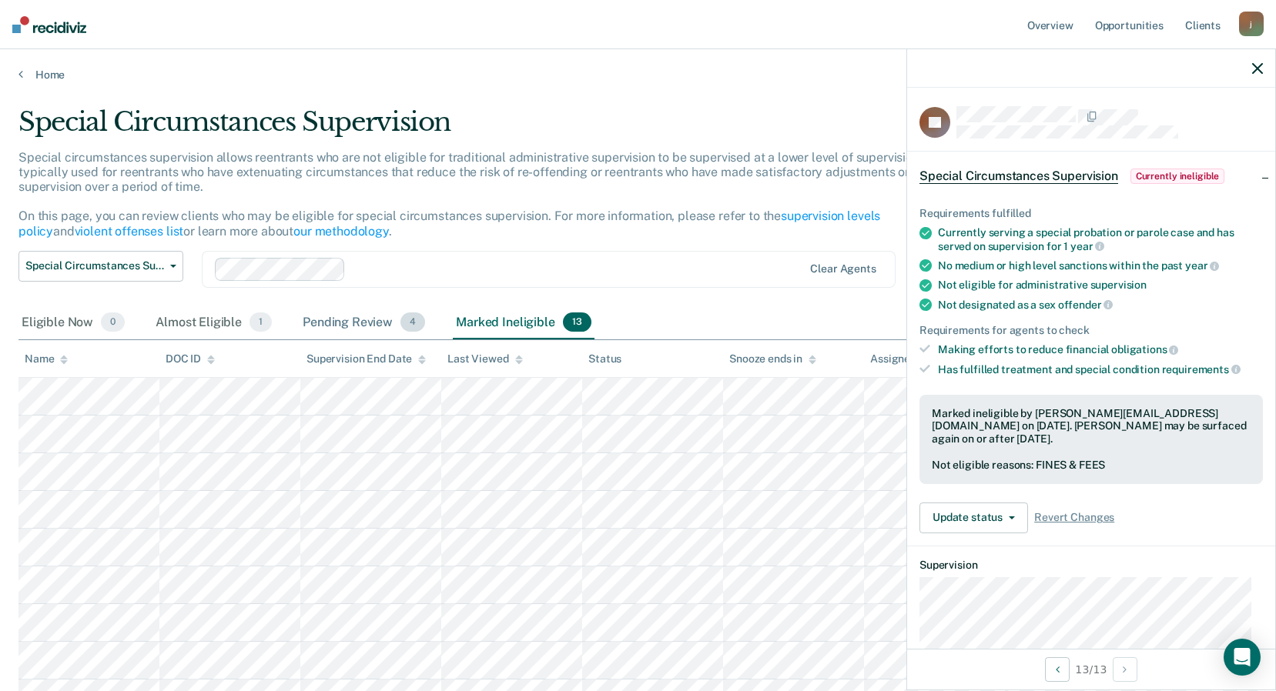
click at [339, 323] on div "Pending Review 4" at bounding box center [364, 323] width 129 height 34
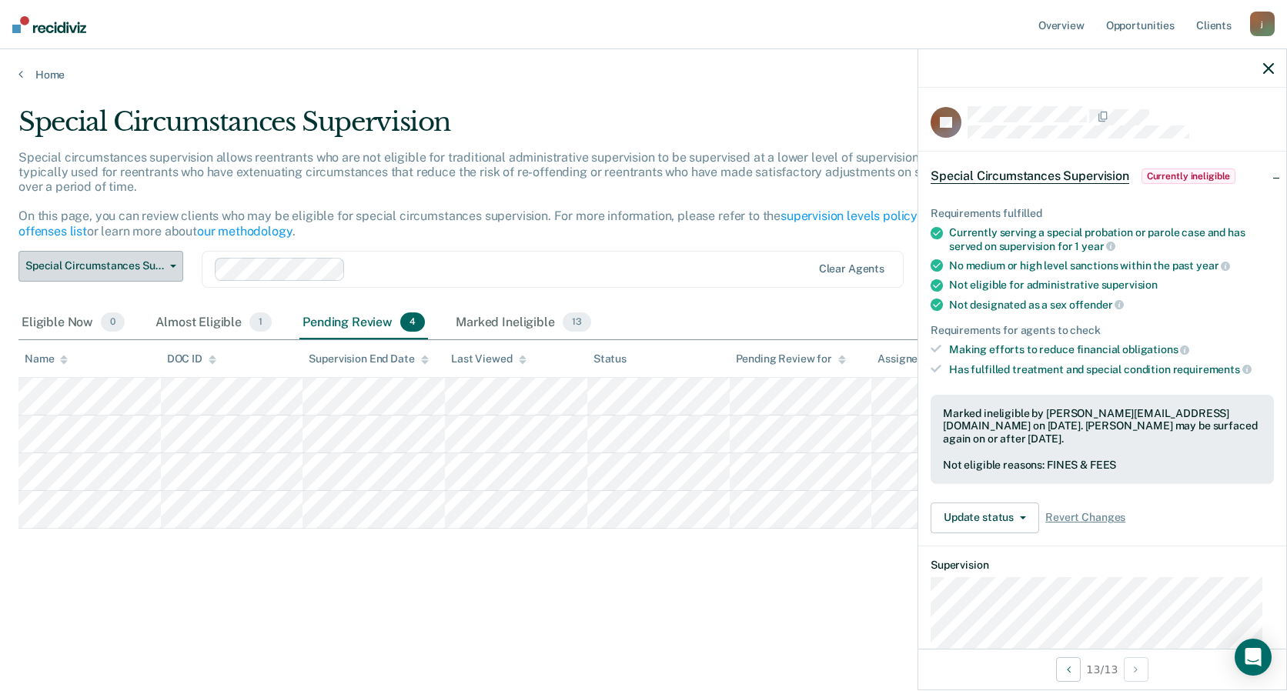
click at [176, 267] on icon "button" at bounding box center [173, 266] width 6 height 3
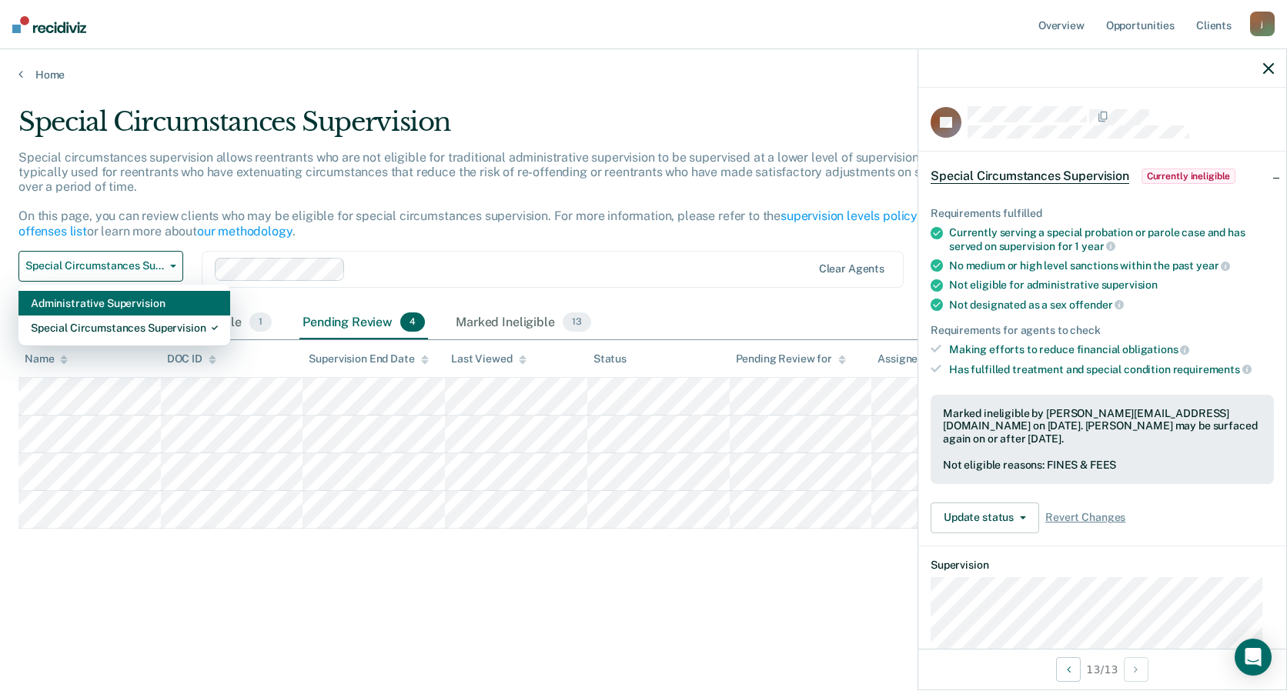
click at [130, 305] on div "Administrative Supervision" at bounding box center [124, 303] width 187 height 25
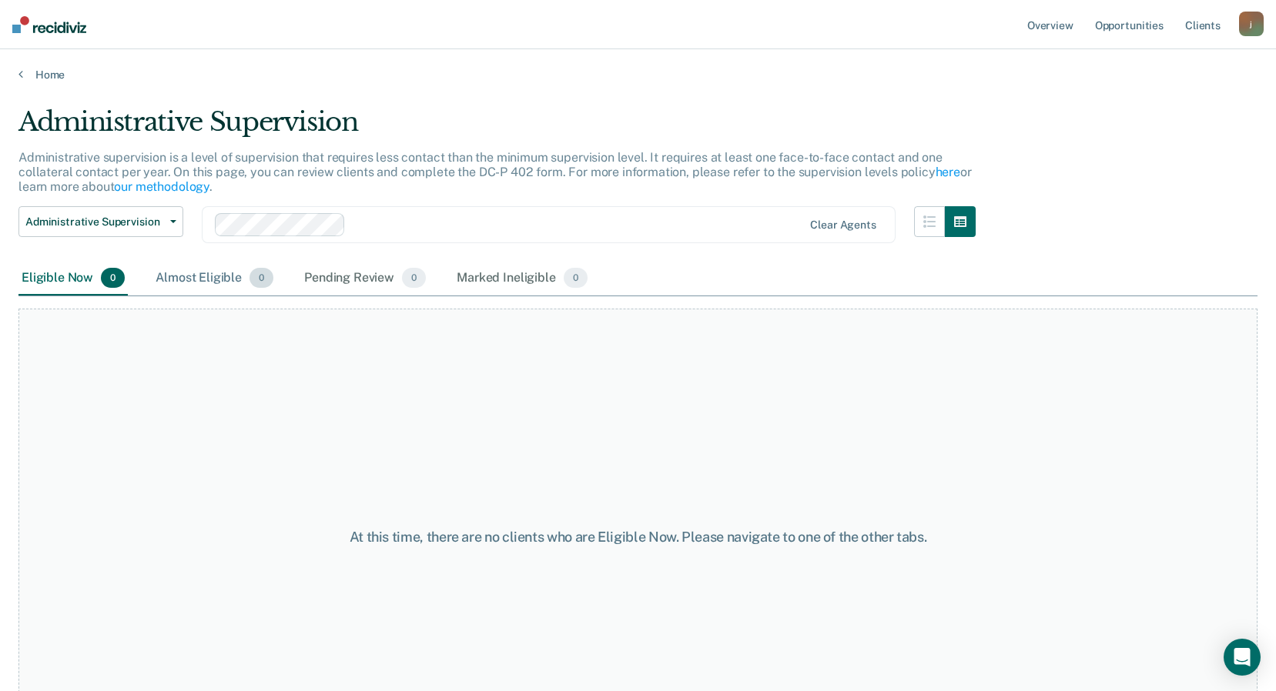
click at [211, 284] on div "Almost Eligible 0" at bounding box center [214, 279] width 124 height 34
click at [349, 283] on div "Pending Review 0" at bounding box center [365, 279] width 128 height 34
click at [512, 277] on div "Marked Ineligible 0" at bounding box center [522, 279] width 137 height 34
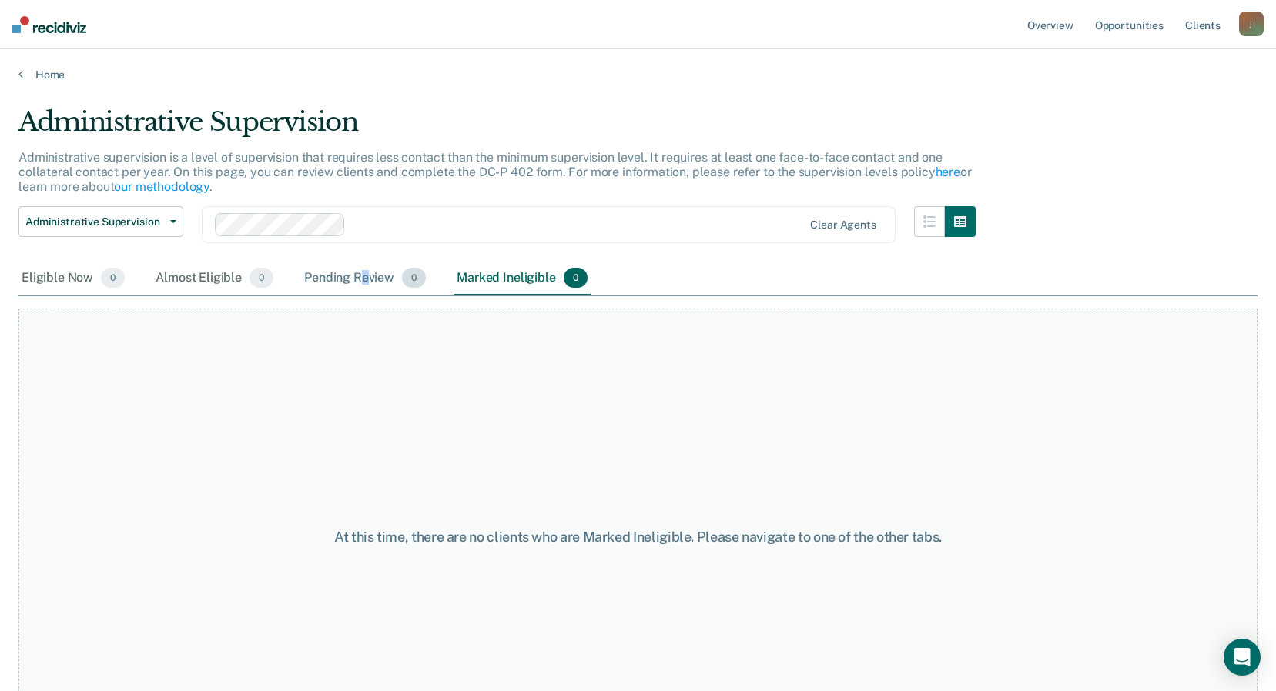
click at [363, 273] on div "Pending Review 0" at bounding box center [365, 279] width 128 height 34
drag, startPoint x: 363, startPoint y: 273, endPoint x: 220, endPoint y: 276, distance: 142.5
click at [220, 276] on div "Almost Eligible 0" at bounding box center [214, 279] width 124 height 34
click at [63, 277] on div "Eligible Now 0" at bounding box center [72, 279] width 109 height 34
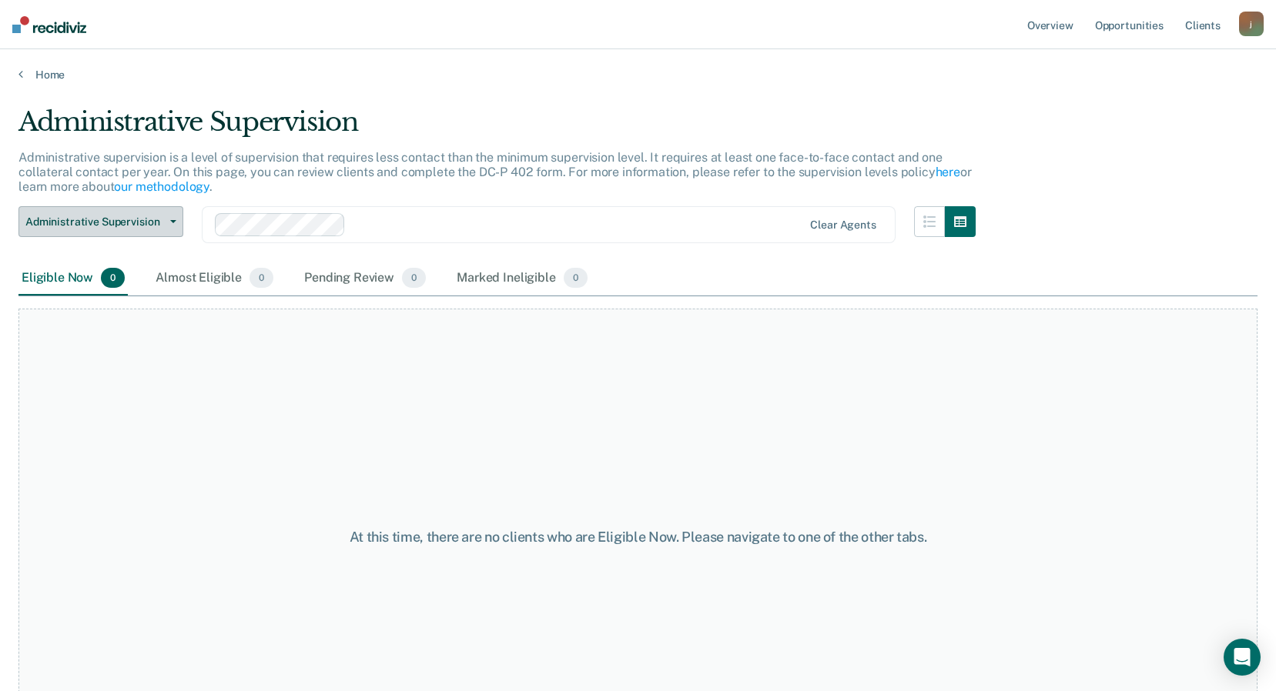
click at [153, 234] on button "Administrative Supervision" at bounding box center [100, 221] width 165 height 31
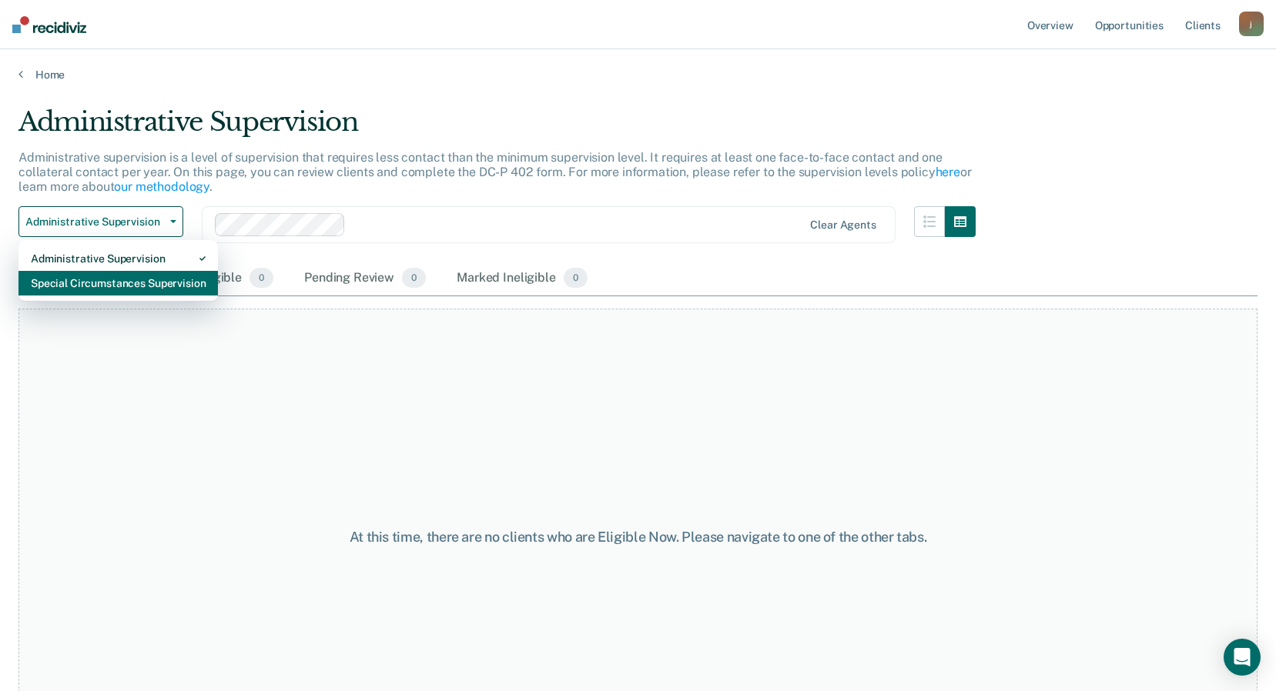
click at [125, 283] on div "Special Circumstances Supervision" at bounding box center [118, 283] width 175 height 25
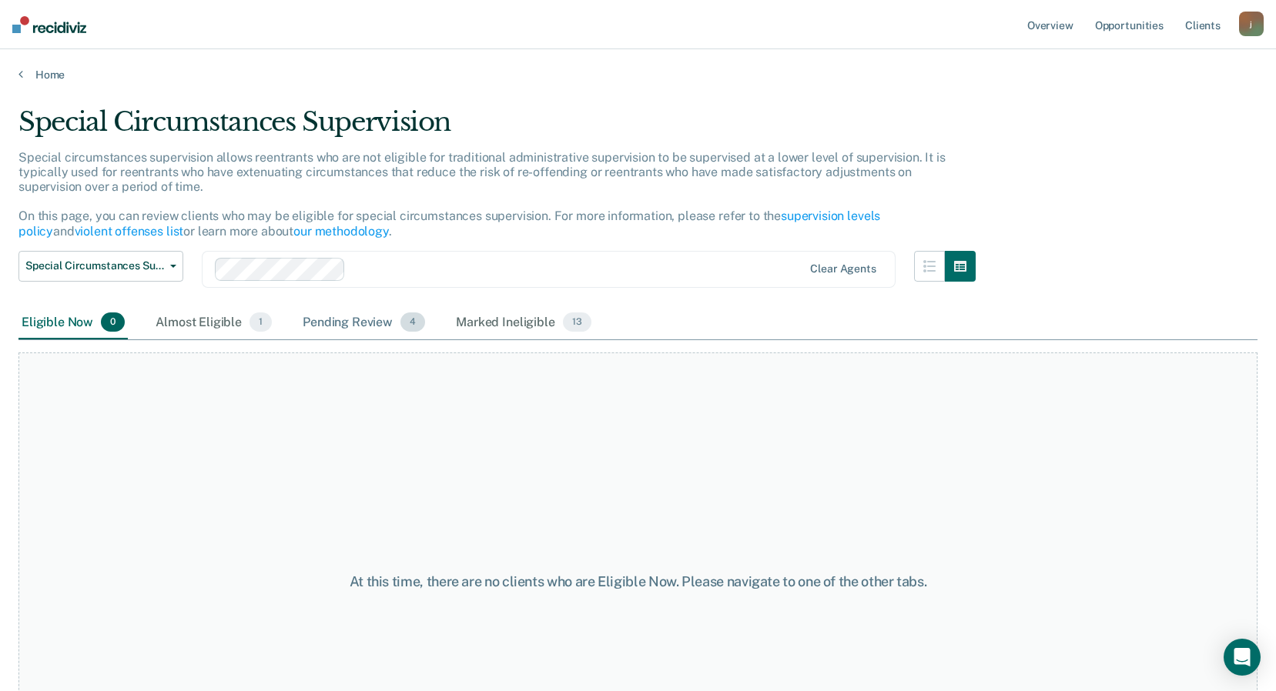
click at [356, 320] on div "Pending Review 4" at bounding box center [364, 323] width 129 height 34
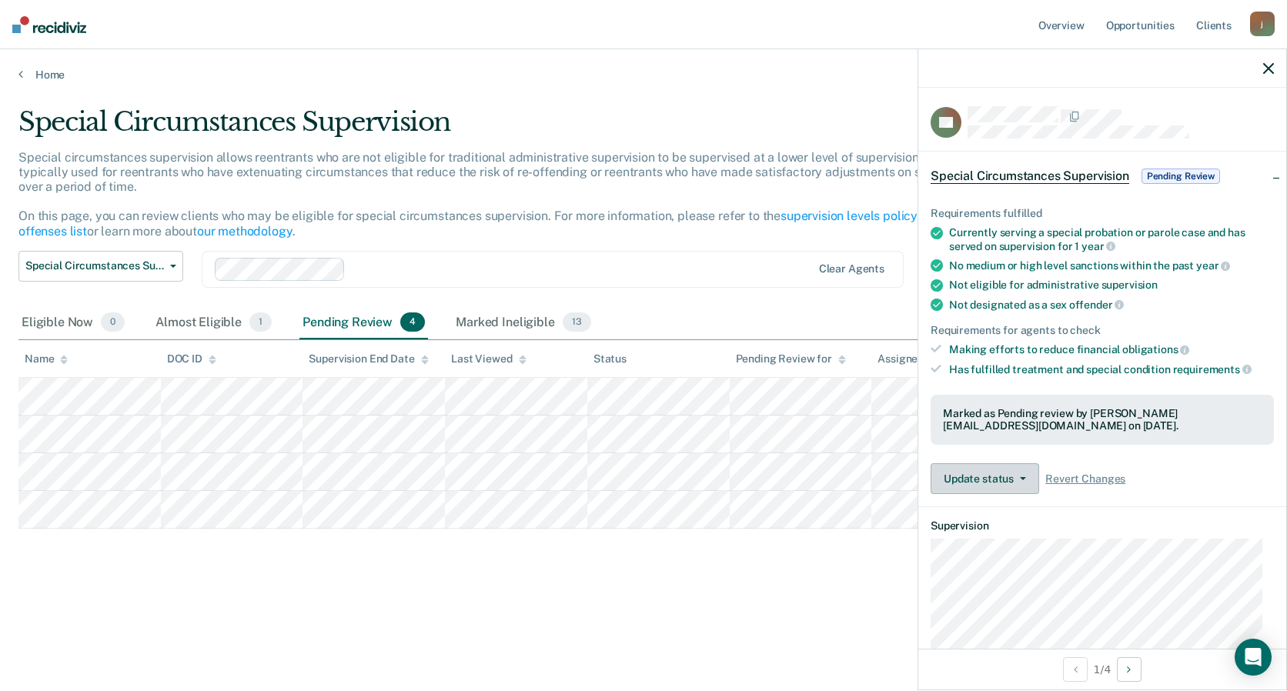
click at [1029, 481] on button "Update status" at bounding box center [985, 479] width 109 height 31
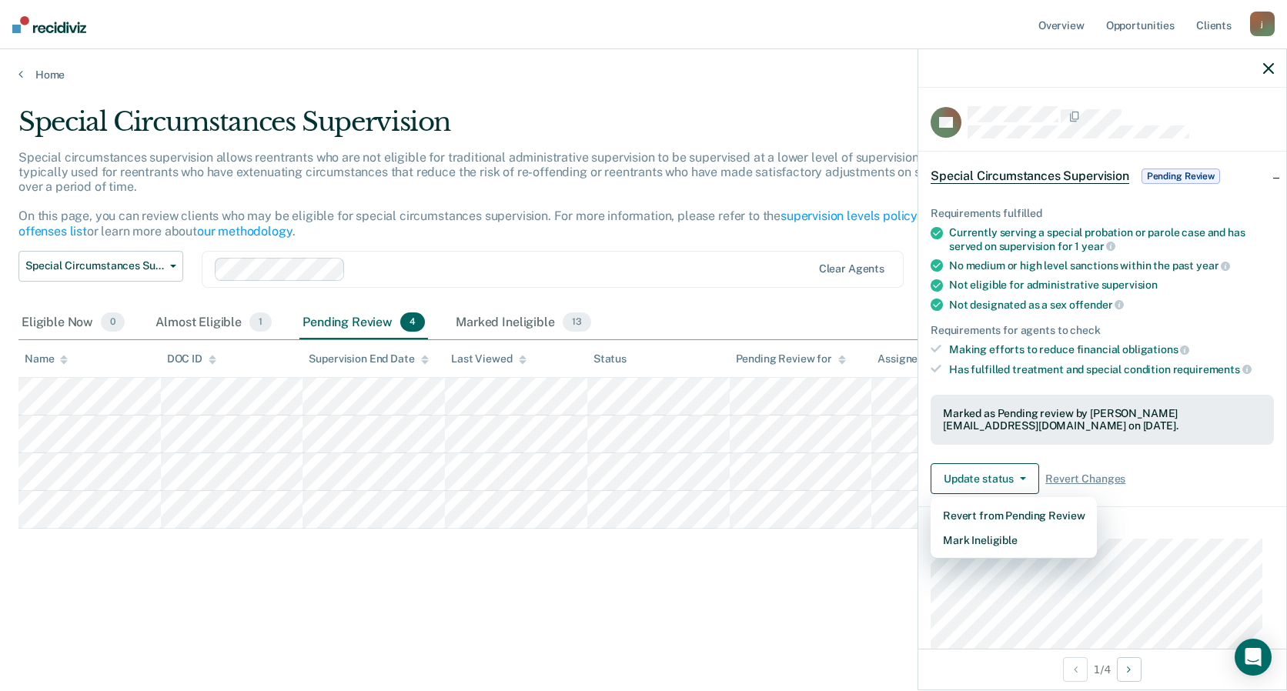
click at [377, 630] on main "Special Circumstances Supervision Special circumstances supervision allows reen…" at bounding box center [643, 384] width 1287 height 605
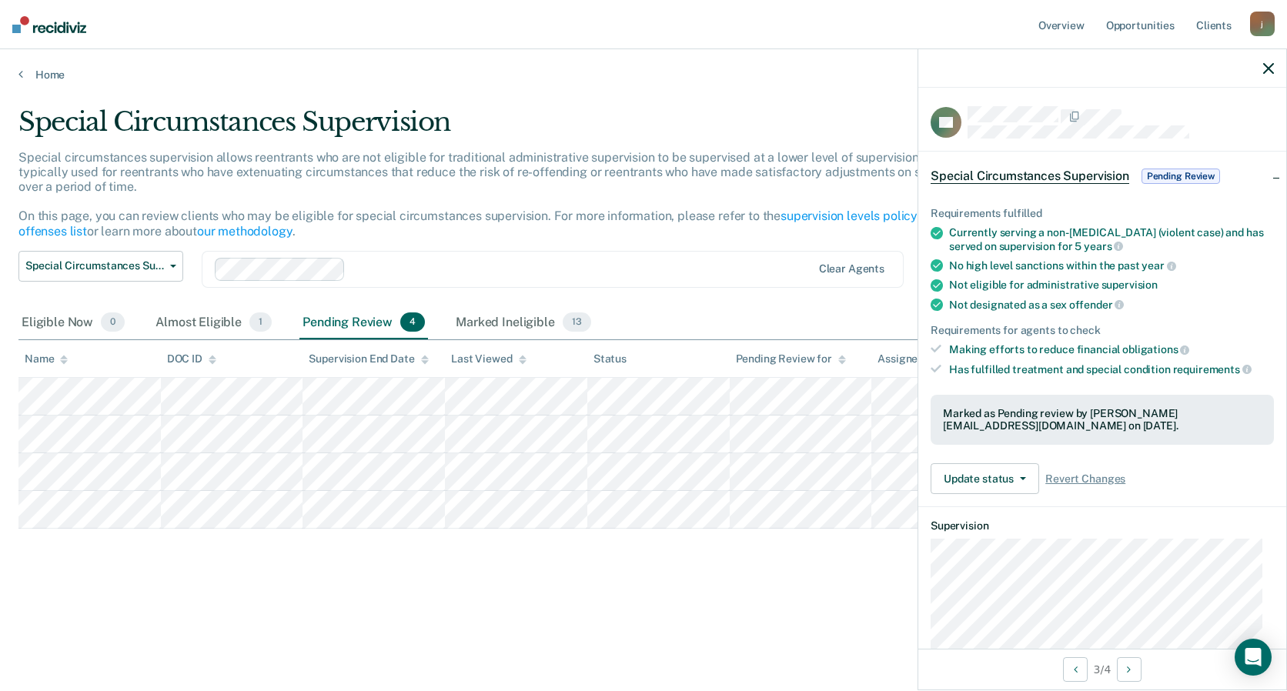
click at [308, 323] on div "Pending Review 4" at bounding box center [364, 323] width 129 height 34
click at [1266, 69] on icon "button" at bounding box center [1269, 68] width 11 height 11
click at [1026, 476] on button "Update status" at bounding box center [985, 479] width 109 height 31
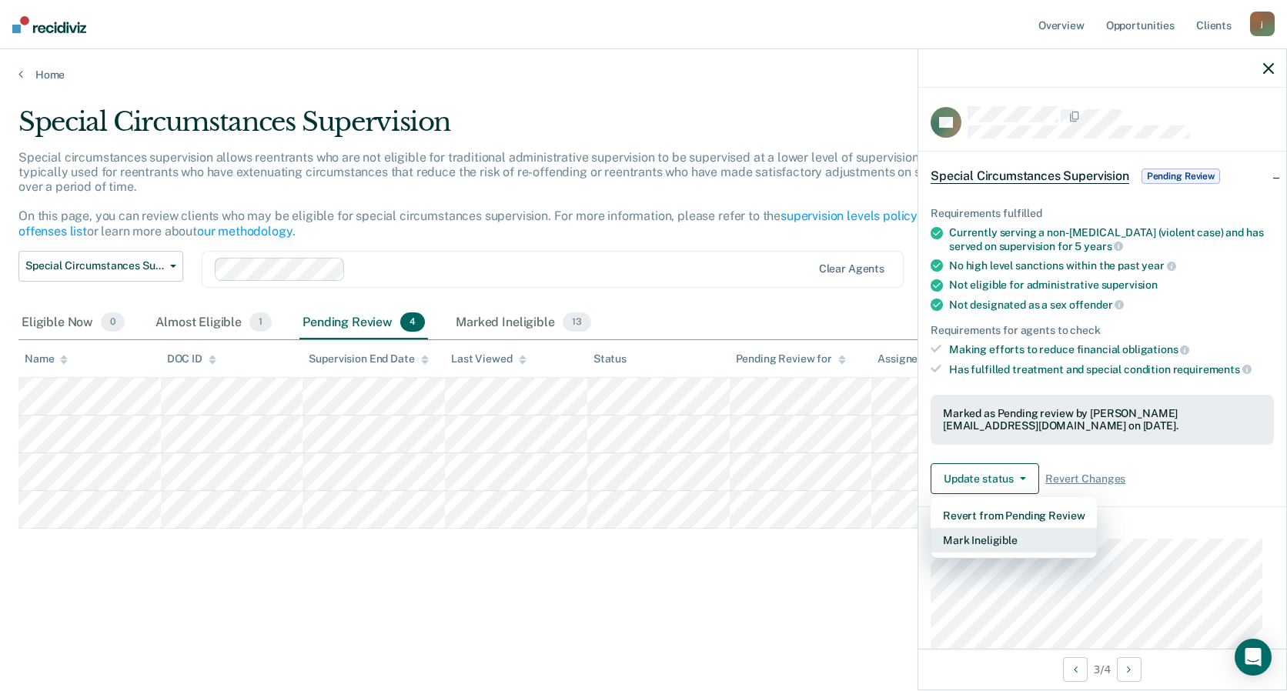
click at [1017, 534] on button "Mark Ineligible" at bounding box center [1014, 540] width 166 height 25
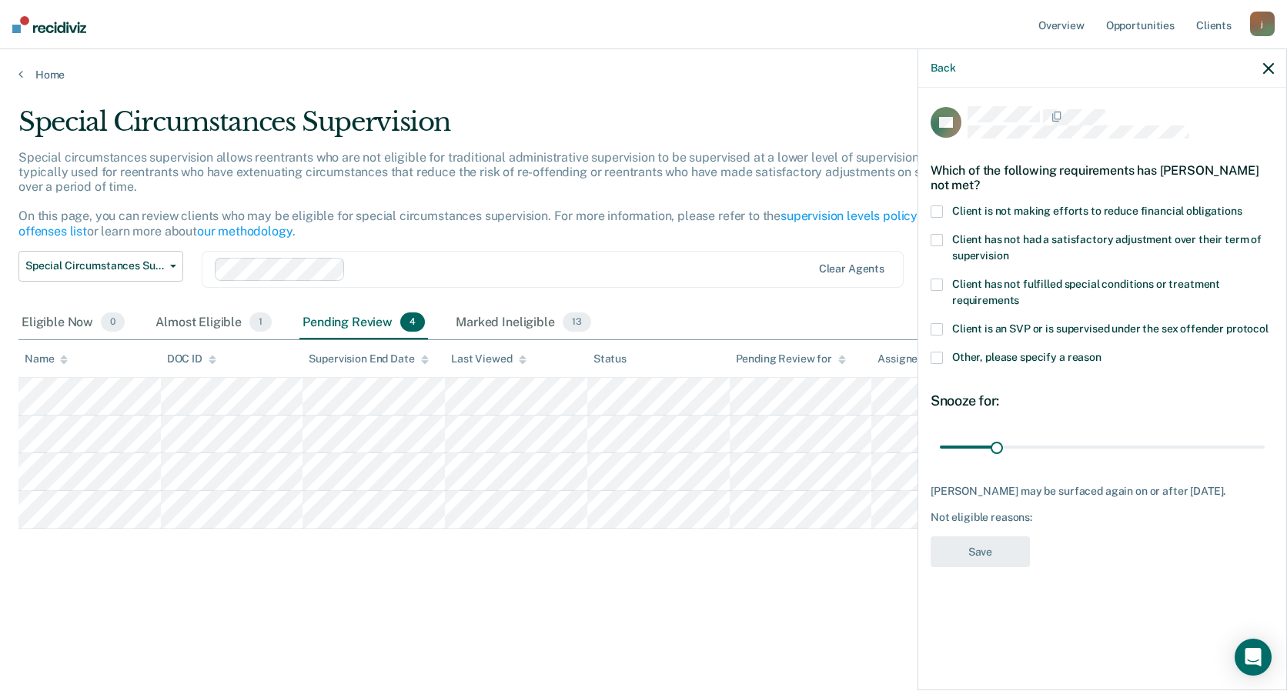
click at [939, 210] on span at bounding box center [937, 212] width 12 height 12
click at [987, 553] on button "Save" at bounding box center [980, 553] width 99 height 32
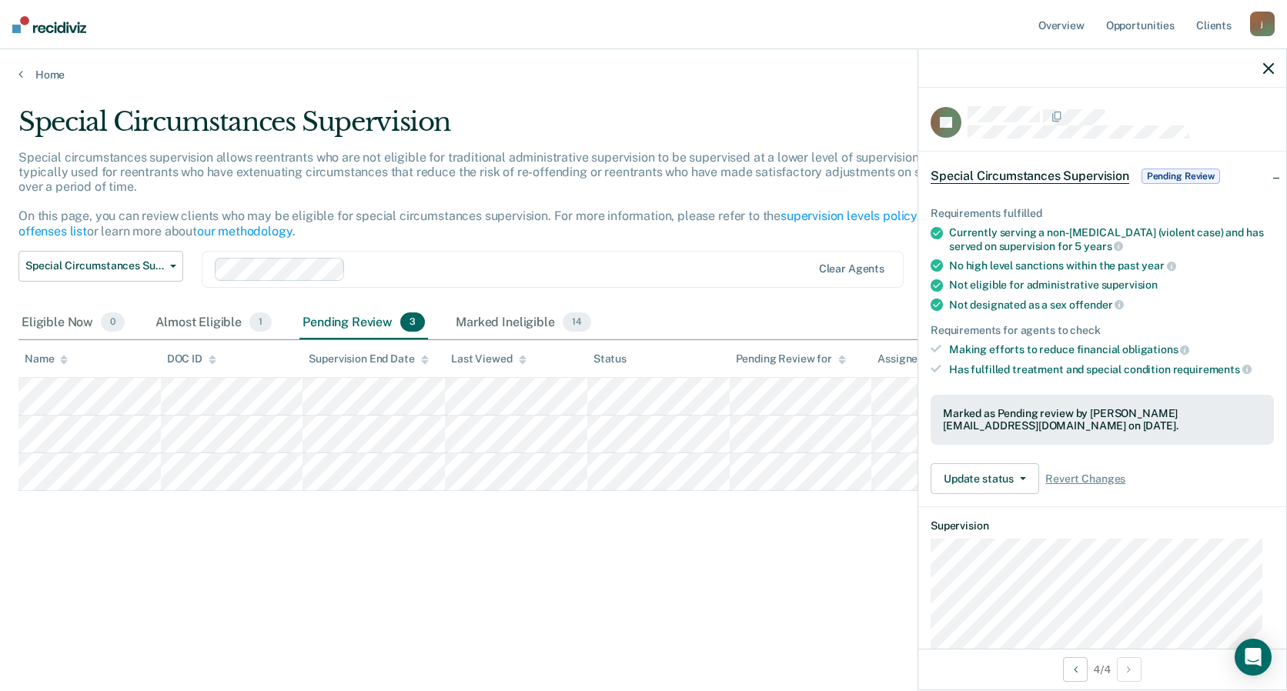
click at [1270, 65] on icon "button" at bounding box center [1269, 68] width 11 height 11
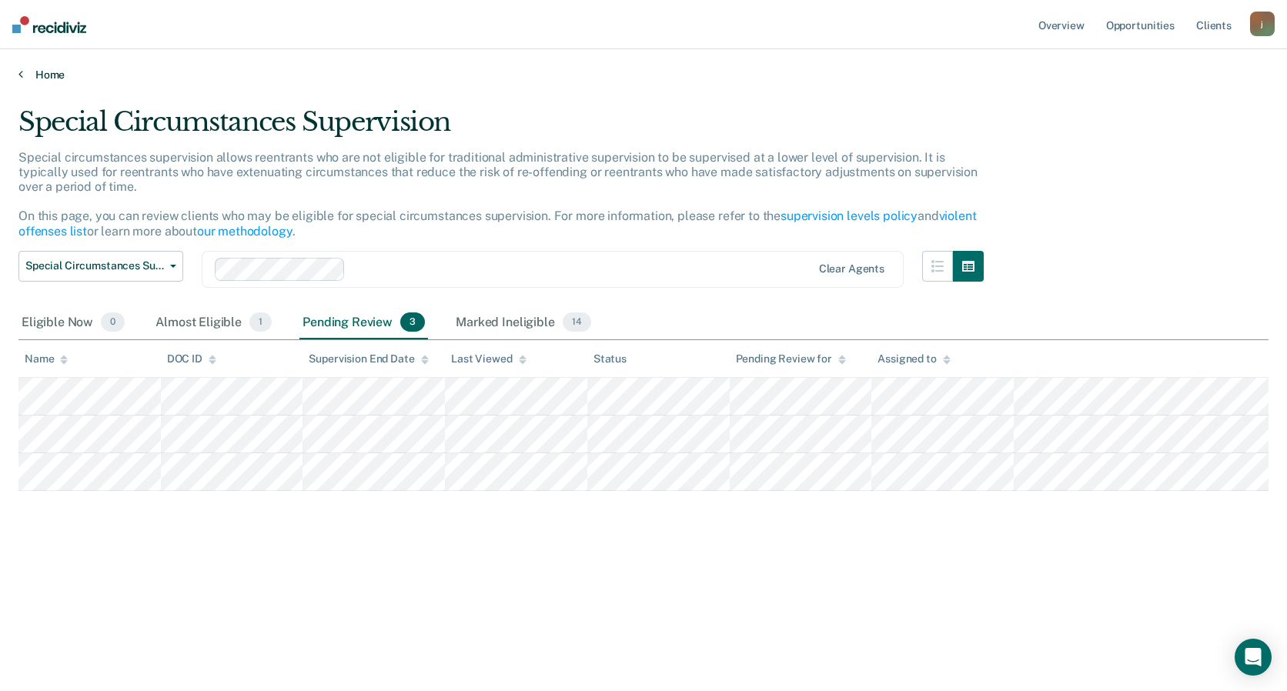
click at [49, 72] on link "Home" at bounding box center [643, 75] width 1250 height 14
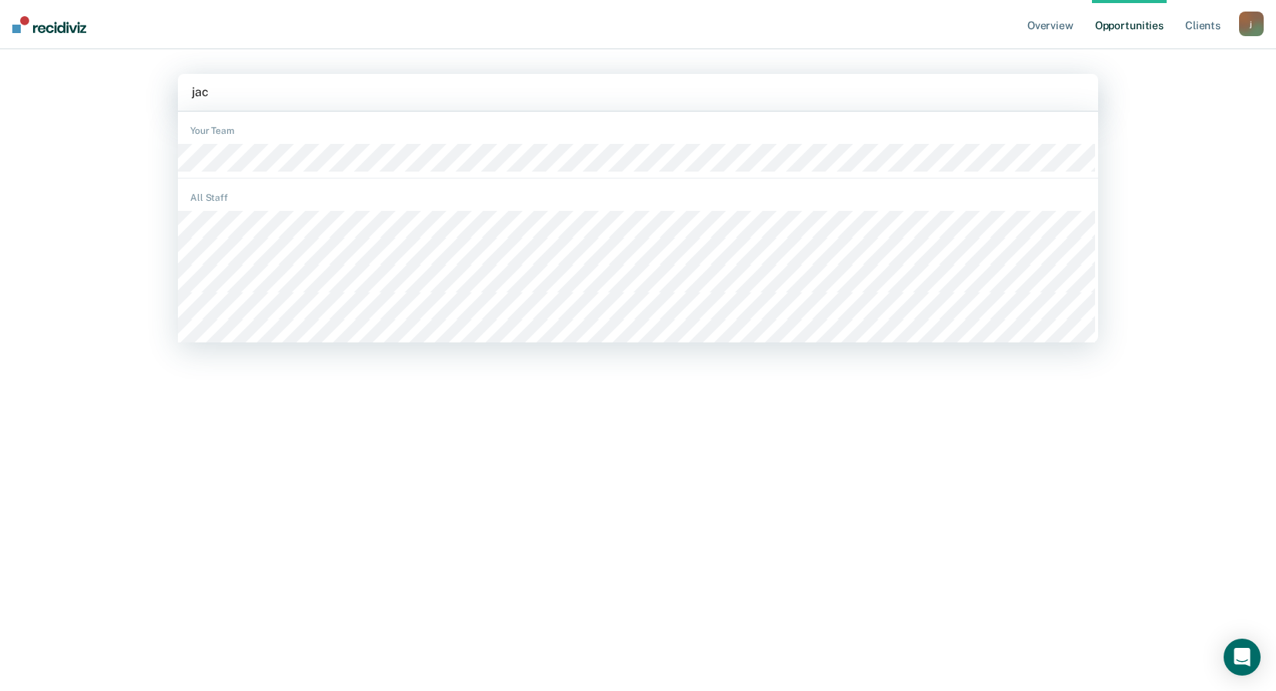
type input "jack"
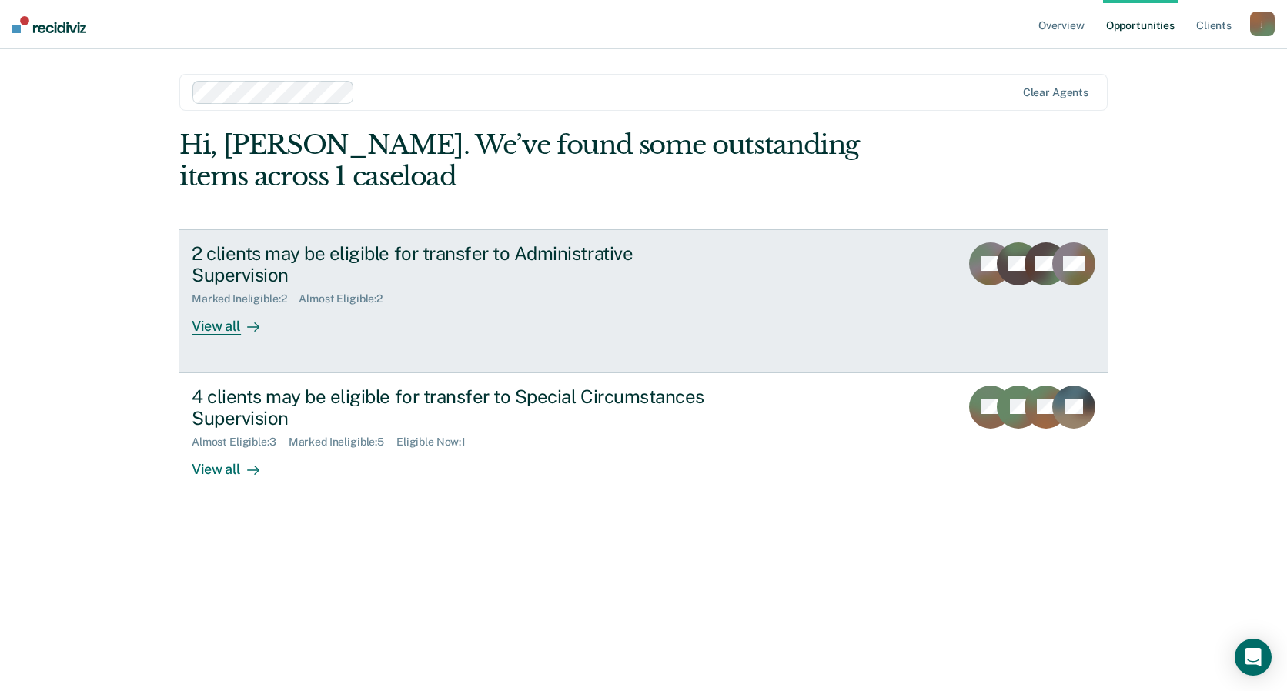
click at [368, 260] on div "2 clients may be eligible for transfer to Administrative Supervision" at bounding box center [462, 265] width 541 height 45
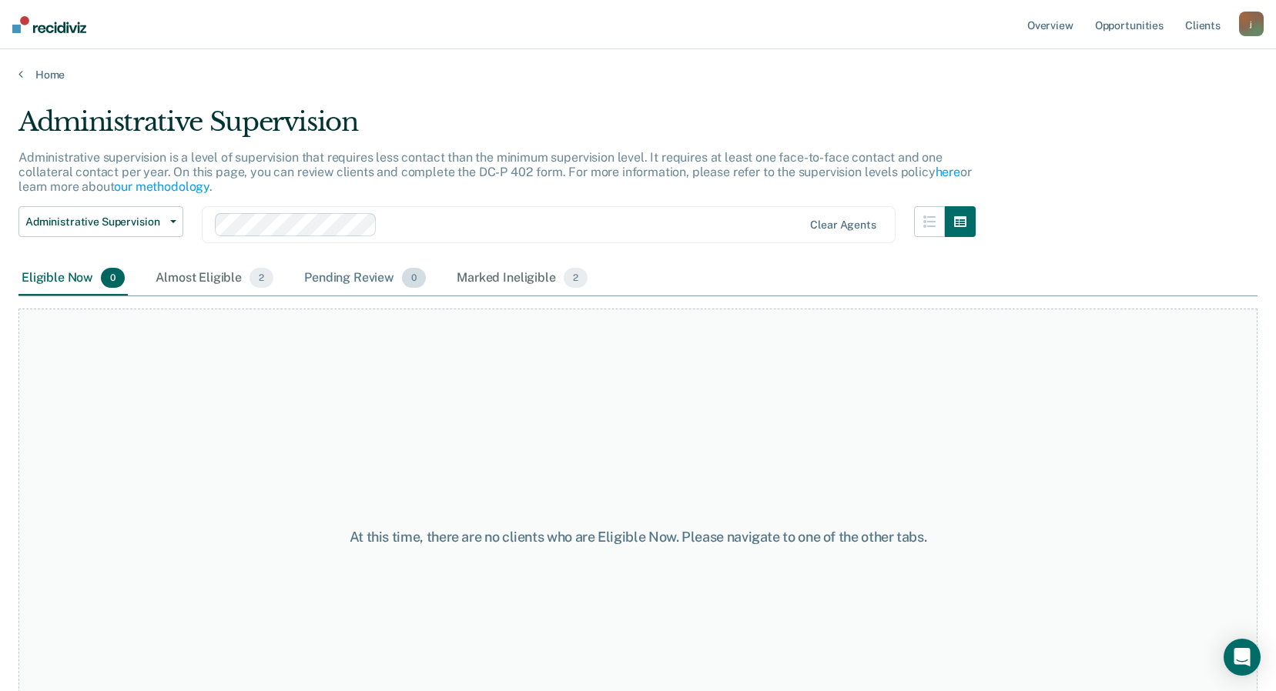
click at [333, 271] on div "Pending Review 0" at bounding box center [365, 279] width 128 height 34
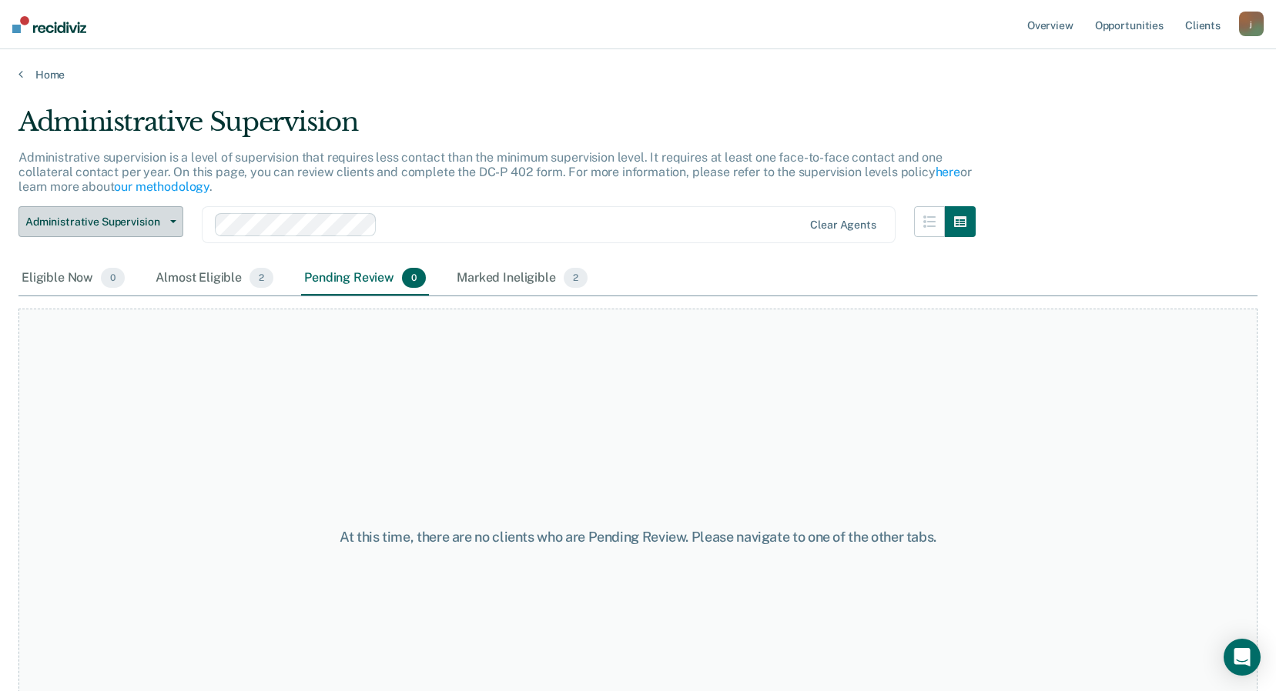
click at [169, 223] on span "button" at bounding box center [170, 221] width 12 height 3
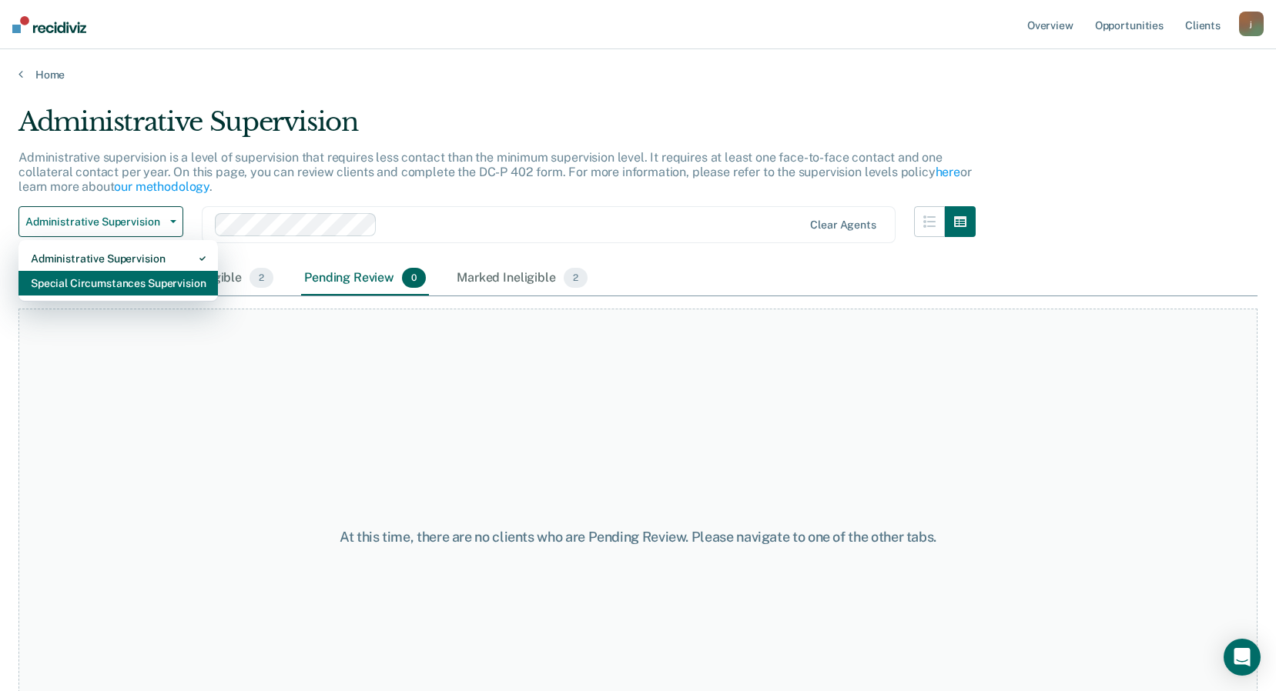
click at [120, 283] on div "Special Circumstances Supervision" at bounding box center [118, 283] width 175 height 25
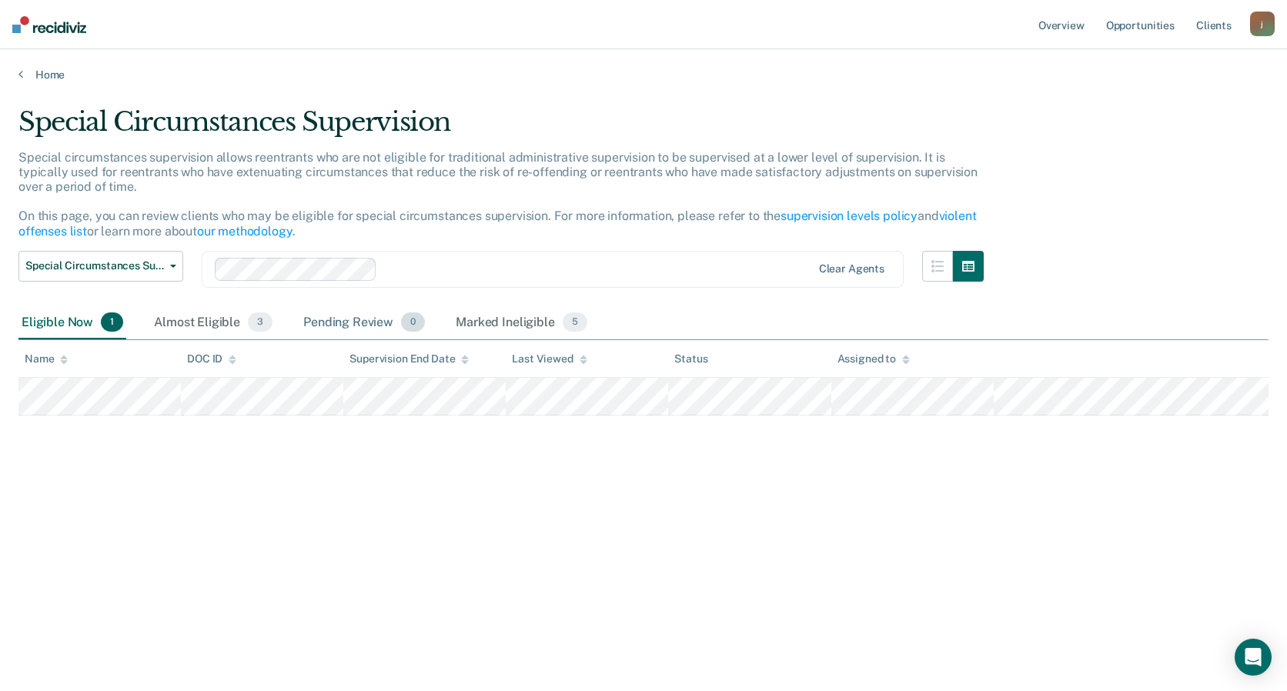
click at [355, 319] on div "Pending Review 0" at bounding box center [364, 323] width 128 height 34
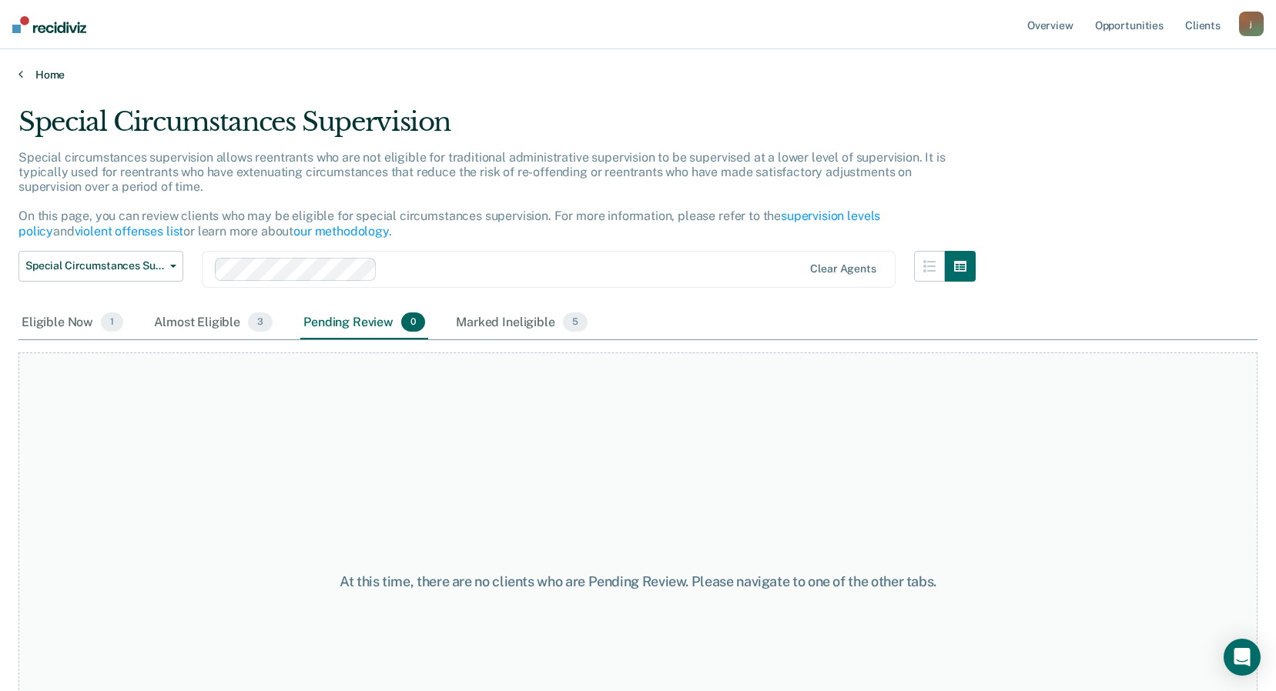
click at [30, 76] on link "Home" at bounding box center [637, 75] width 1239 height 14
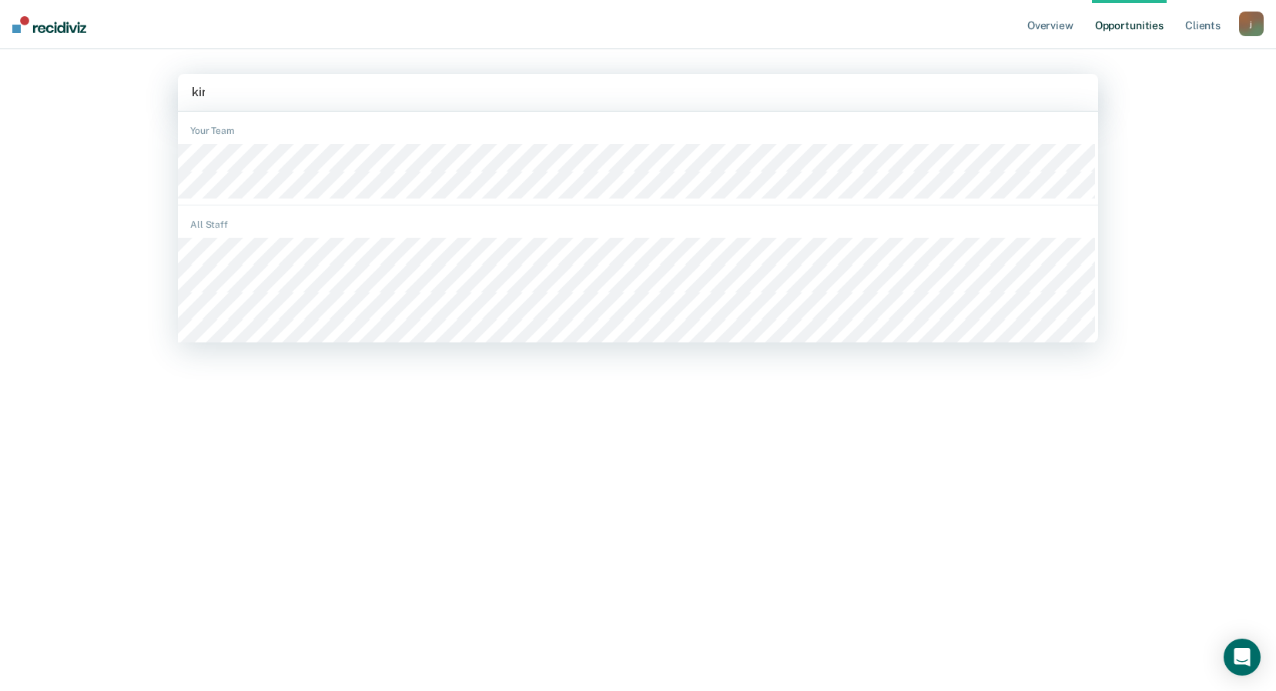
type input "kins"
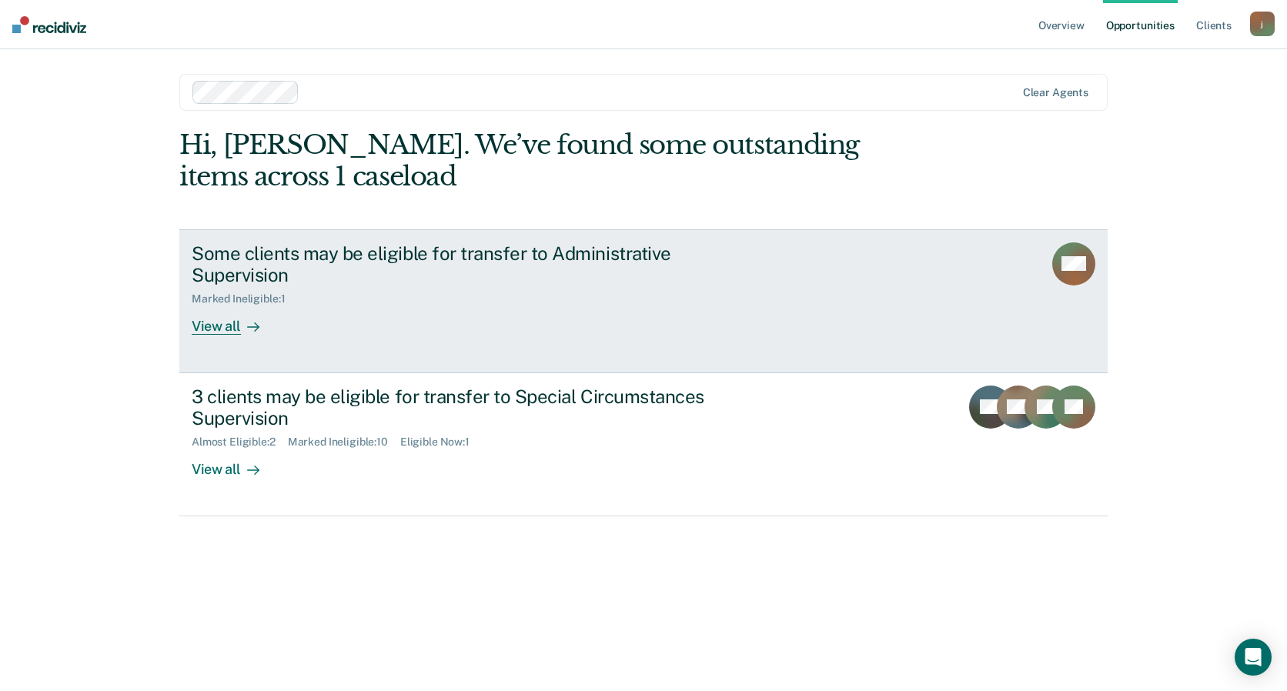
click at [361, 299] on div "Marked Ineligible : 1" at bounding box center [462, 295] width 541 height 19
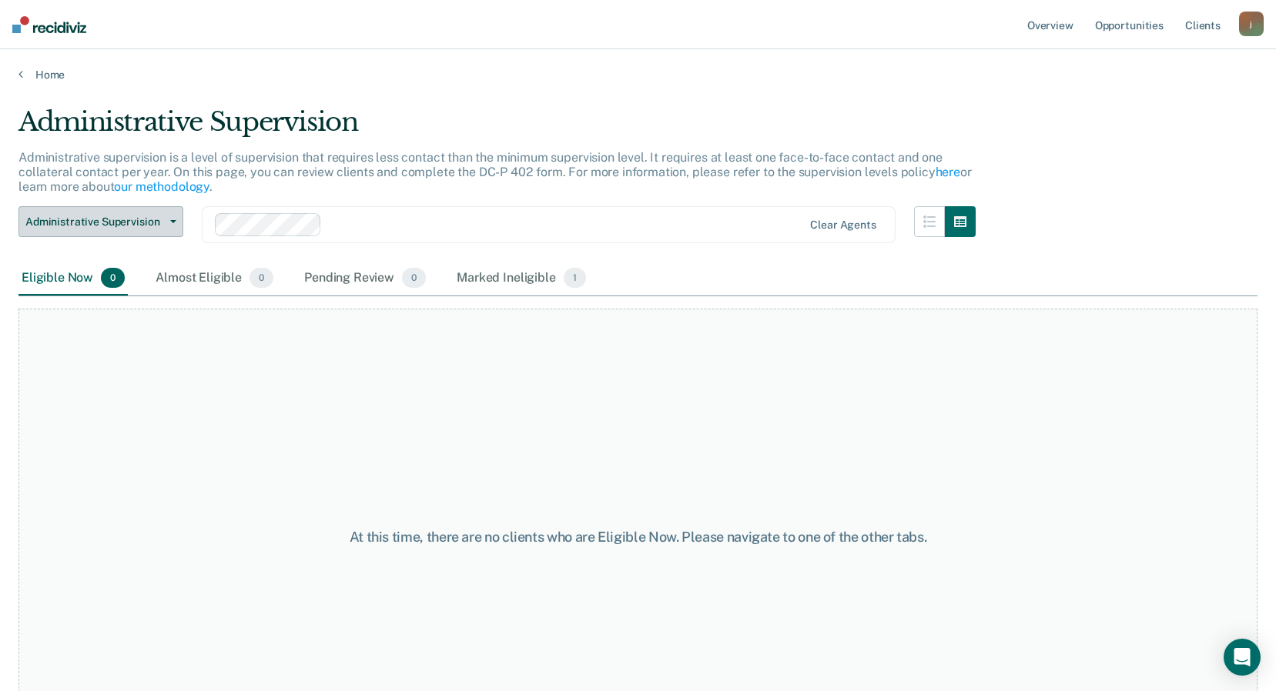
click at [171, 221] on icon "button" at bounding box center [173, 221] width 6 height 3
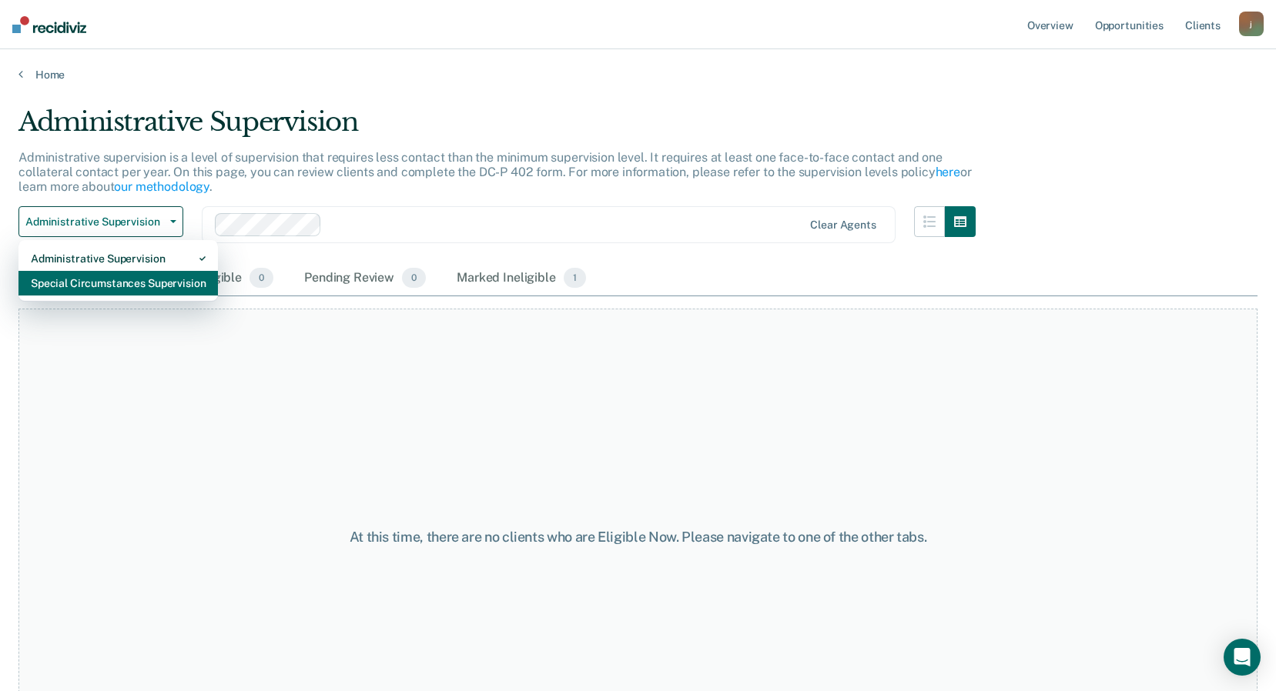
click at [109, 293] on div "Special Circumstances Supervision" at bounding box center [118, 283] width 175 height 25
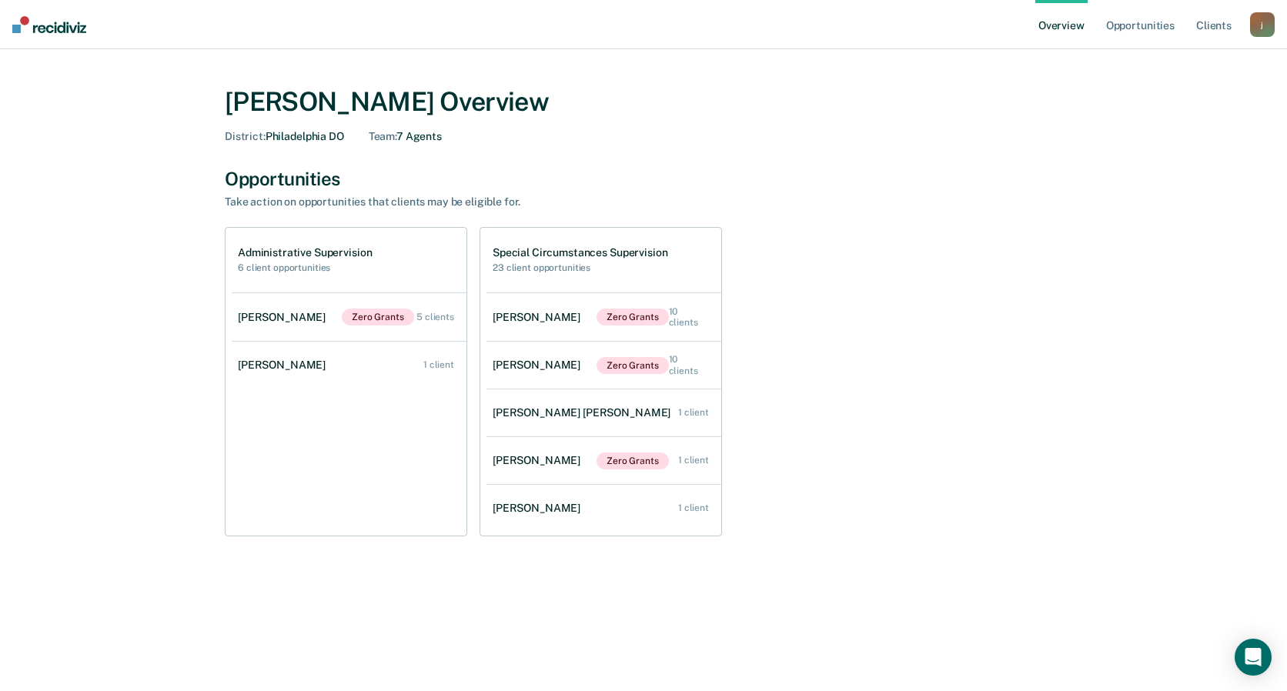
click at [1072, 25] on link "Overview" at bounding box center [1062, 24] width 52 height 49
click at [1136, 27] on link "Opportunities" at bounding box center [1140, 24] width 75 height 49
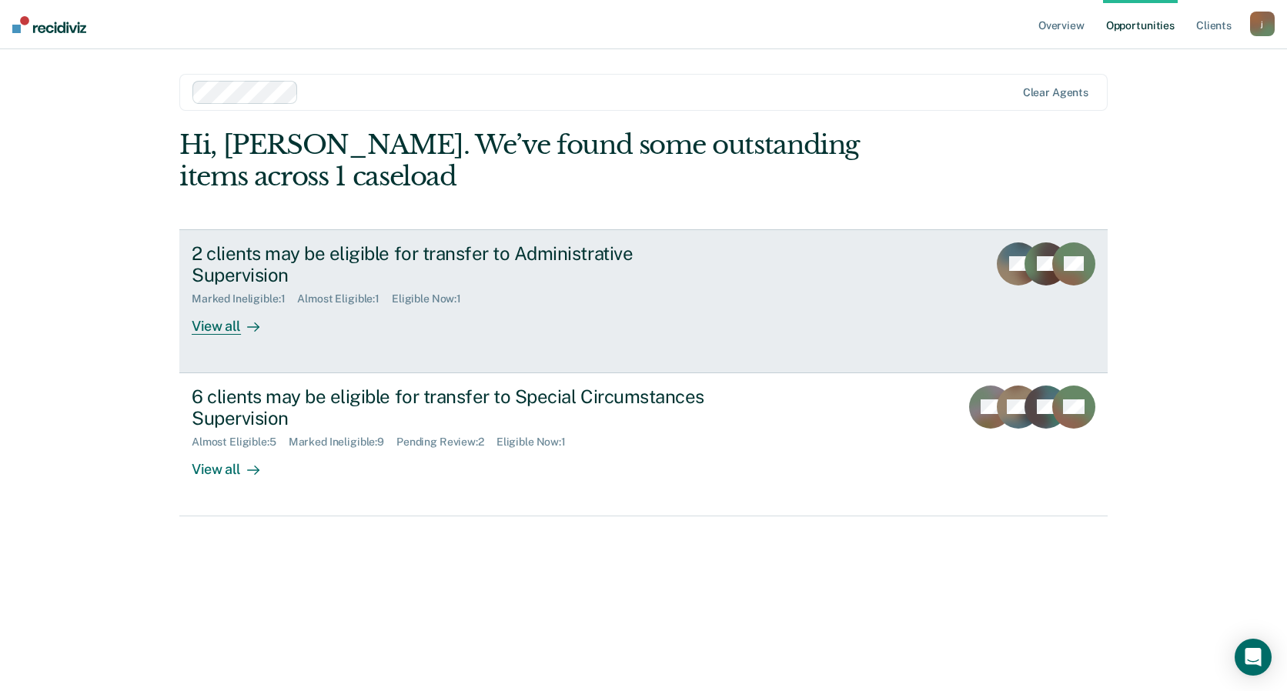
click at [480, 256] on div "2 clients may be eligible for transfer to Administrative Supervision" at bounding box center [462, 265] width 541 height 45
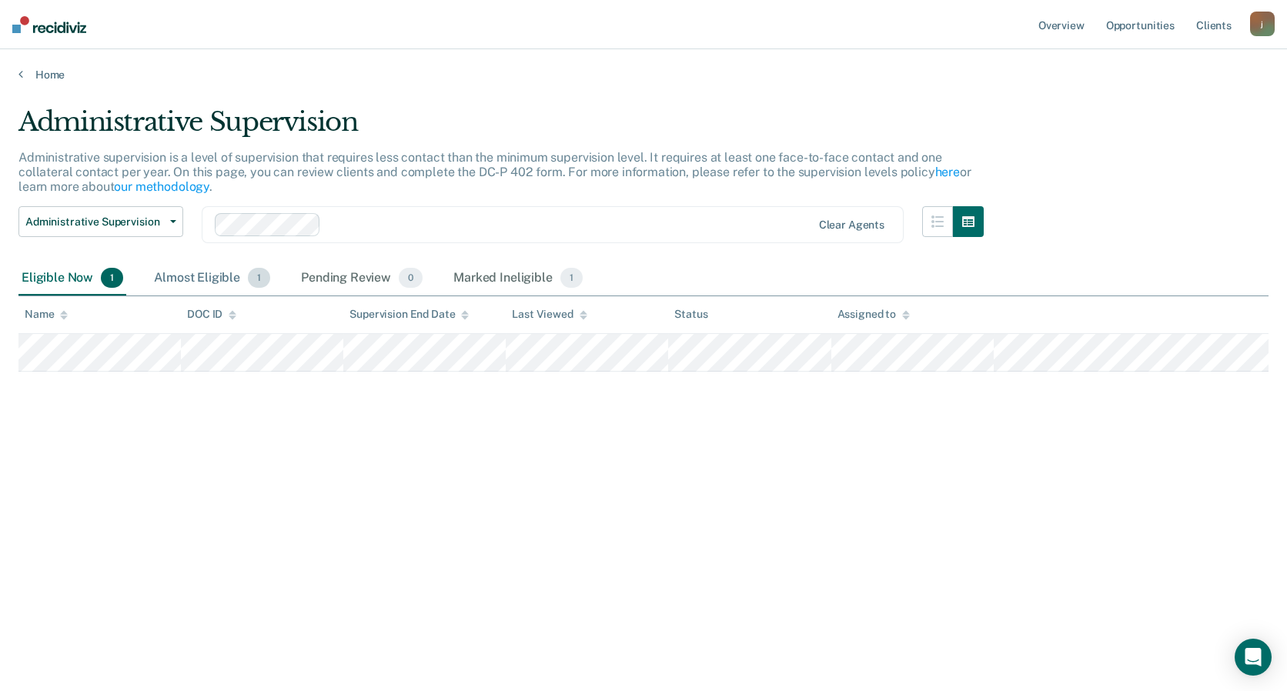
click at [190, 274] on div "Almost Eligible 1" at bounding box center [212, 279] width 122 height 34
click at [353, 278] on div "Pending Review 0" at bounding box center [362, 279] width 128 height 34
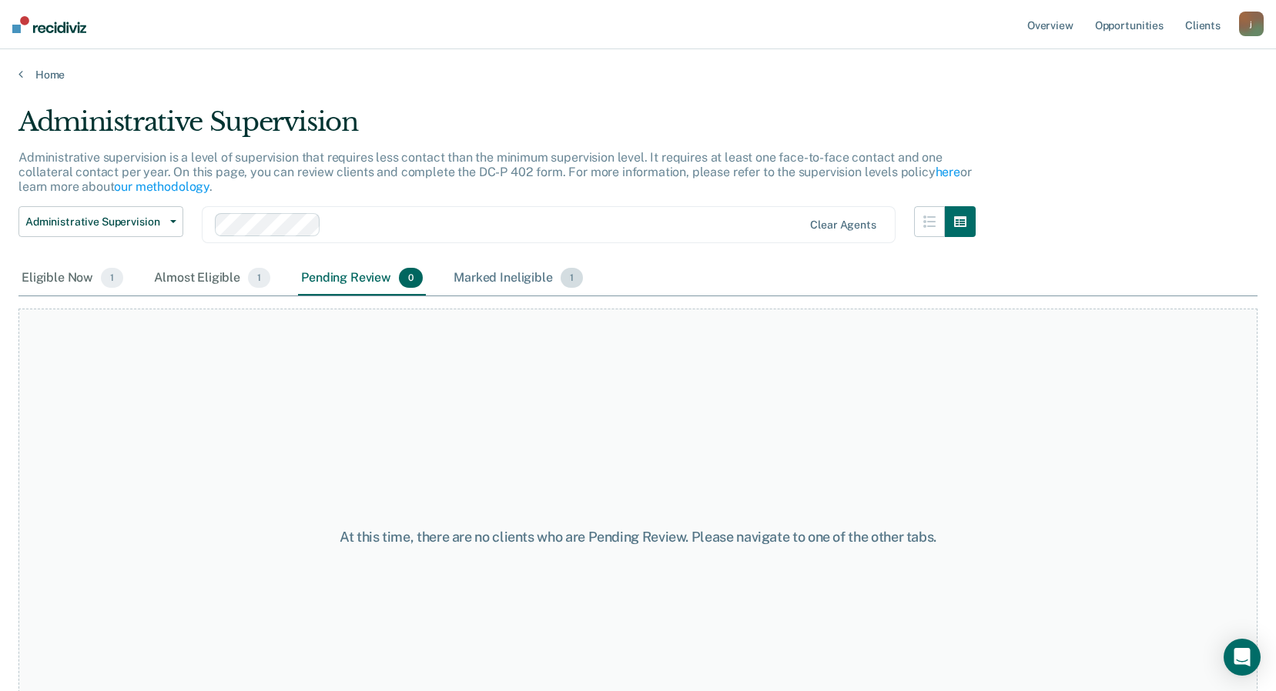
click at [505, 276] on div "Marked Ineligible 1" at bounding box center [518, 279] width 136 height 34
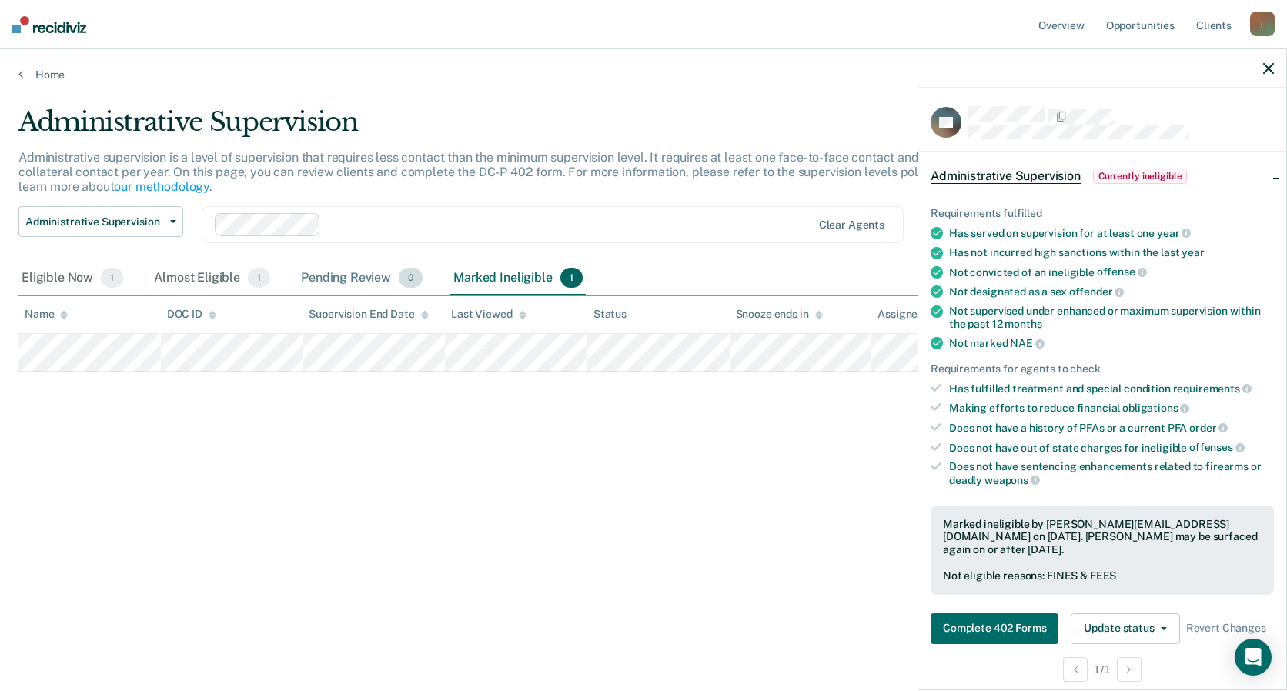
click at [318, 269] on div "Pending Review 0" at bounding box center [362, 279] width 128 height 34
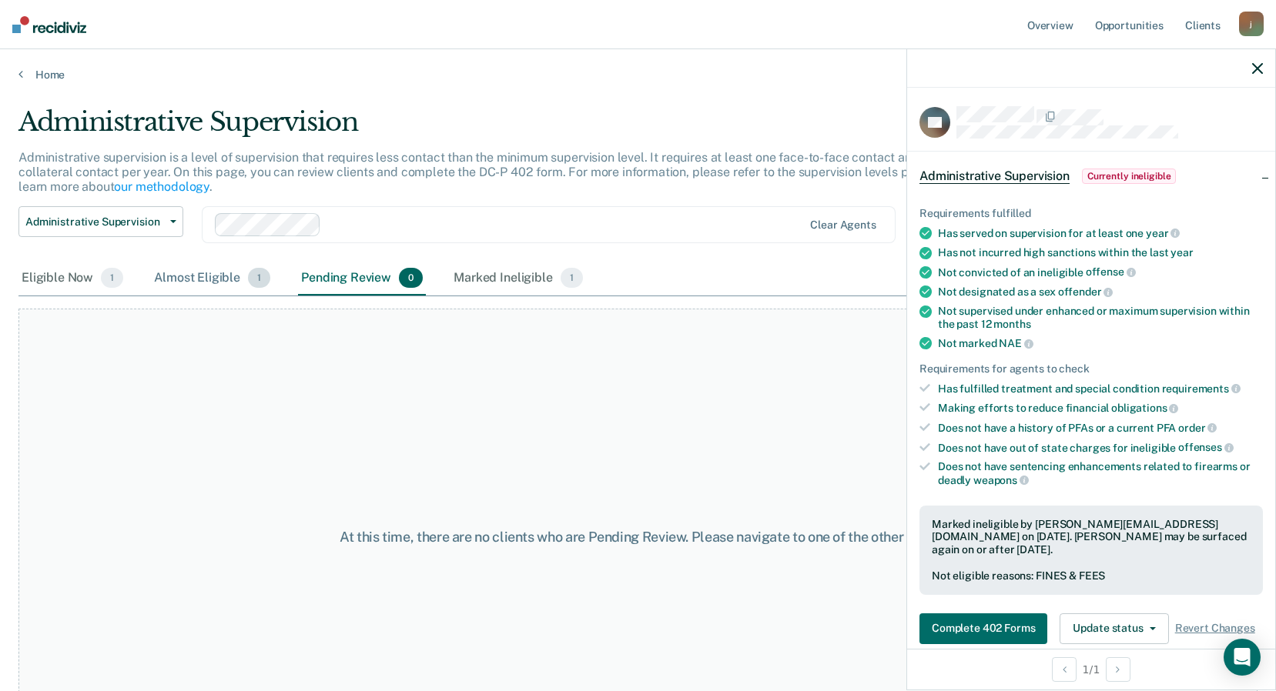
click at [203, 278] on div "Almost Eligible 1" at bounding box center [212, 279] width 122 height 34
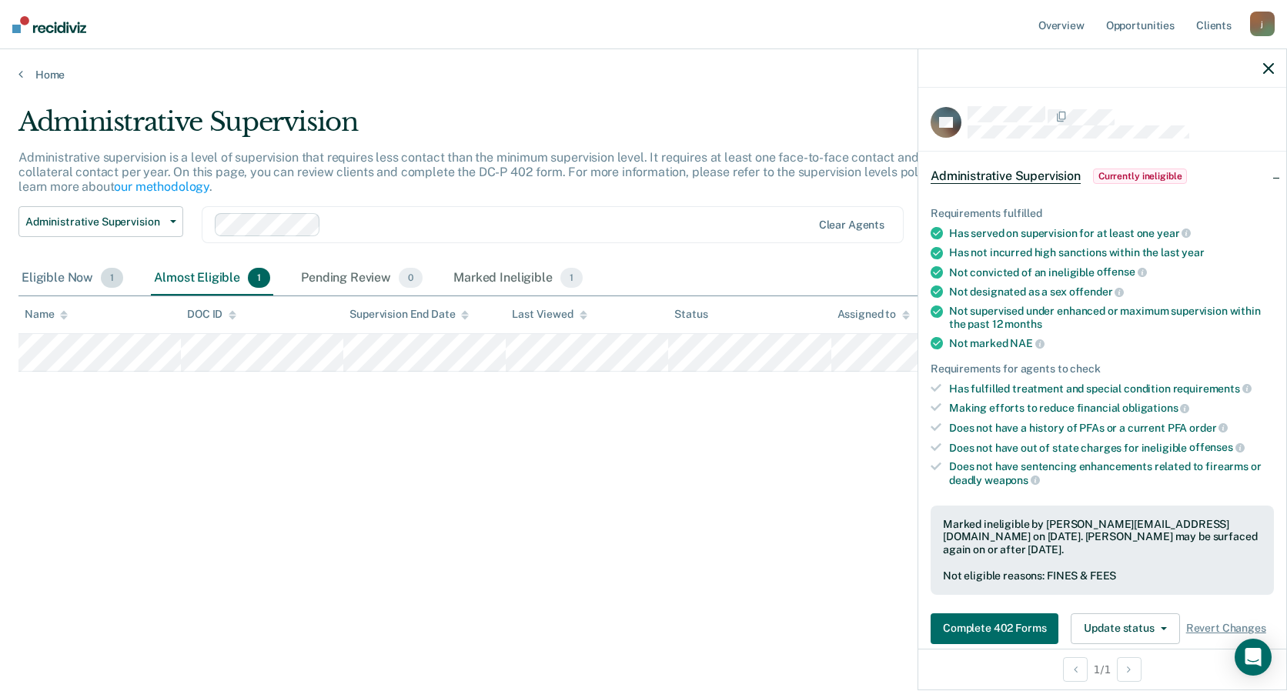
click at [44, 275] on div "Eligible Now 1" at bounding box center [72, 279] width 108 height 34
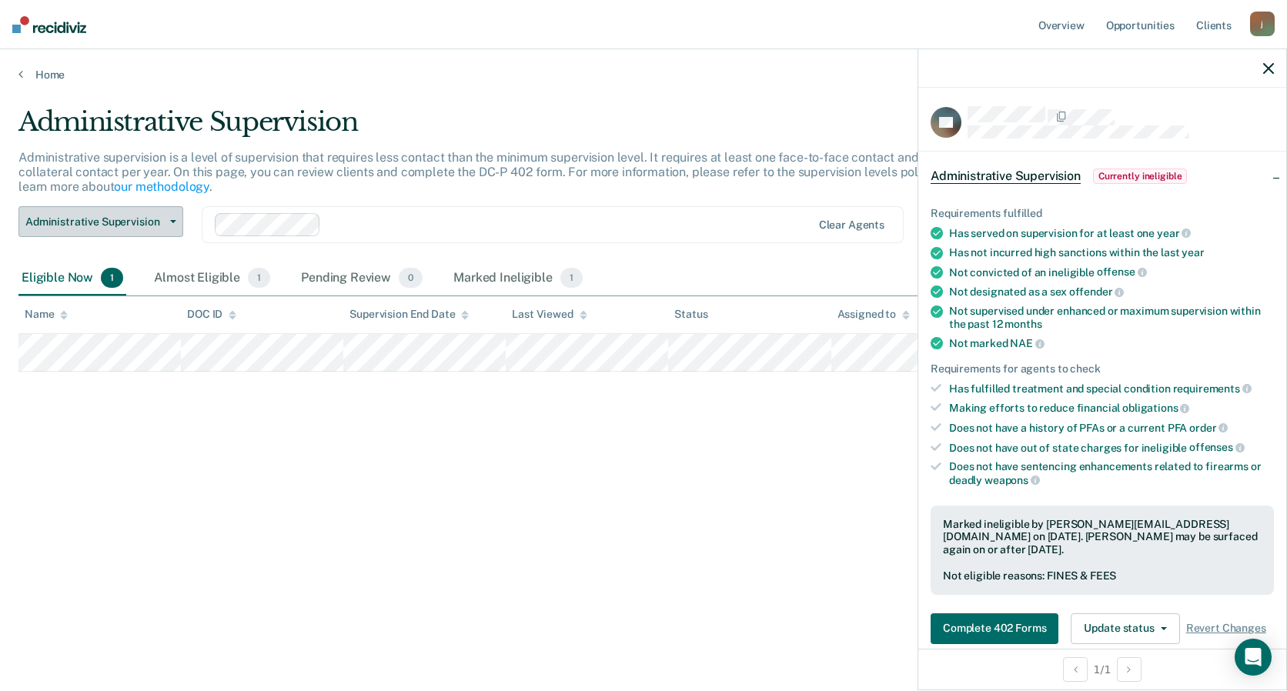
click at [166, 223] on span "button" at bounding box center [170, 221] width 12 height 3
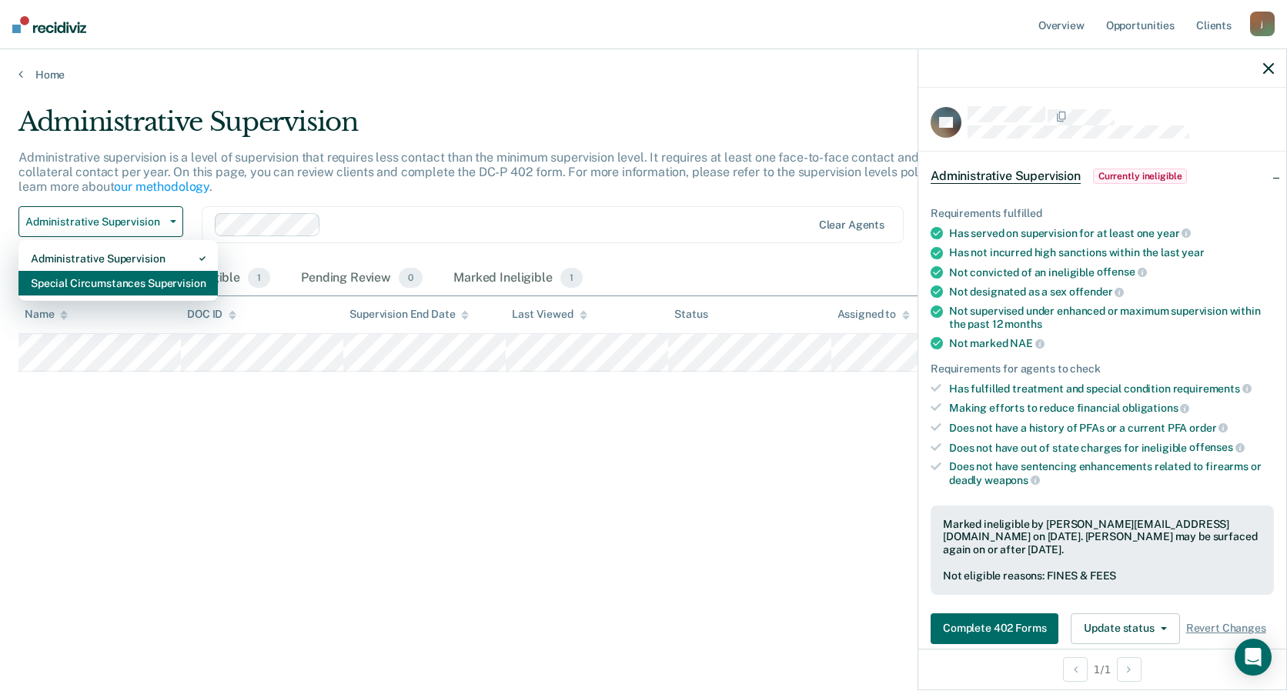
click at [125, 283] on div "Special Circumstances Supervision" at bounding box center [118, 283] width 175 height 25
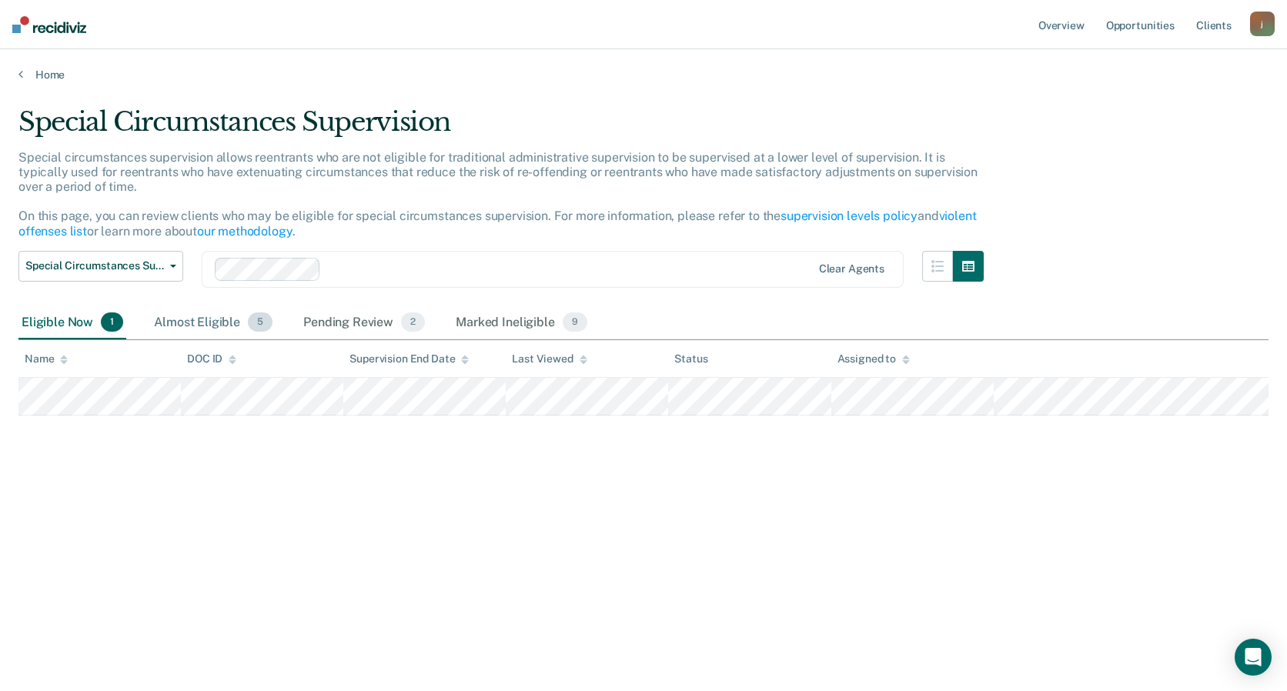
click at [222, 311] on div "Almost Eligible 5" at bounding box center [213, 323] width 125 height 34
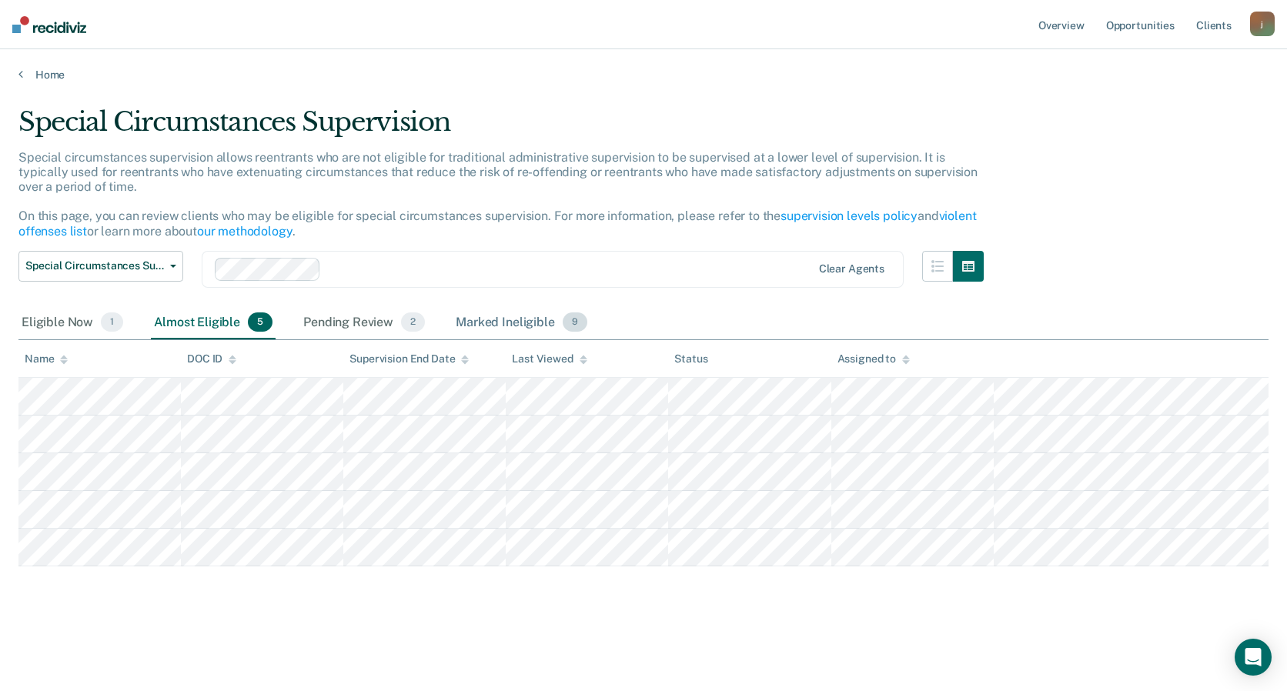
click at [499, 314] on div "Marked Ineligible 9" at bounding box center [522, 323] width 138 height 34
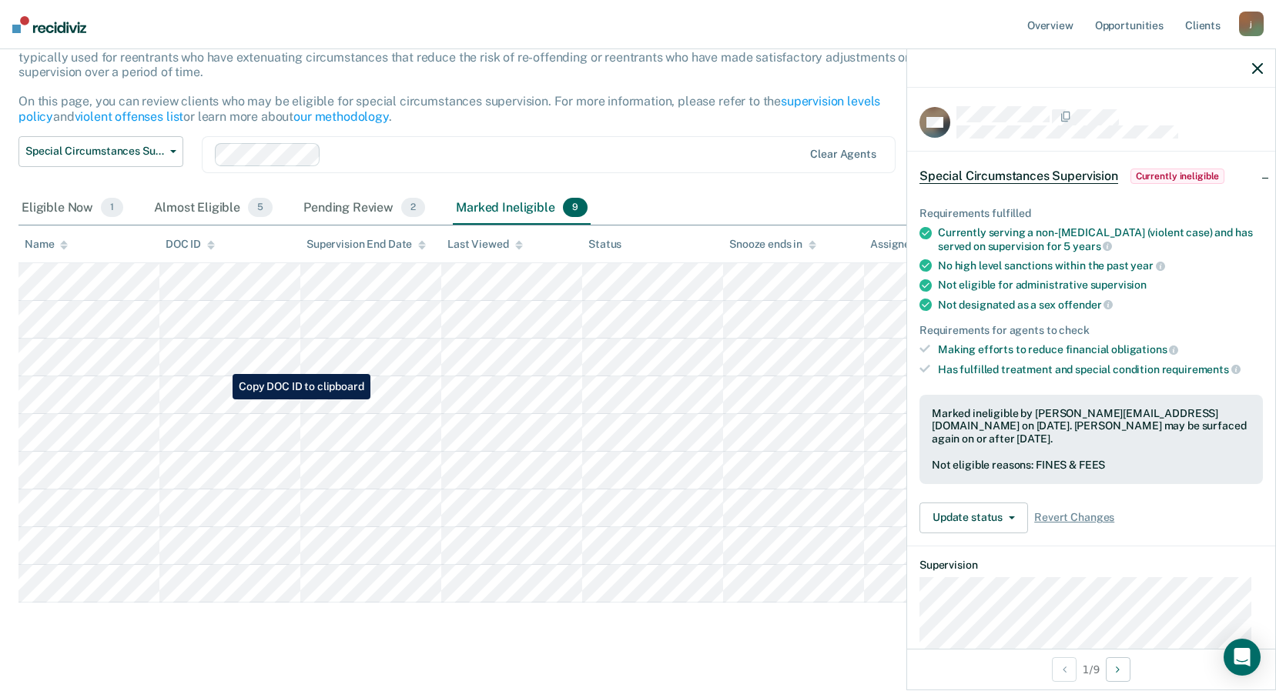
scroll to position [137, 0]
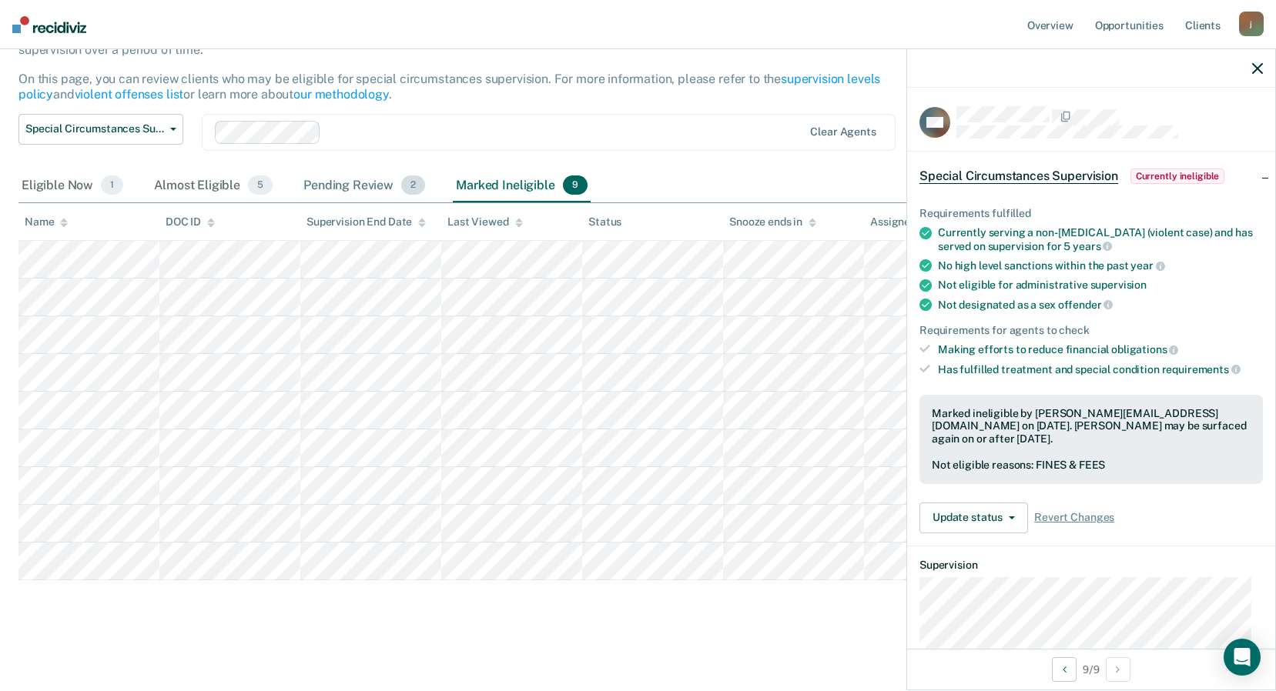
click at [353, 184] on div "Pending Review 2" at bounding box center [364, 186] width 128 height 34
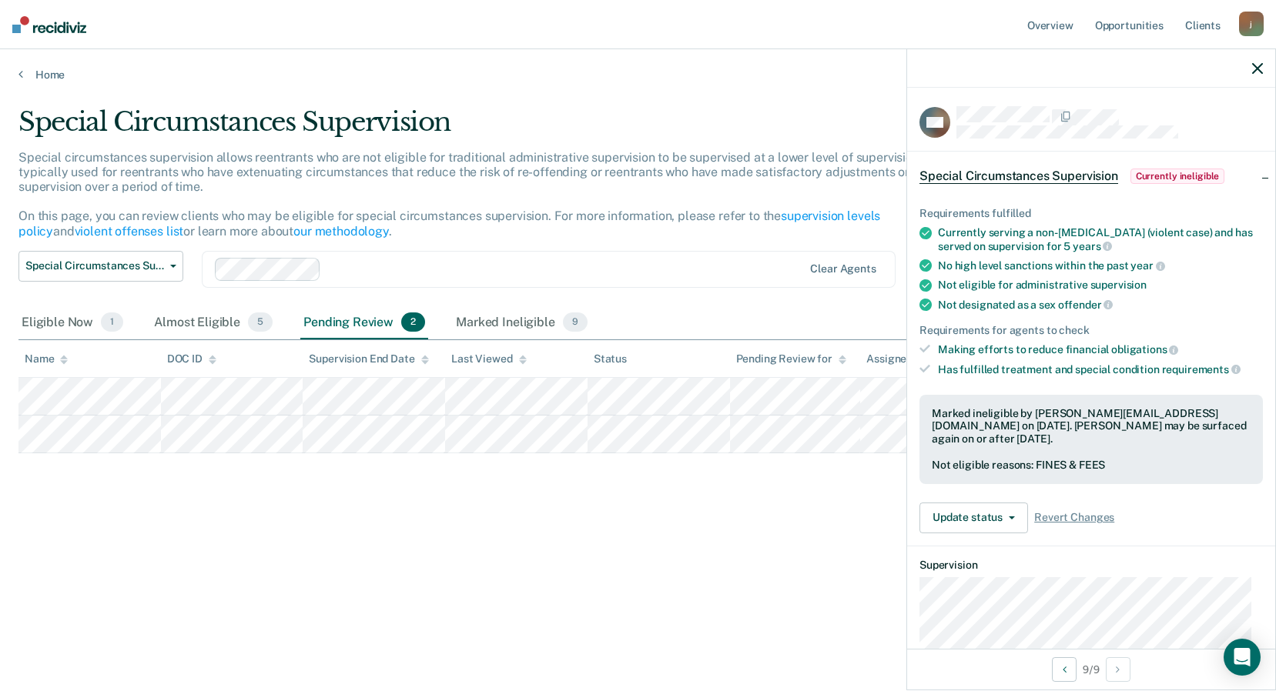
scroll to position [0, 0]
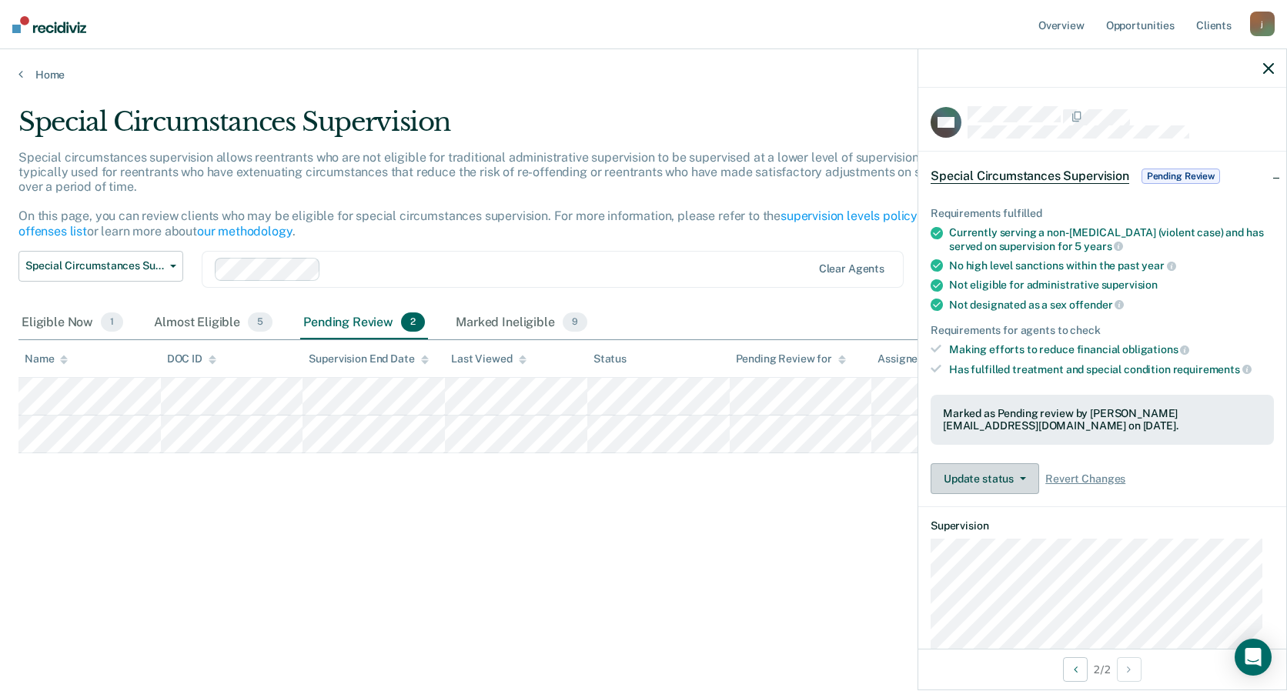
click at [1026, 477] on button "Update status" at bounding box center [985, 479] width 109 height 31
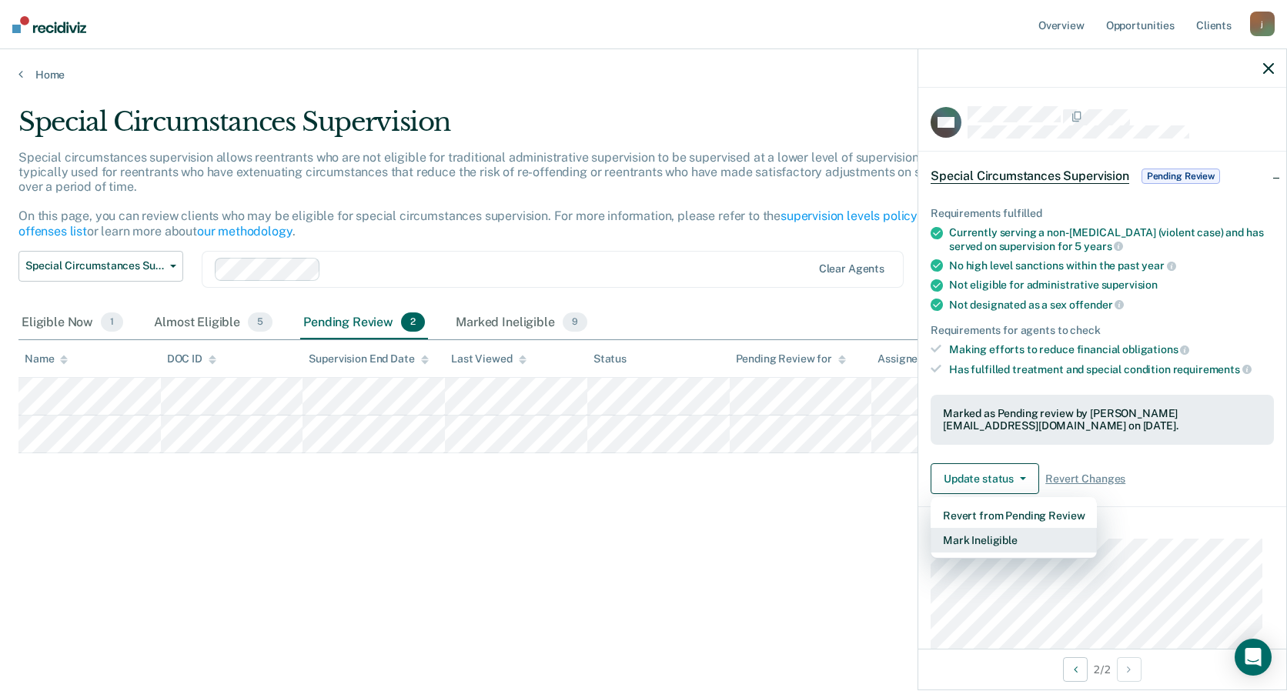
click at [1002, 535] on button "Mark Ineligible" at bounding box center [1014, 540] width 166 height 25
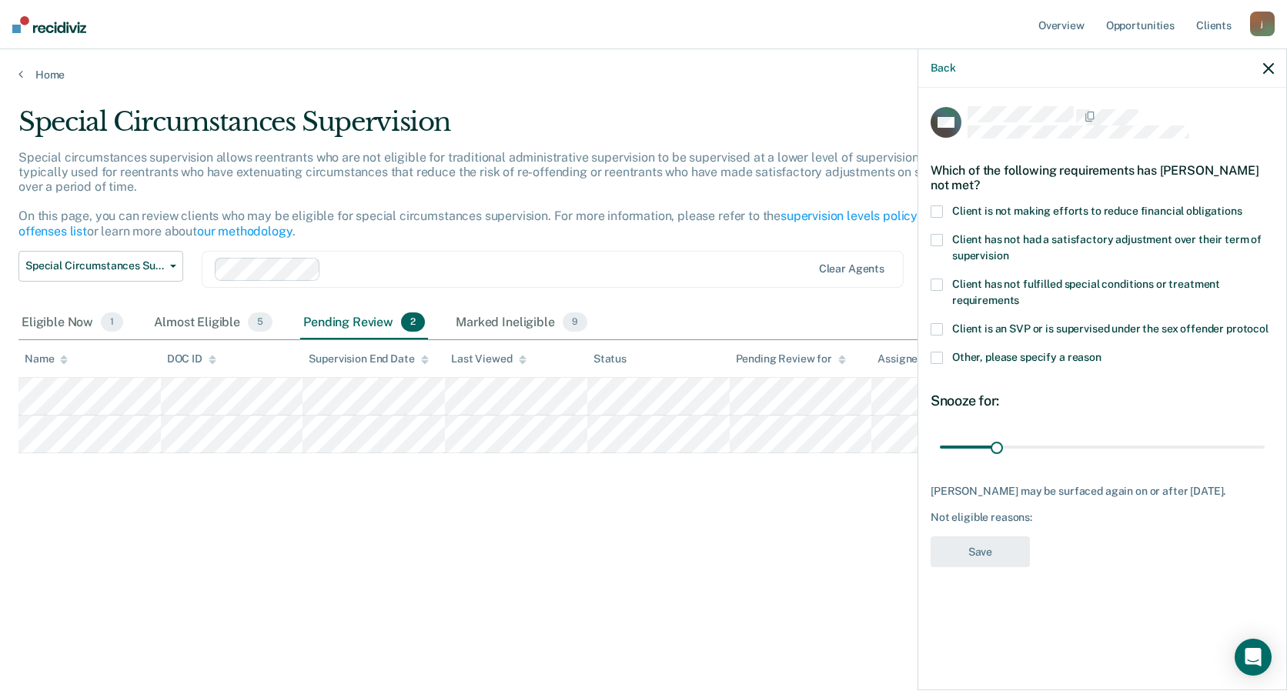
click at [935, 280] on span at bounding box center [937, 285] width 12 height 12
click at [979, 568] on button "Save" at bounding box center [980, 553] width 99 height 32
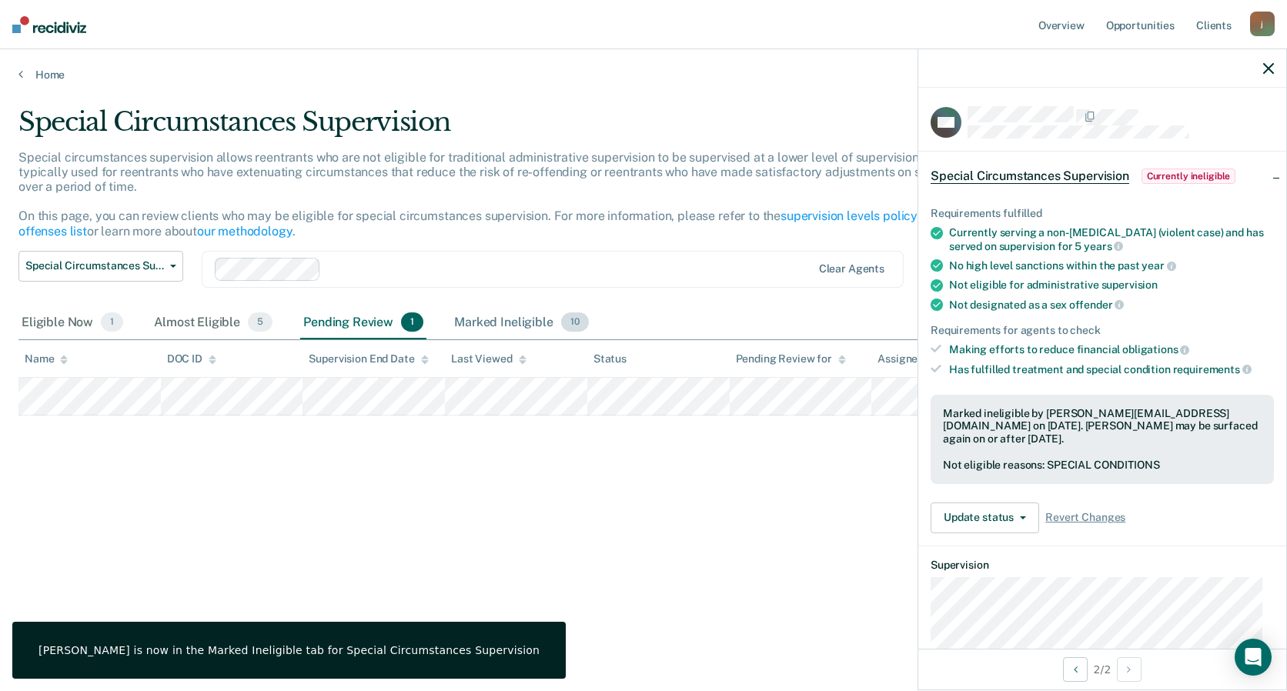
click at [508, 317] on div "Marked Ineligible 10" at bounding box center [521, 323] width 140 height 34
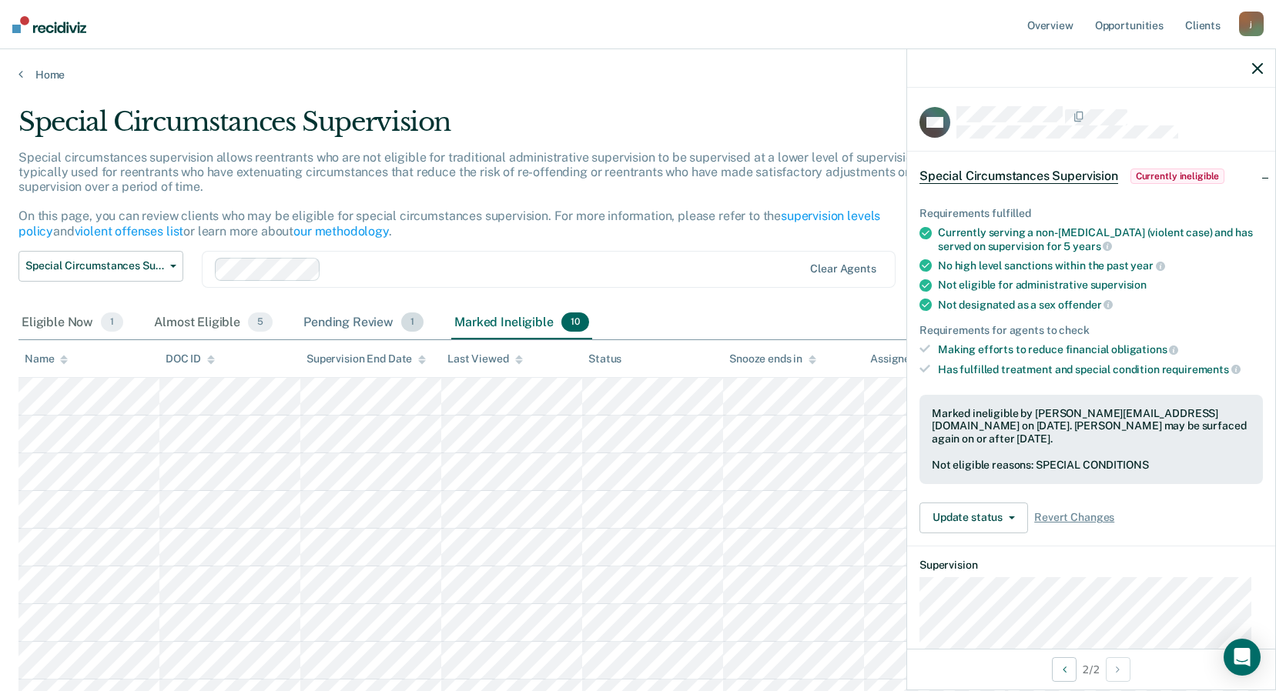
click at [368, 323] on div "Pending Review 1" at bounding box center [363, 323] width 126 height 34
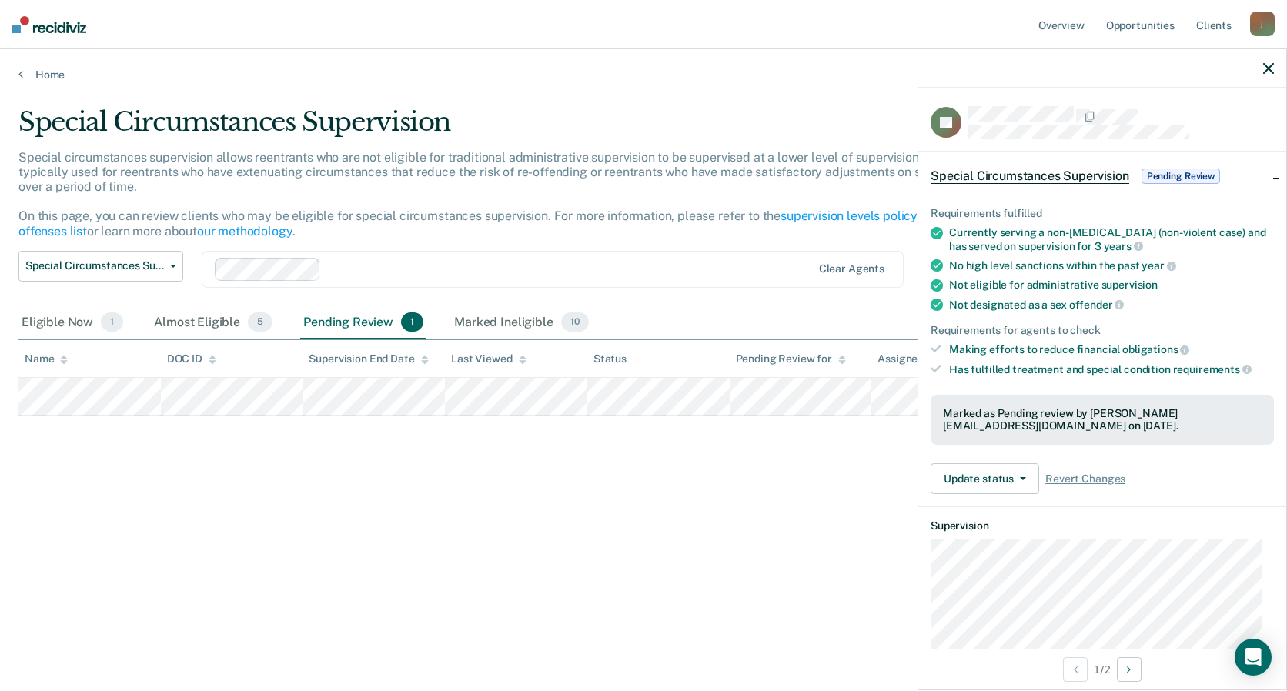
click at [1269, 70] on icon "button" at bounding box center [1269, 68] width 11 height 11
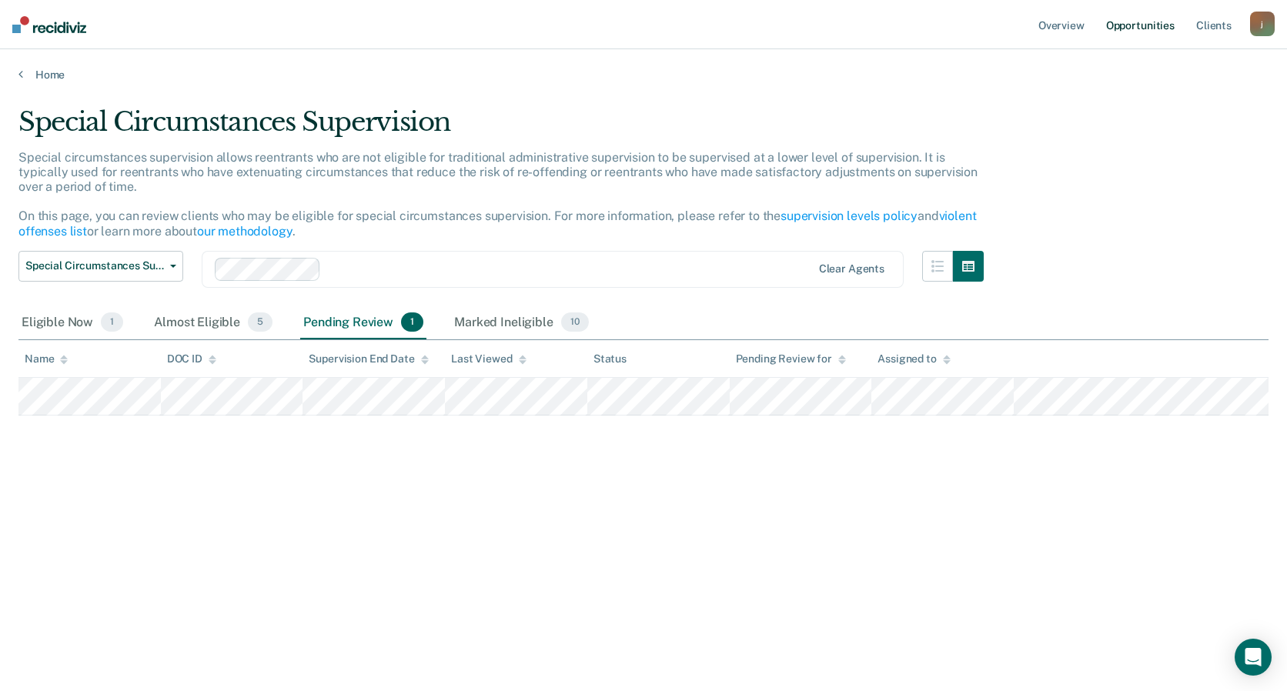
click at [1142, 31] on link "Opportunities" at bounding box center [1140, 24] width 75 height 49
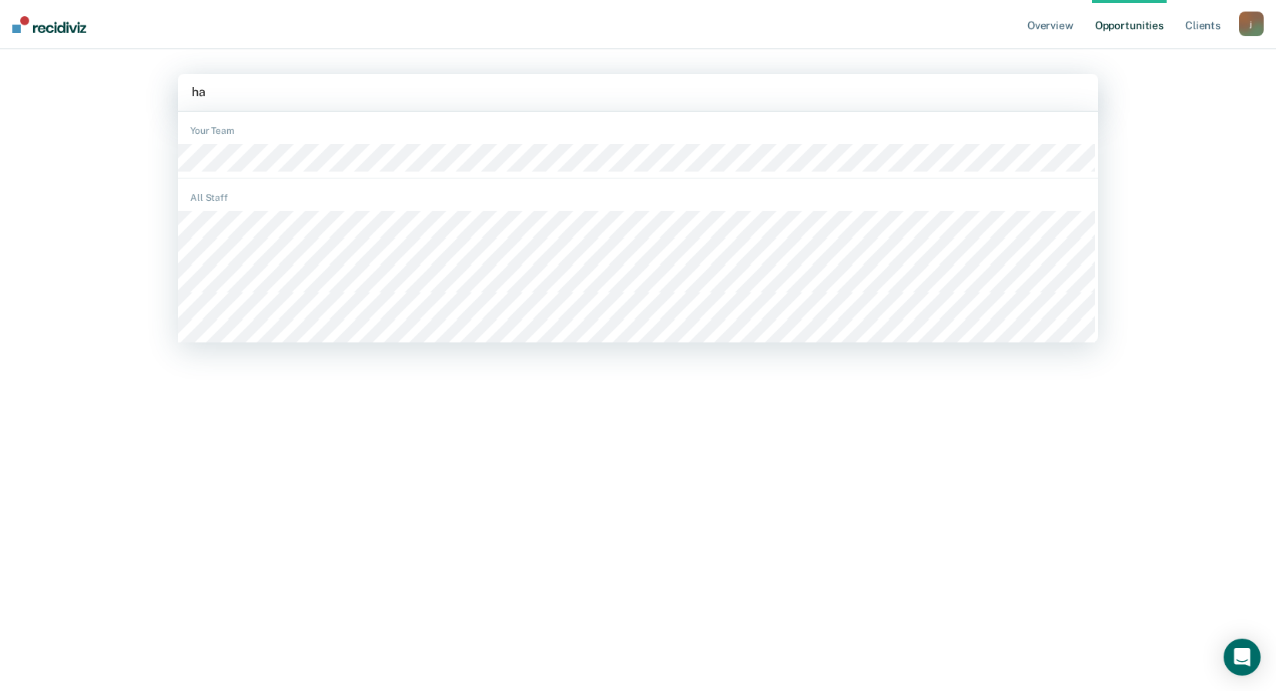
type input "h"
type input "wat"
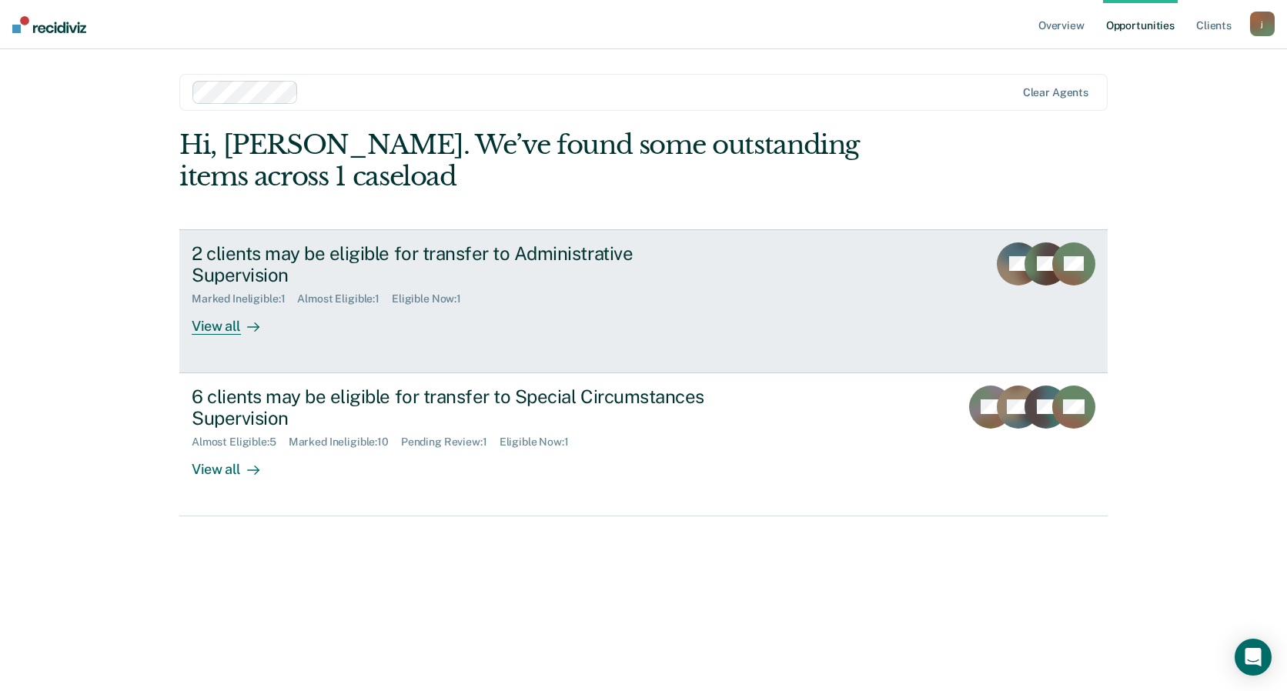
click at [383, 286] on div "Marked Ineligible : 1 Almost Eligible : 1 Eligible Now : 1" at bounding box center [462, 295] width 541 height 19
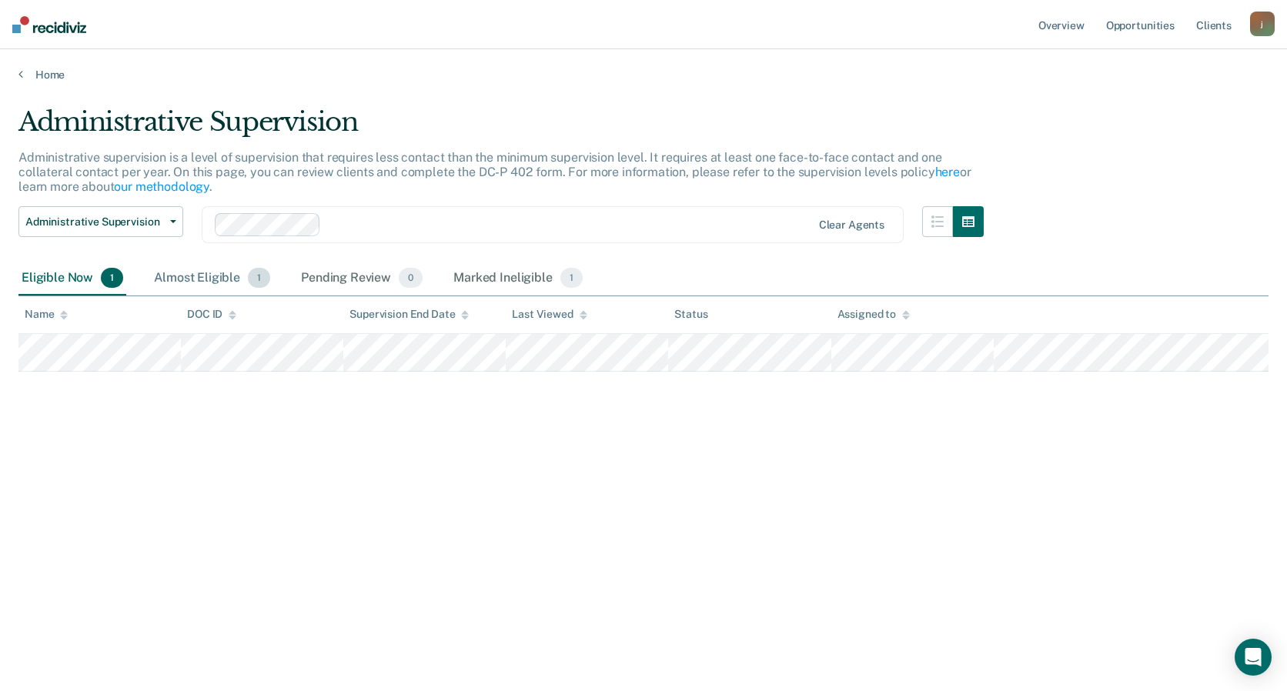
click at [203, 279] on div "Almost Eligible 1" at bounding box center [212, 279] width 122 height 34
click at [360, 276] on div "Pending Review 0" at bounding box center [362, 279] width 128 height 34
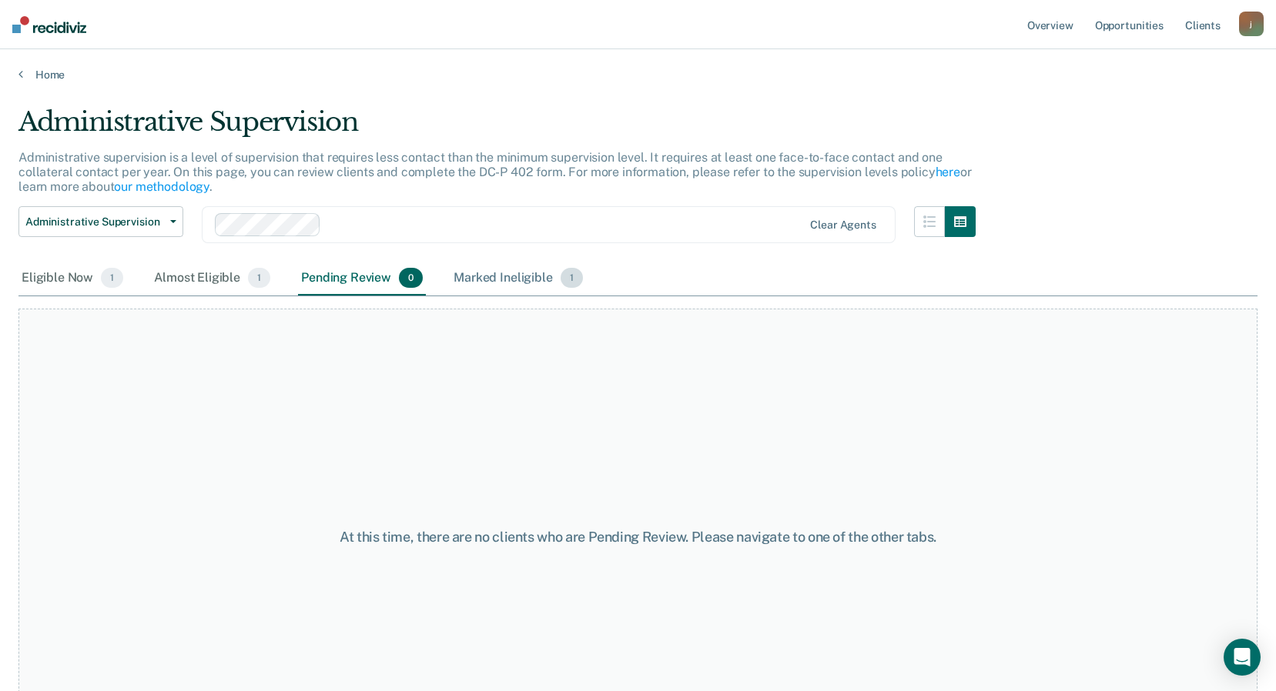
click at [484, 271] on div "Marked Ineligible 1" at bounding box center [518, 279] width 136 height 34
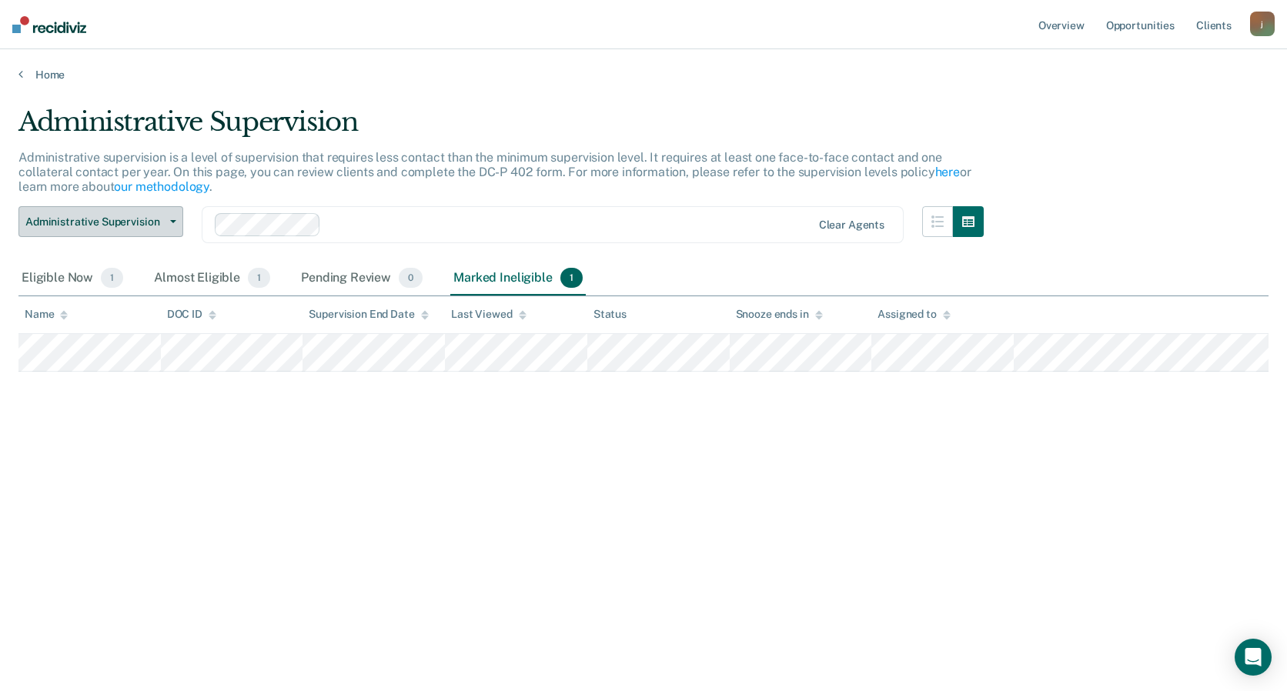
click at [162, 224] on span "Administrative Supervision" at bounding box center [94, 222] width 139 height 13
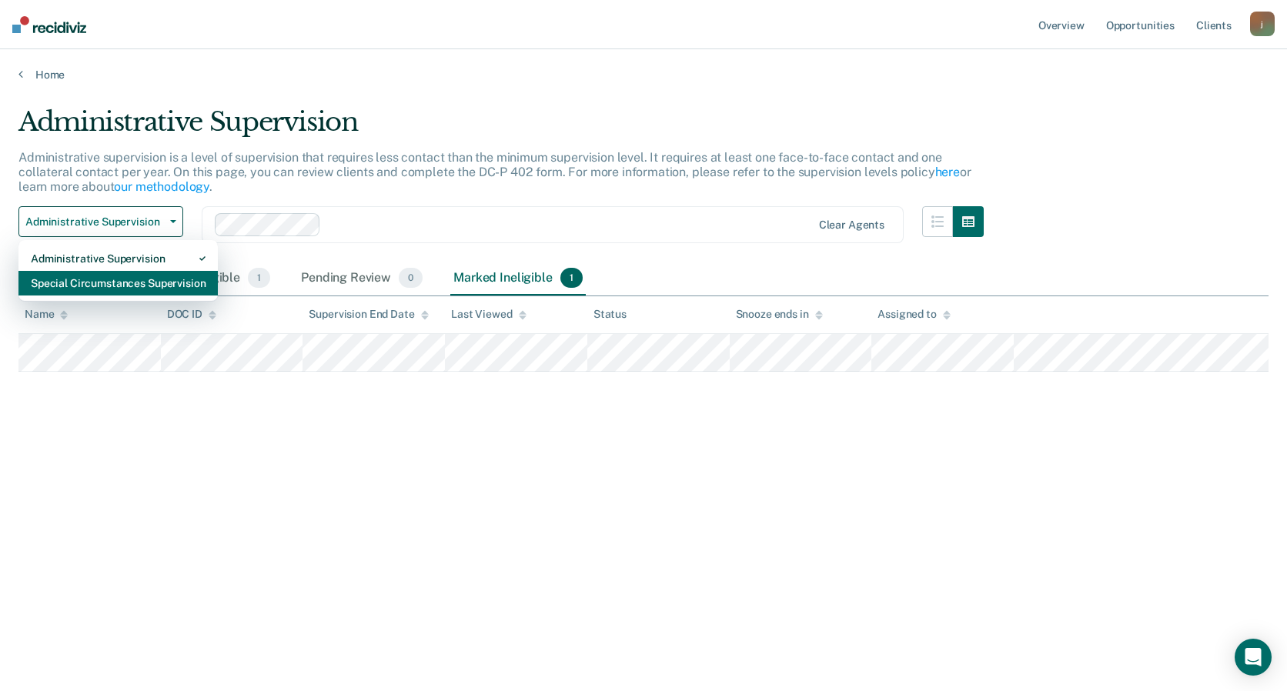
click at [111, 274] on div "Special Circumstances Supervision" at bounding box center [118, 283] width 175 height 25
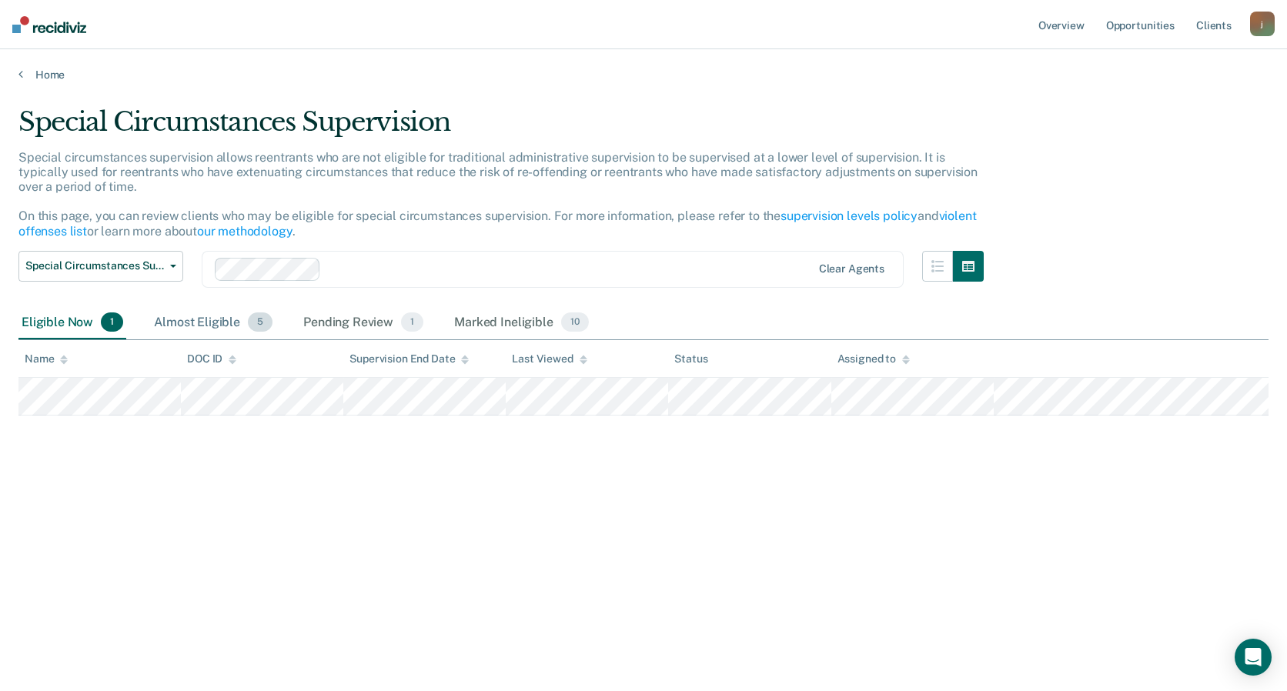
click at [189, 324] on div "Almost Eligible 5" at bounding box center [213, 323] width 125 height 34
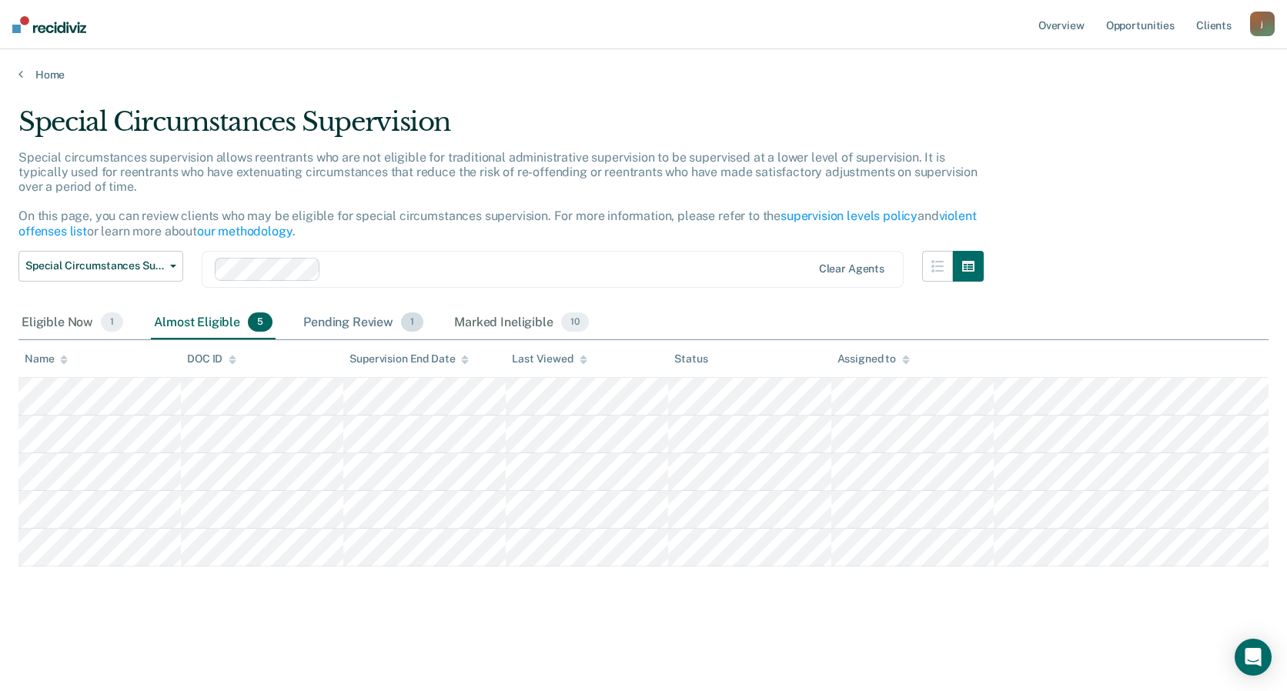
click at [360, 320] on div "Pending Review 1" at bounding box center [363, 323] width 126 height 34
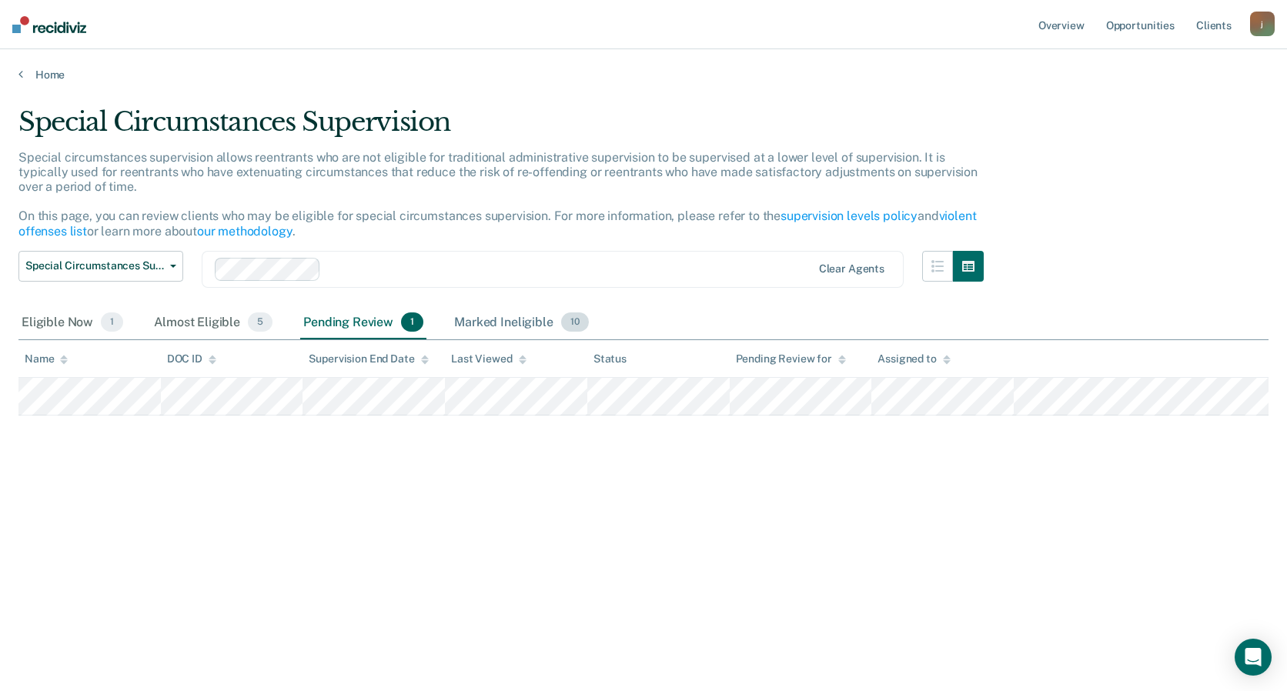
click at [497, 318] on div "Marked Ineligible 10" at bounding box center [521, 323] width 140 height 34
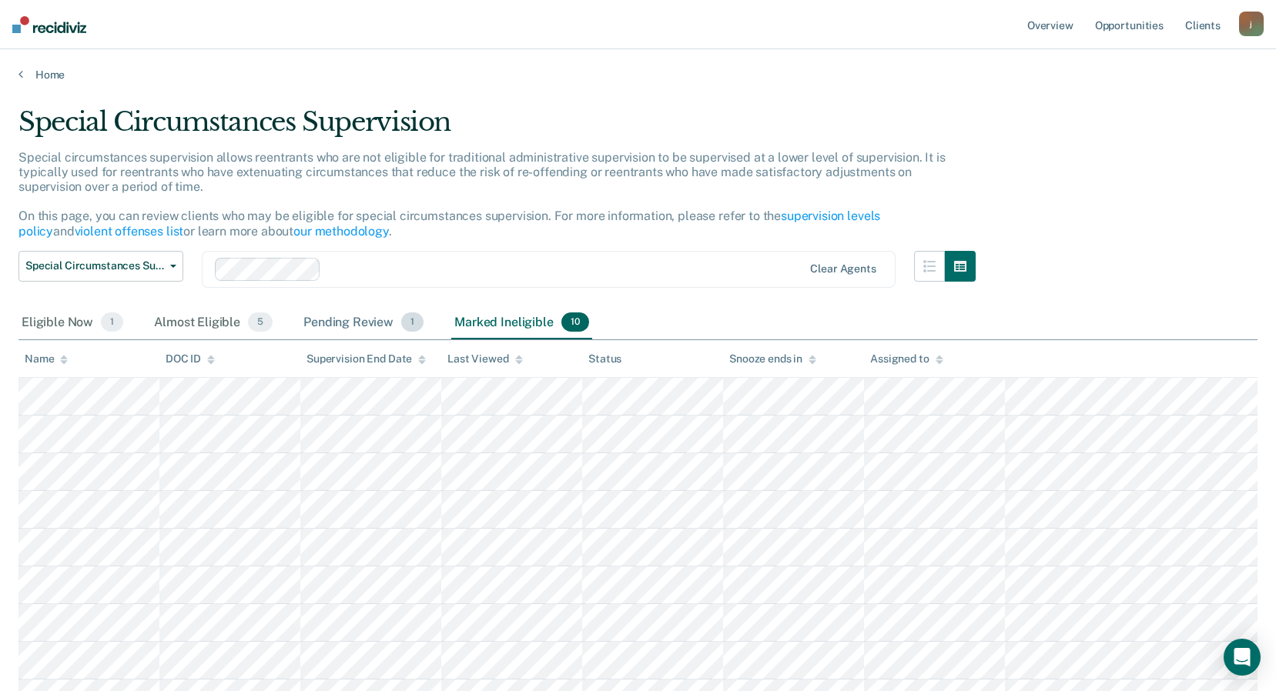
click at [353, 319] on div "Pending Review 1" at bounding box center [363, 323] width 126 height 34
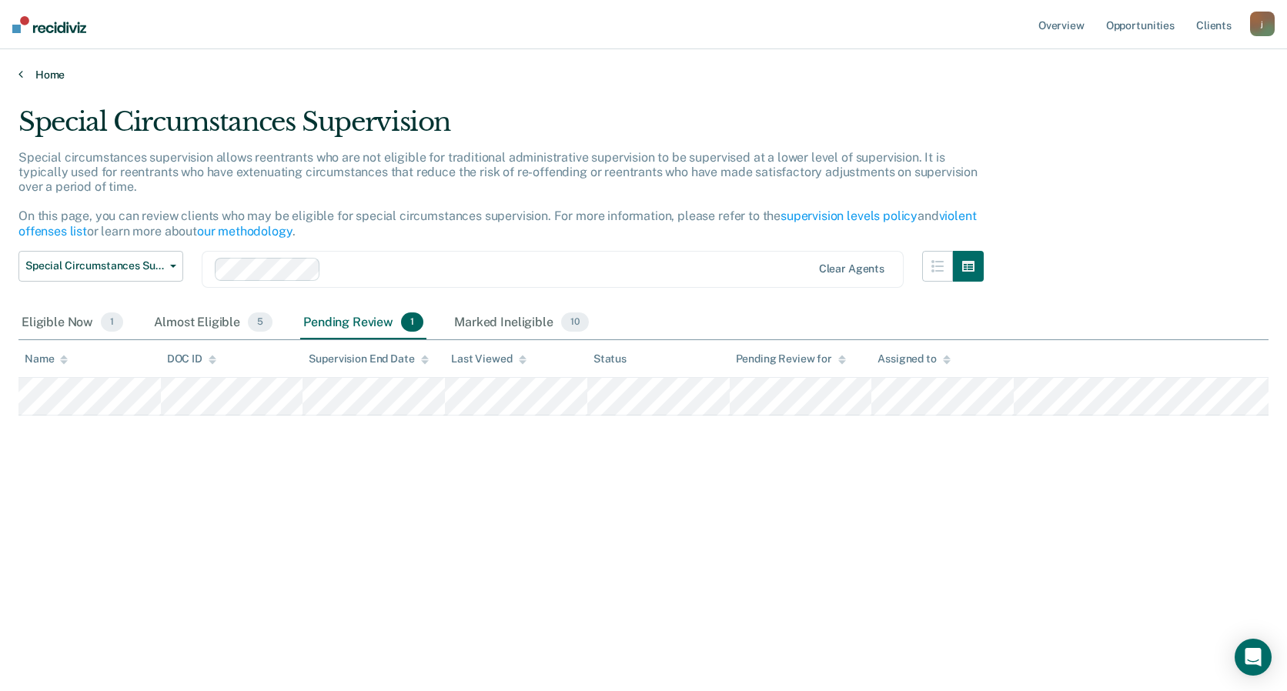
click at [32, 75] on link "Home" at bounding box center [643, 75] width 1250 height 14
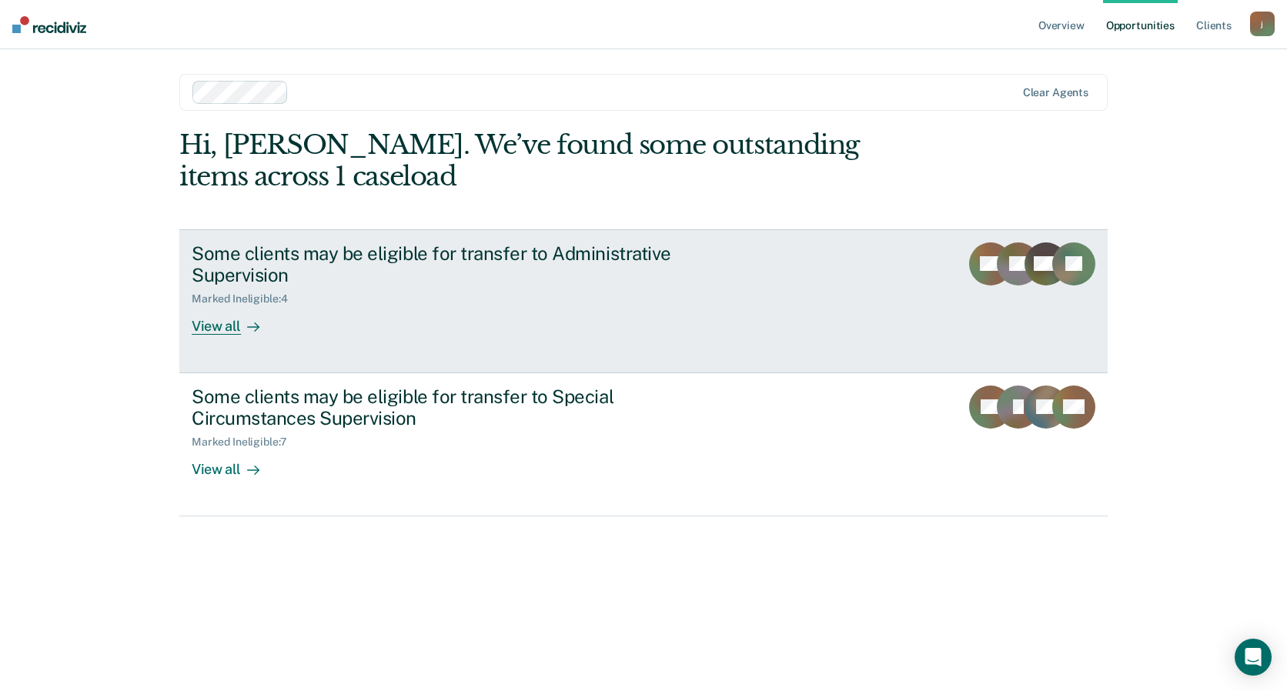
click at [298, 295] on div "Marked Ineligible : 4" at bounding box center [246, 299] width 108 height 13
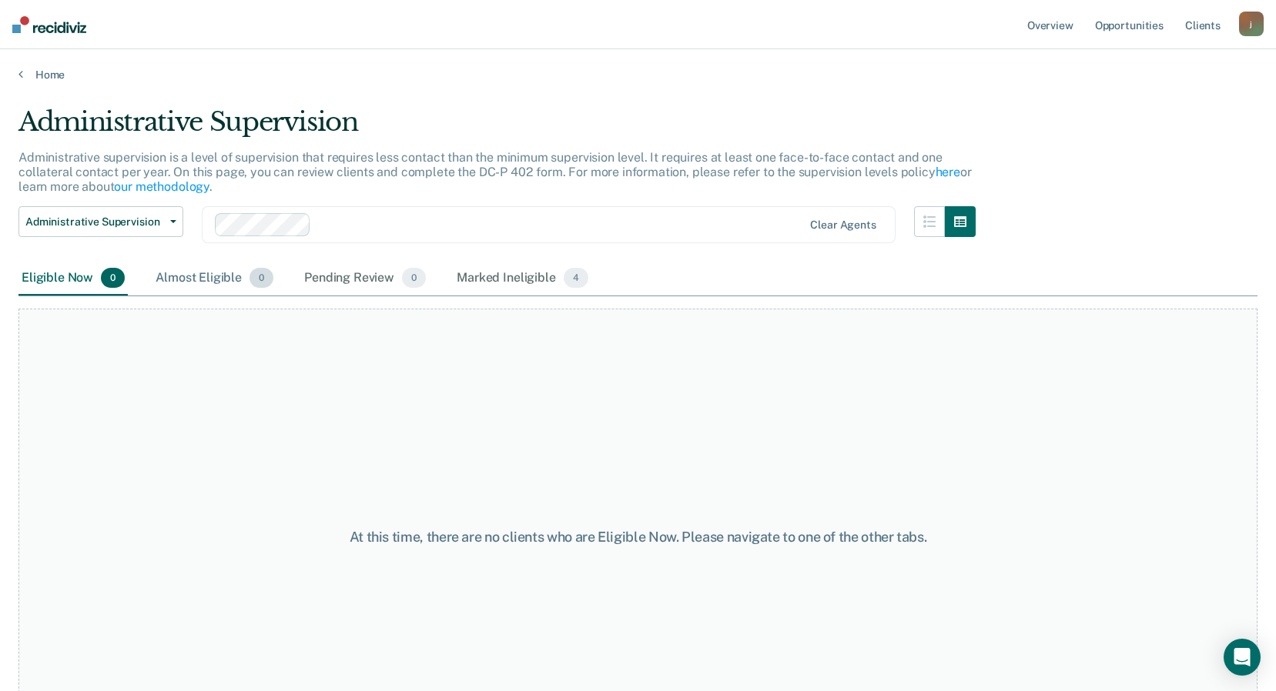
click at [214, 283] on div "Almost Eligible 0" at bounding box center [214, 279] width 124 height 34
click at [334, 280] on div "Pending Review 0" at bounding box center [365, 279] width 128 height 34
click at [468, 272] on div "Marked Ineligible 4" at bounding box center [523, 279] width 138 height 34
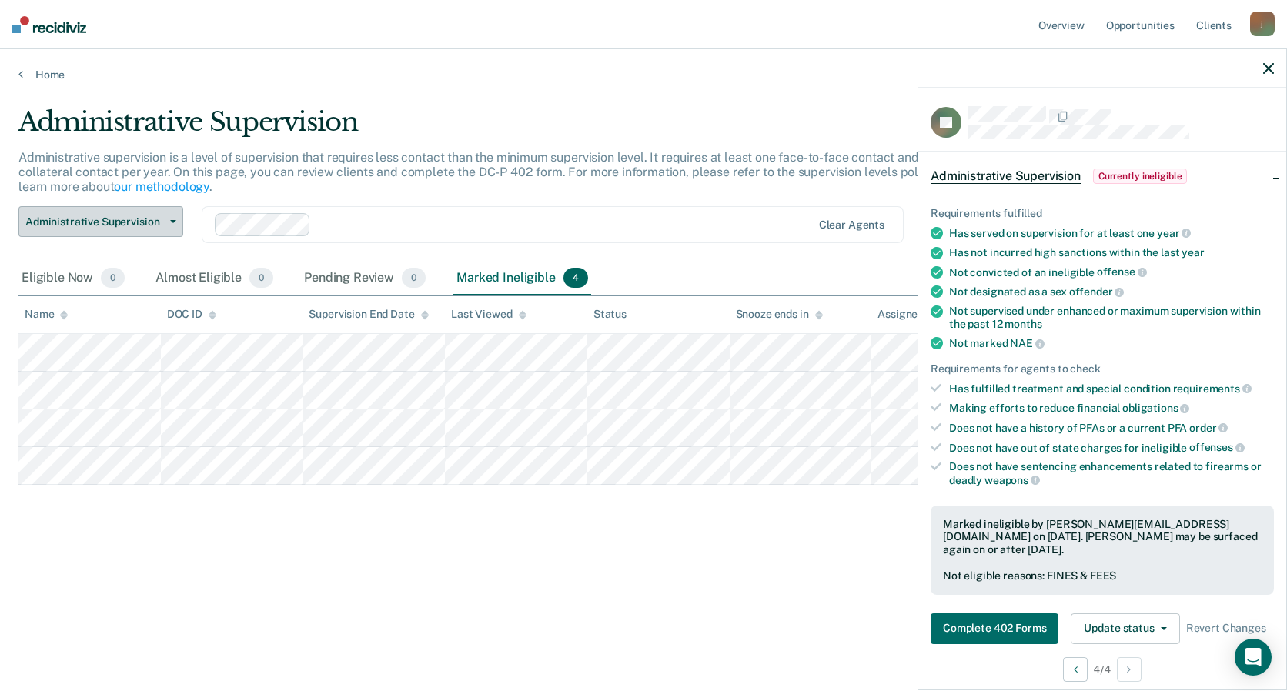
click at [167, 219] on button "Administrative Supervision" at bounding box center [100, 221] width 165 height 31
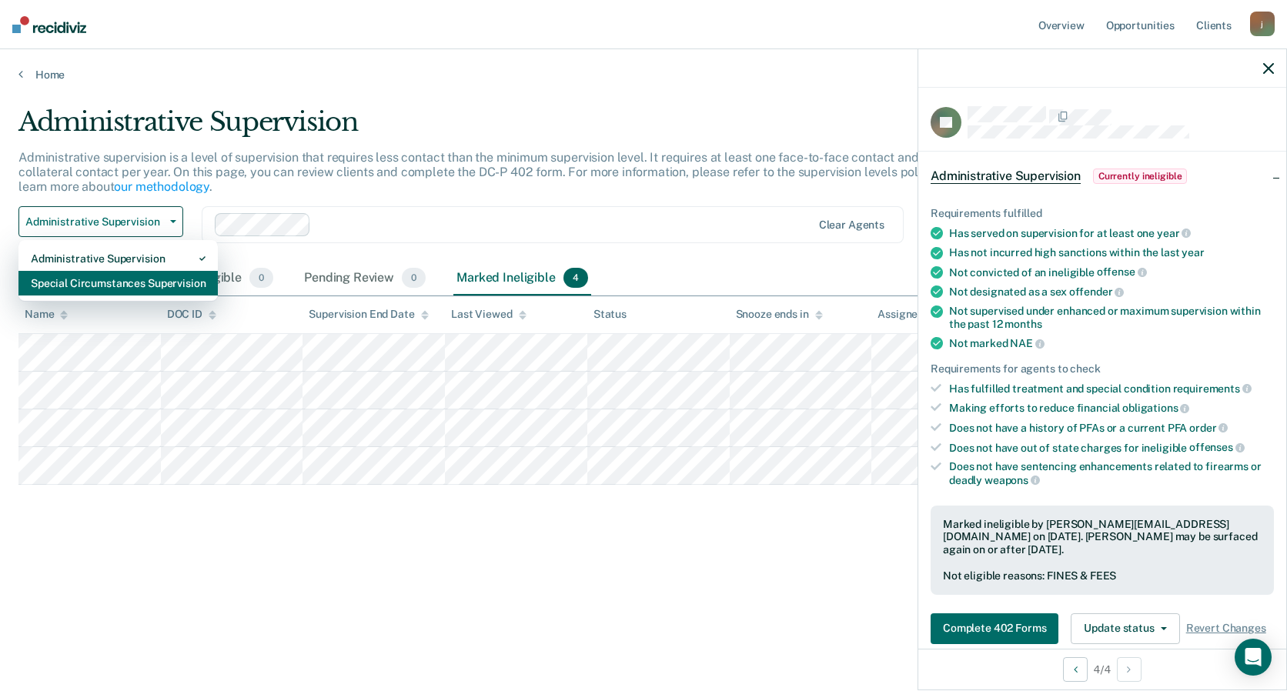
click at [112, 287] on div "Special Circumstances Supervision" at bounding box center [118, 283] width 175 height 25
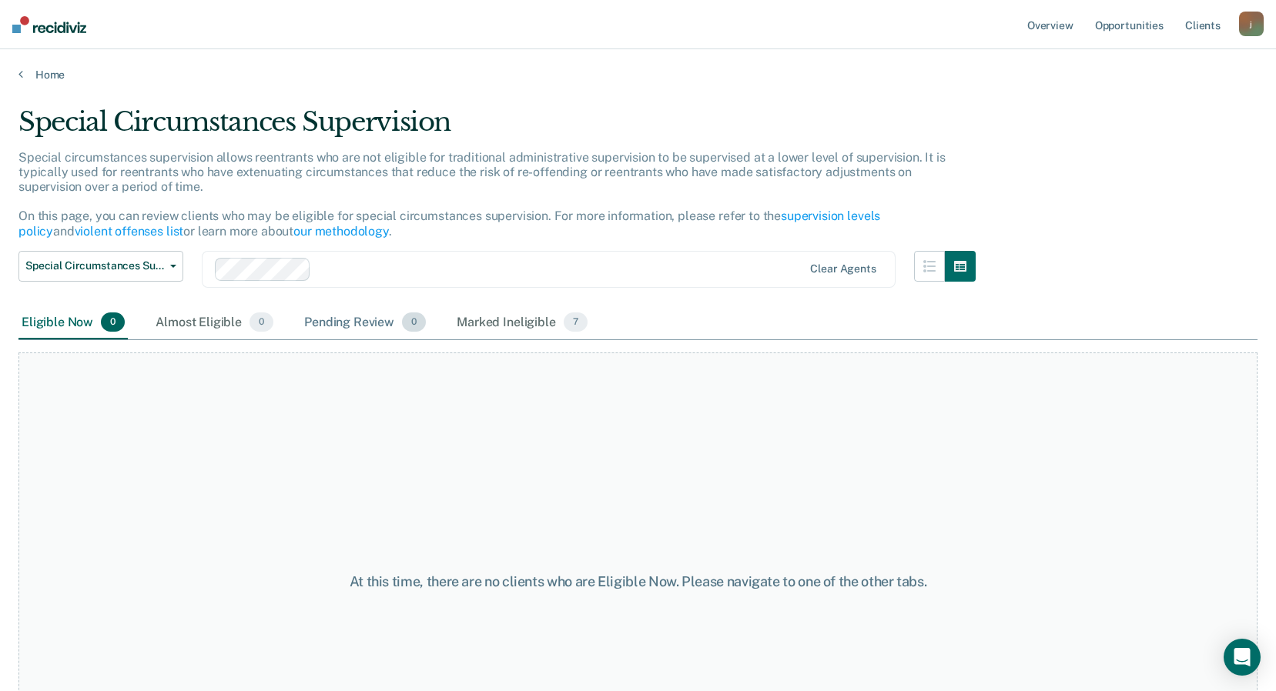
click at [335, 323] on div "Pending Review 0" at bounding box center [365, 323] width 128 height 34
click at [480, 321] on div "Marked Ineligible 7" at bounding box center [522, 323] width 137 height 34
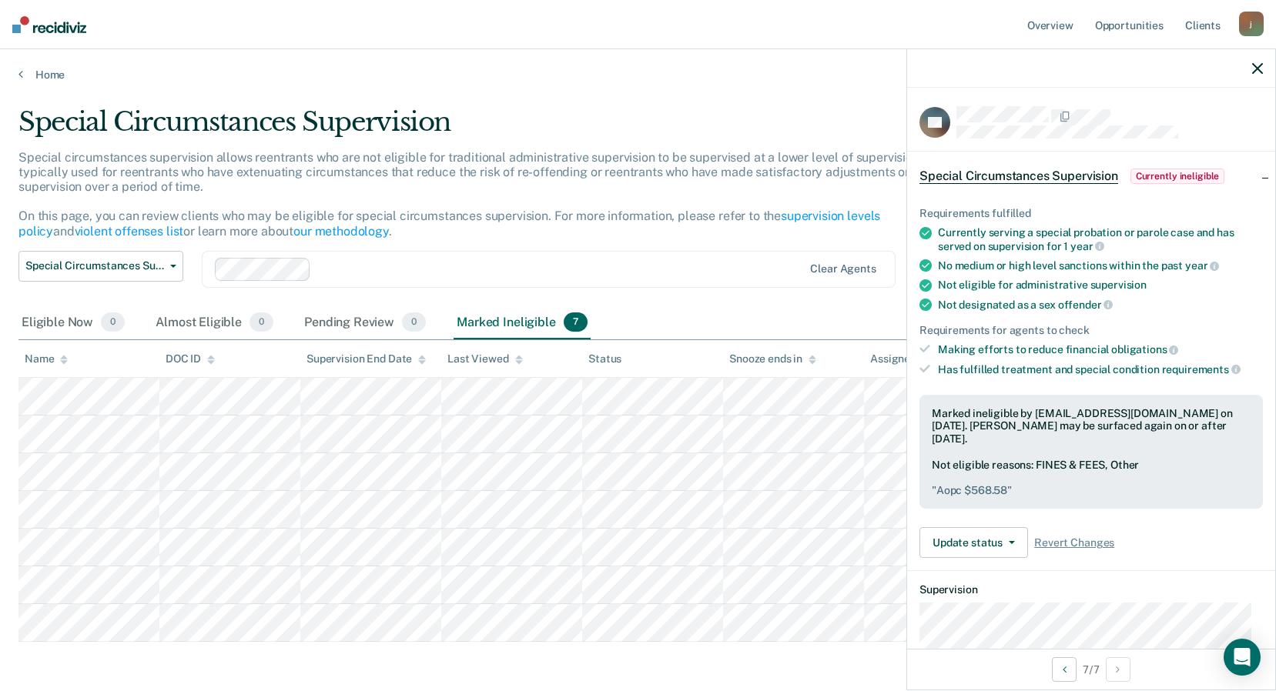
click at [1258, 66] on icon "button" at bounding box center [1257, 68] width 11 height 11
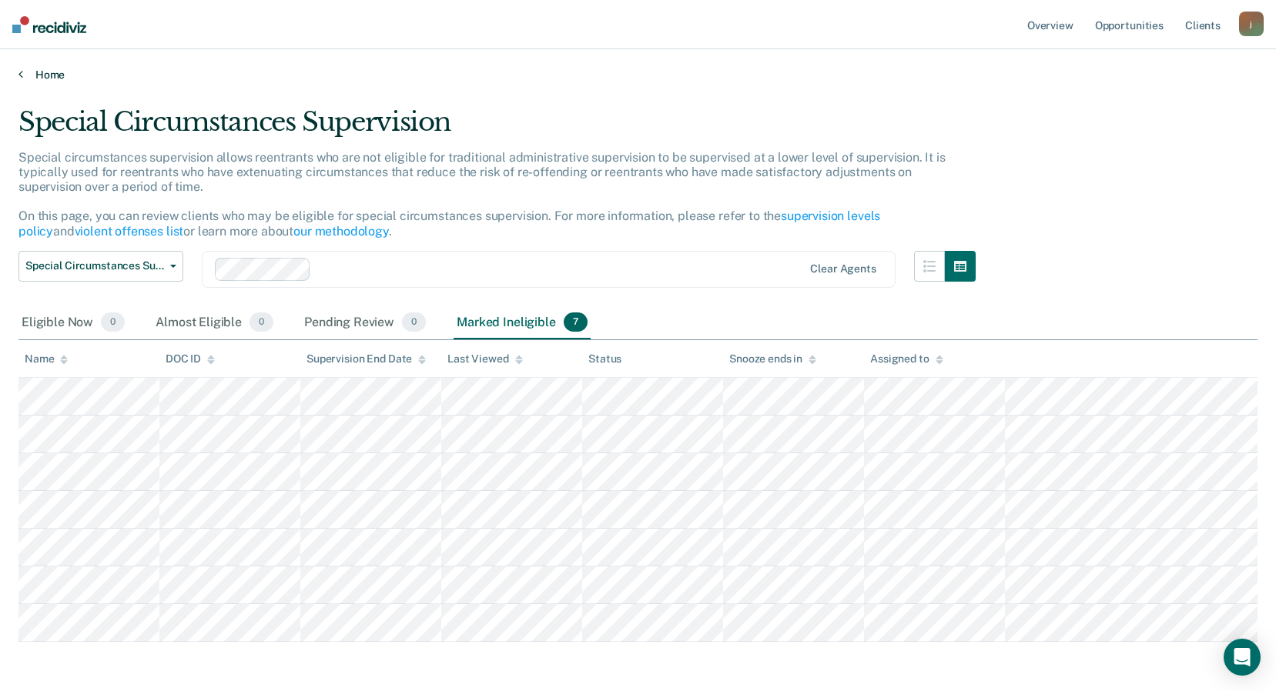
click at [55, 71] on link "Home" at bounding box center [637, 75] width 1239 height 14
